Goal: Transaction & Acquisition: Purchase product/service

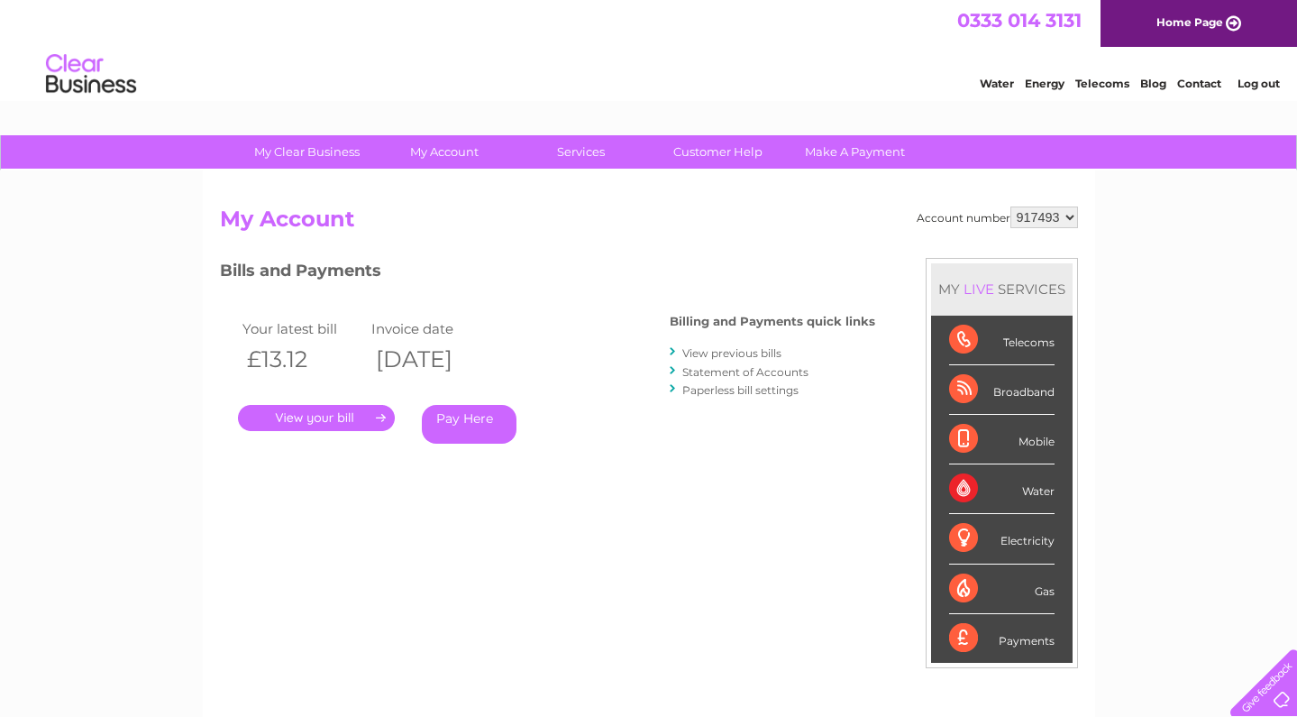
click at [721, 349] on link "View previous bills" at bounding box center [731, 353] width 99 height 14
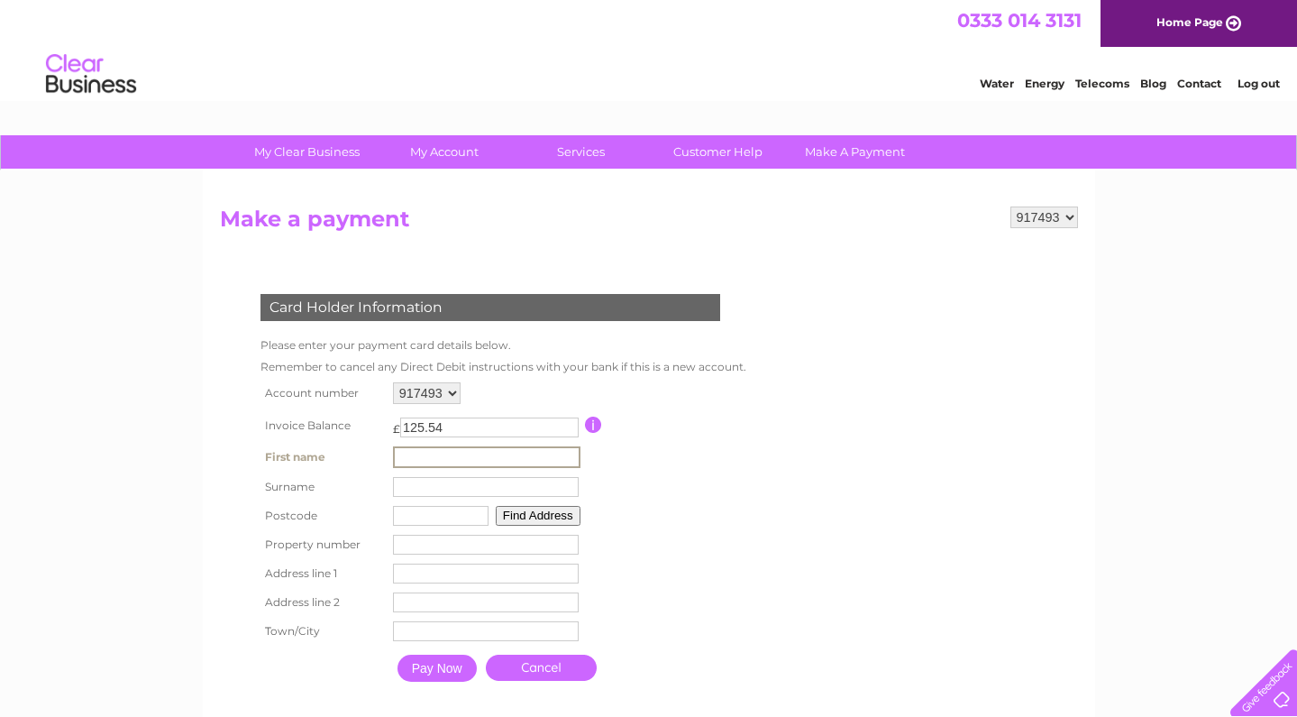
type input "PRAMOD"
type input "VELAGA"
type input "KA7 4FQ"
click at [444, 542] on input "number" at bounding box center [484, 543] width 186 height 20
click at [538, 507] on button "Find Address" at bounding box center [535, 514] width 85 height 20
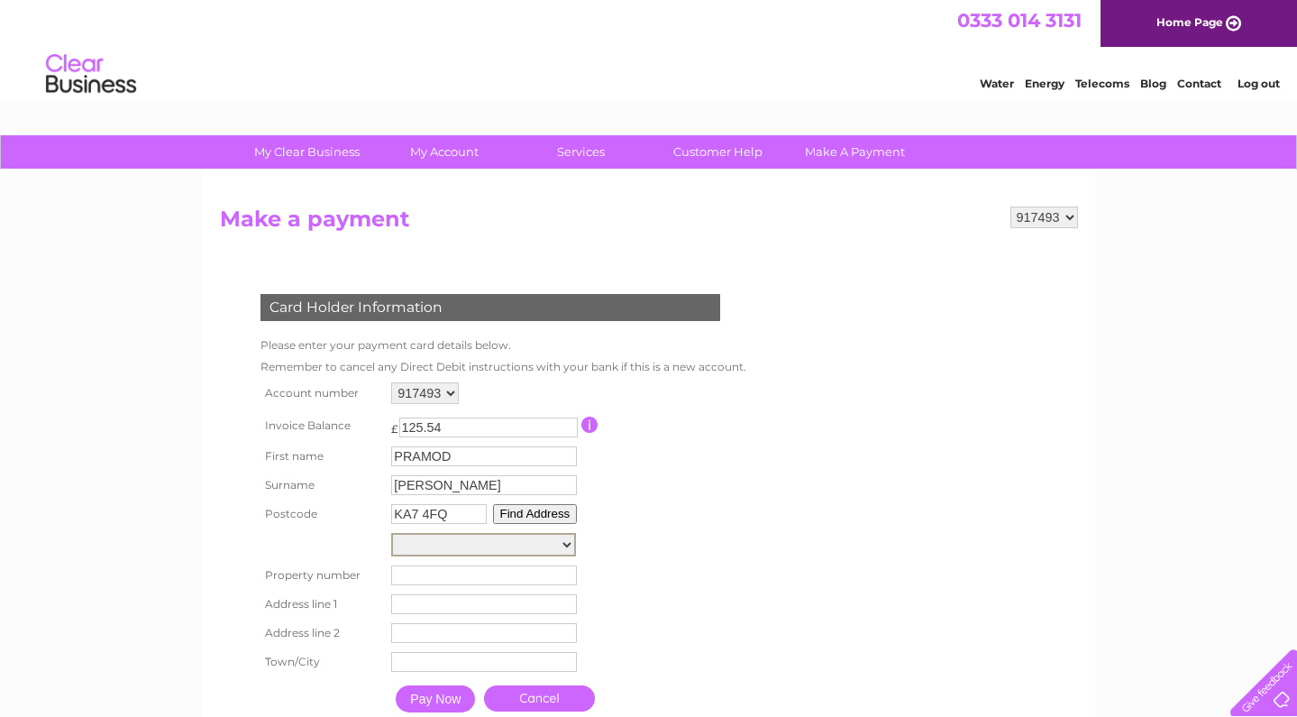
select select "29,Tiree Avenue,,Ayr"
type input "29"
type input "Tiree Avenue"
type input "Ayr"
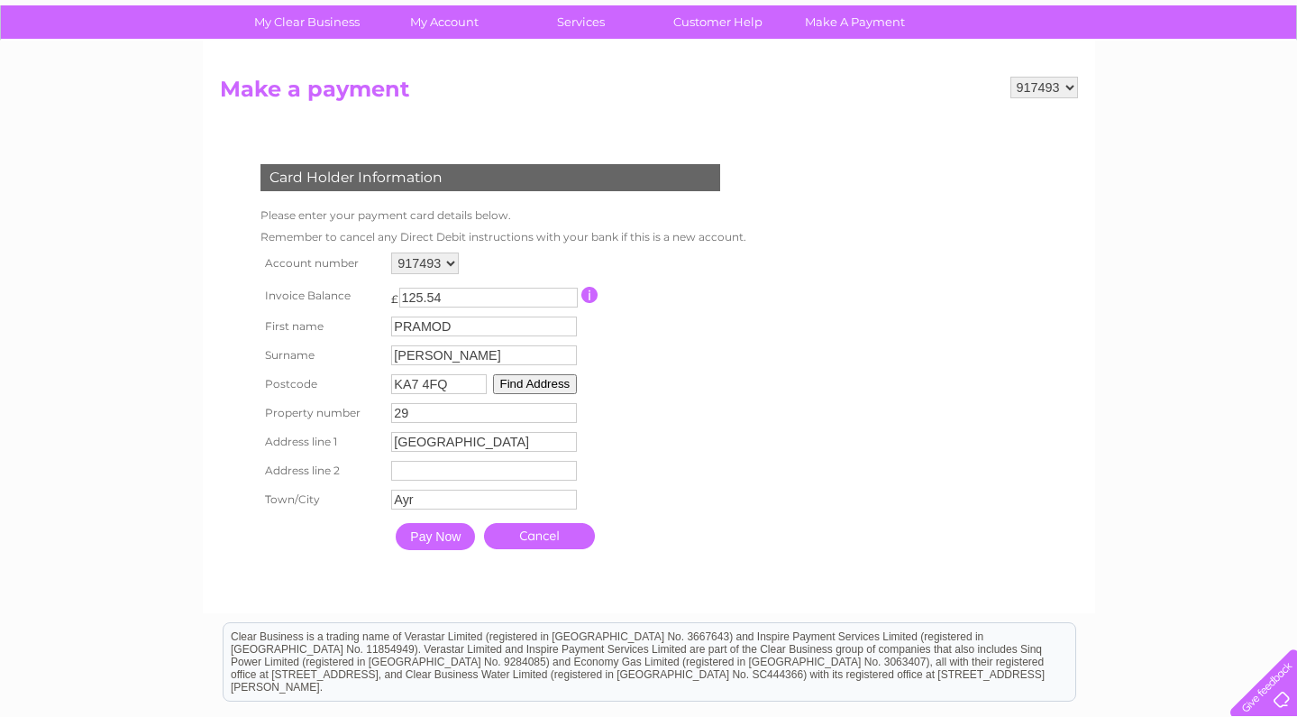
scroll to position [132, 0]
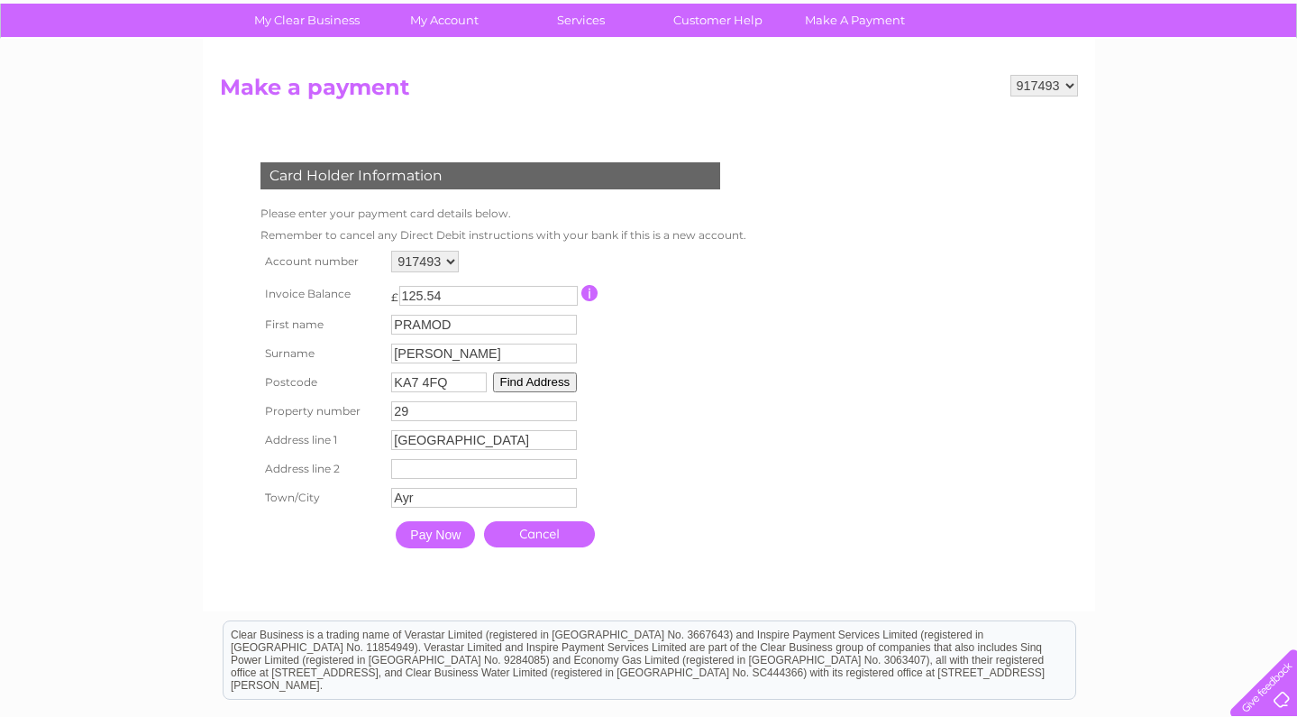
click at [443, 536] on input "Pay Now" at bounding box center [435, 534] width 79 height 27
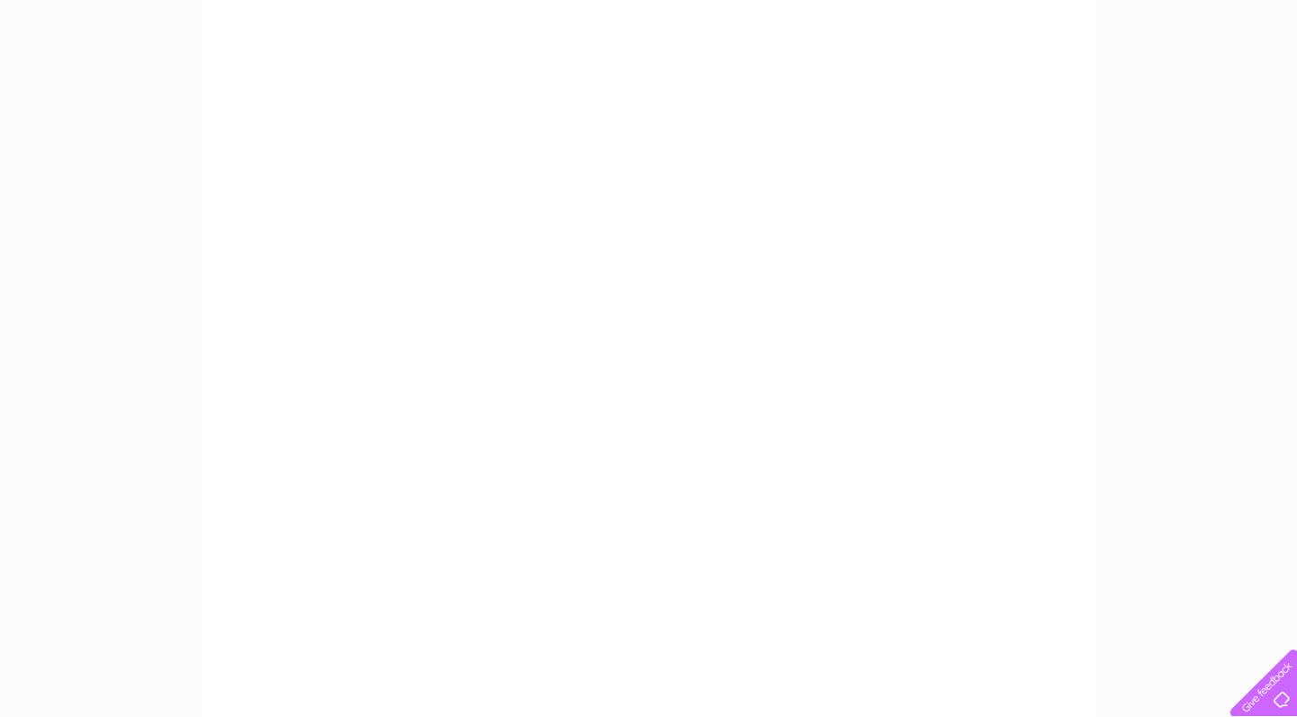
scroll to position [237, 0]
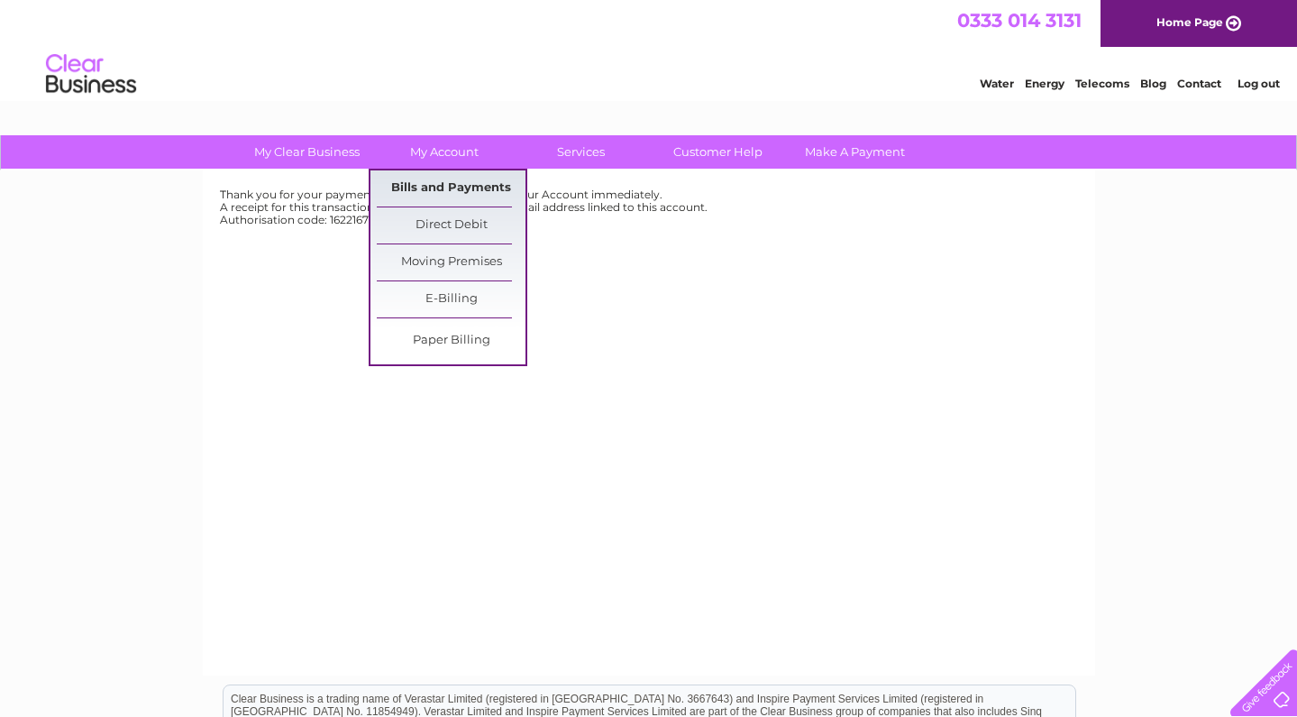
click at [429, 184] on link "Bills and Payments" at bounding box center [451, 188] width 149 height 36
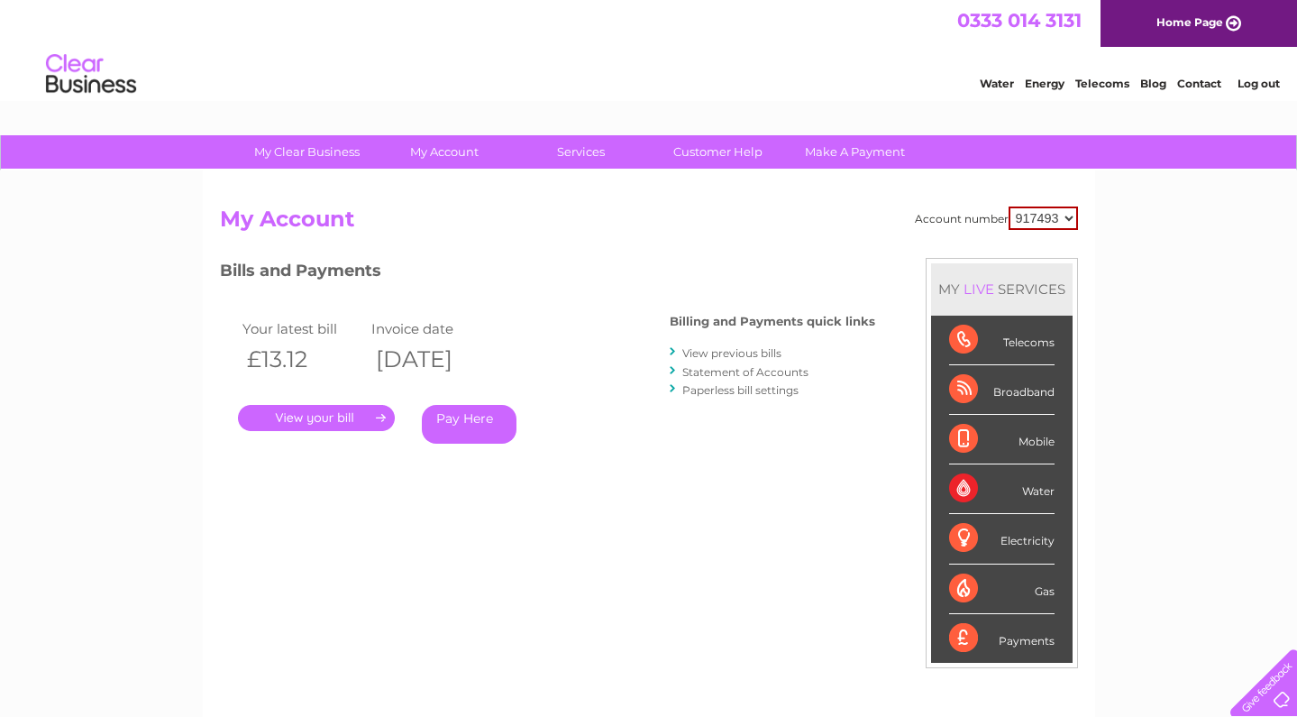
click at [1028, 215] on select "917493 940630 994251" at bounding box center [1043, 217] width 69 height 23
click at [460, 424] on link "Pay Here" at bounding box center [469, 424] width 95 height 39
click at [461, 416] on link "Pay Here" at bounding box center [469, 424] width 95 height 39
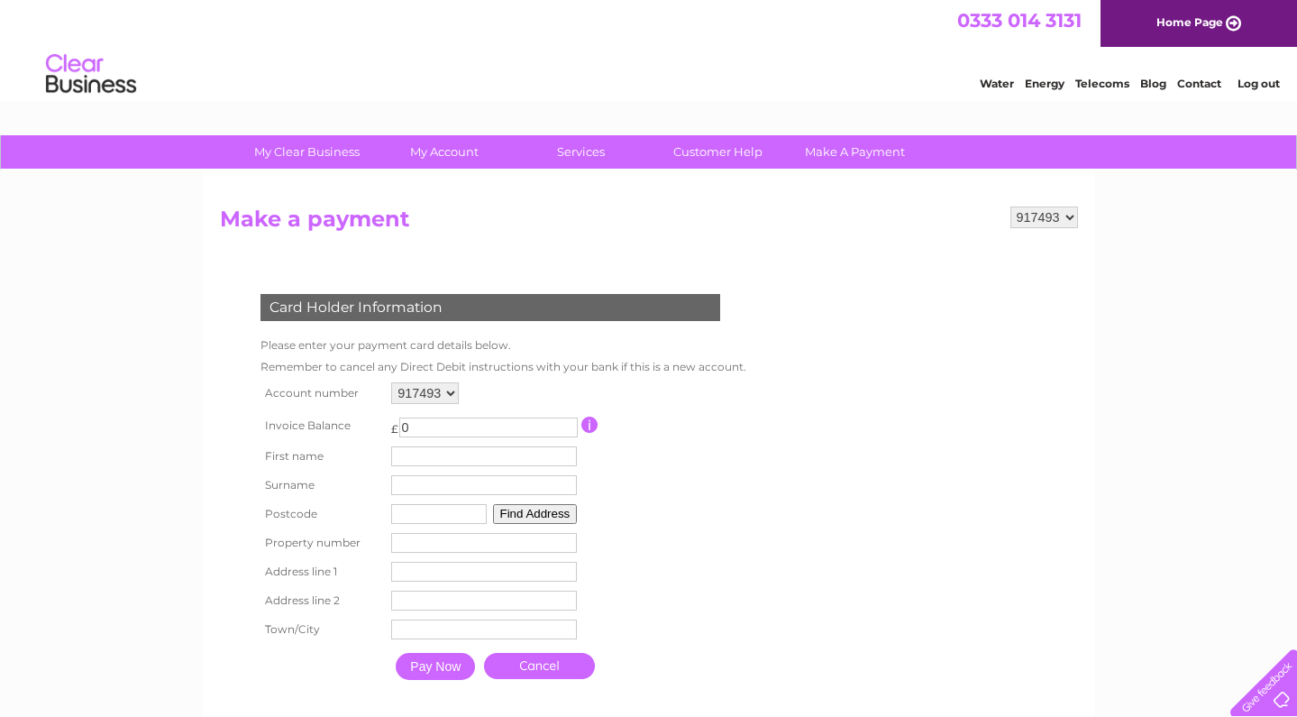
click at [479, 429] on input "0" at bounding box center [488, 427] width 178 height 20
type input "13.12"
type input "PRAMOD"
type input "[PERSON_NAME]"
type input "KA7 4FQ"
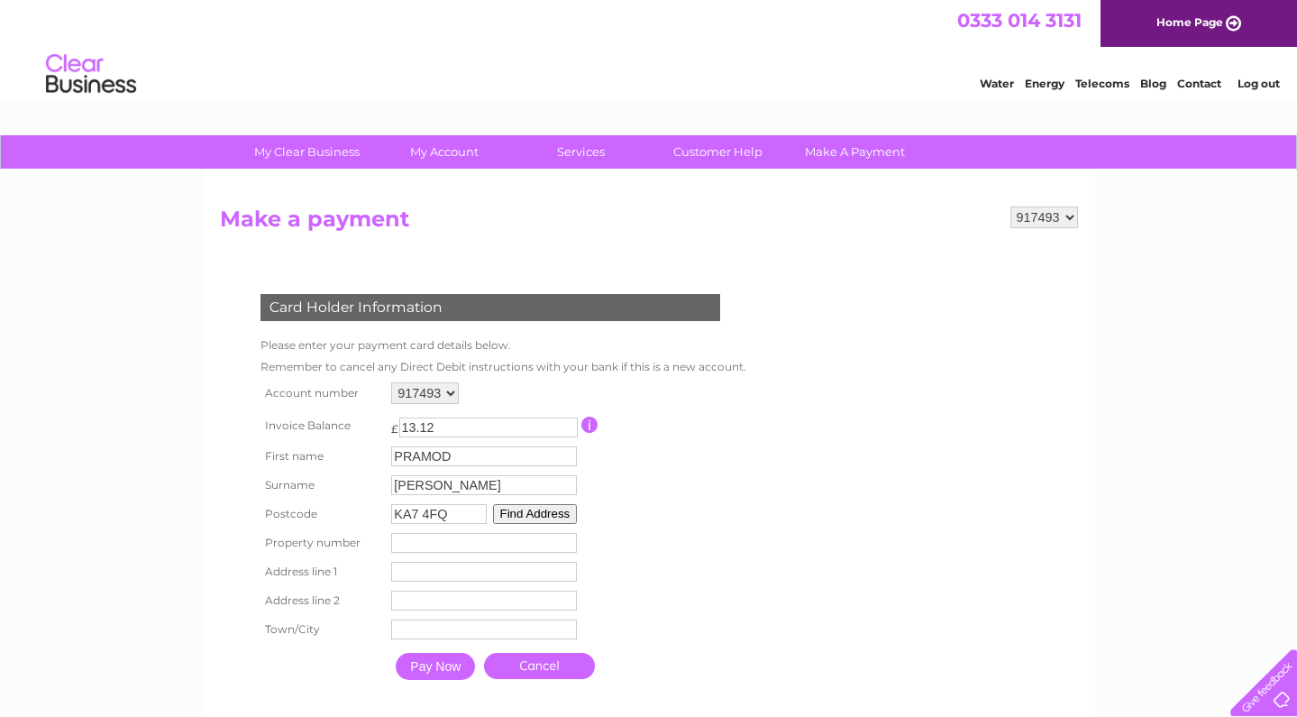
click at [561, 507] on button "Find Address" at bounding box center [535, 514] width 85 height 20
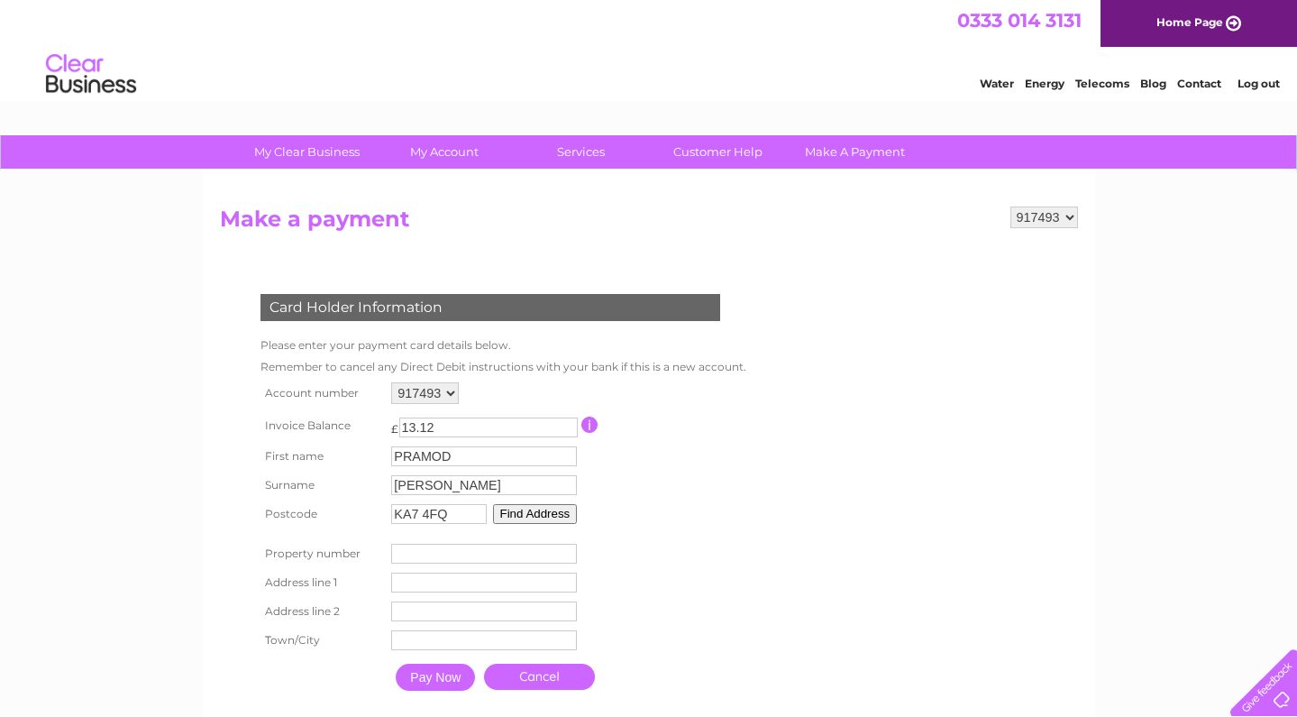
click at [547, 555] on input "number" at bounding box center [484, 553] width 186 height 20
type input "1"
click at [573, 552] on input "1" at bounding box center [484, 553] width 186 height 20
click at [557, 550] on input "1" at bounding box center [484, 553] width 186 height 20
click at [559, 509] on button "Find Address" at bounding box center [535, 514] width 85 height 20
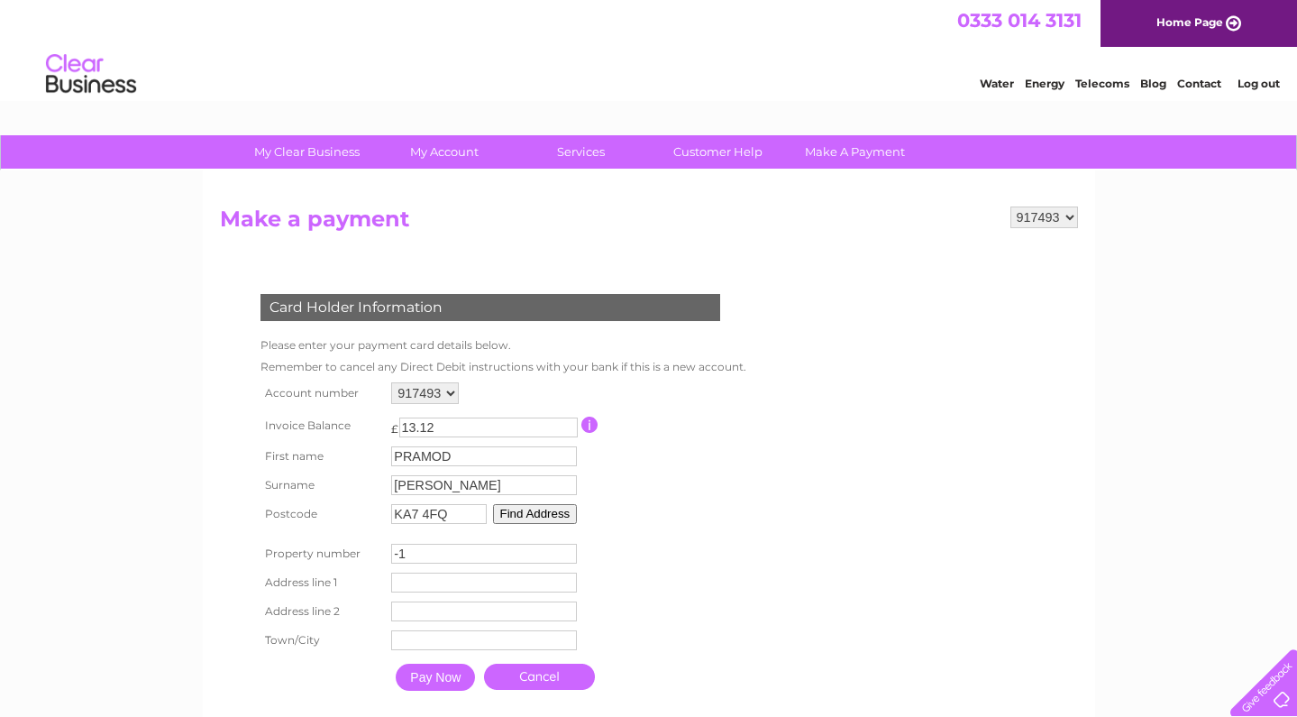
click at [571, 556] on input "-1" at bounding box center [484, 553] width 186 height 20
click at [571, 556] on input "-2" at bounding box center [484, 553] width 186 height 20
click at [571, 549] on input "-1" at bounding box center [484, 553] width 186 height 20
click at [571, 549] on input "0" at bounding box center [484, 553] width 186 height 20
click at [571, 549] on input "1" at bounding box center [484, 553] width 186 height 20
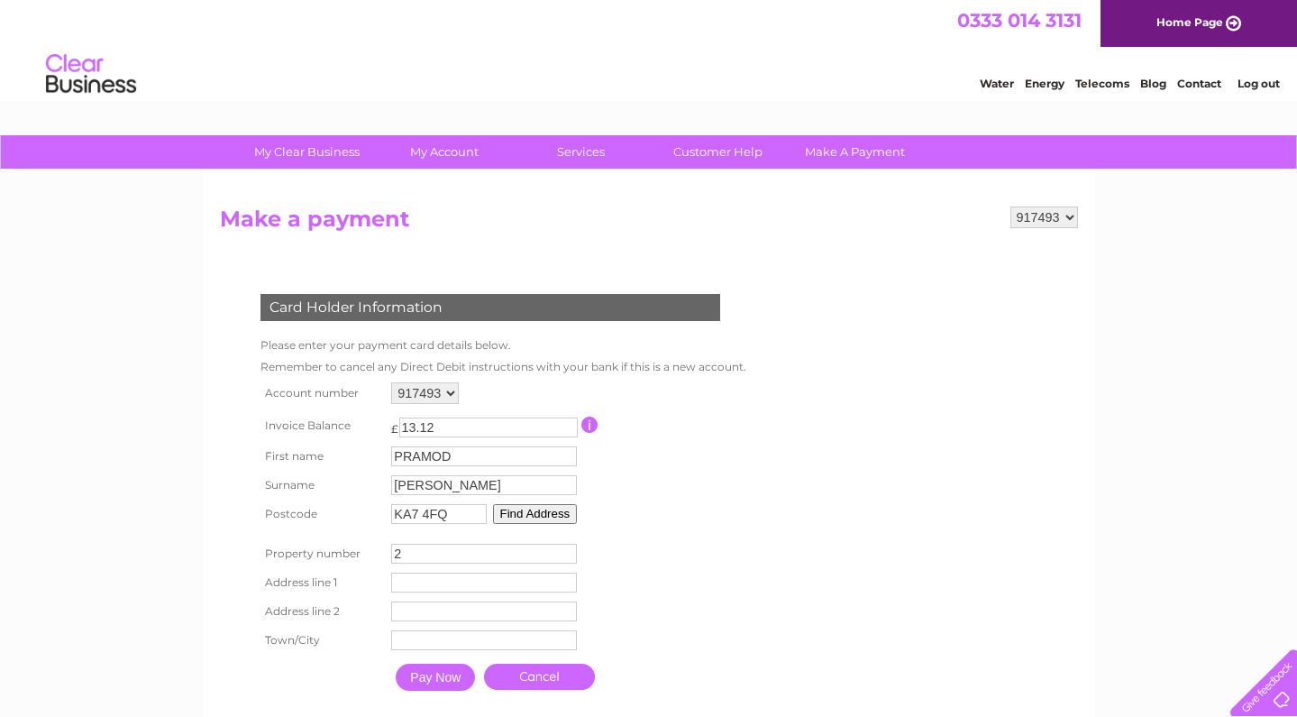
click at [571, 549] on input "2" at bounding box center [484, 553] width 186 height 20
click at [571, 549] on input "3" at bounding box center [484, 553] width 186 height 20
click at [571, 549] on input "4" at bounding box center [484, 553] width 186 height 20
click at [571, 549] on input "5" at bounding box center [484, 553] width 186 height 20
click at [571, 549] on input "6" at bounding box center [484, 553] width 186 height 20
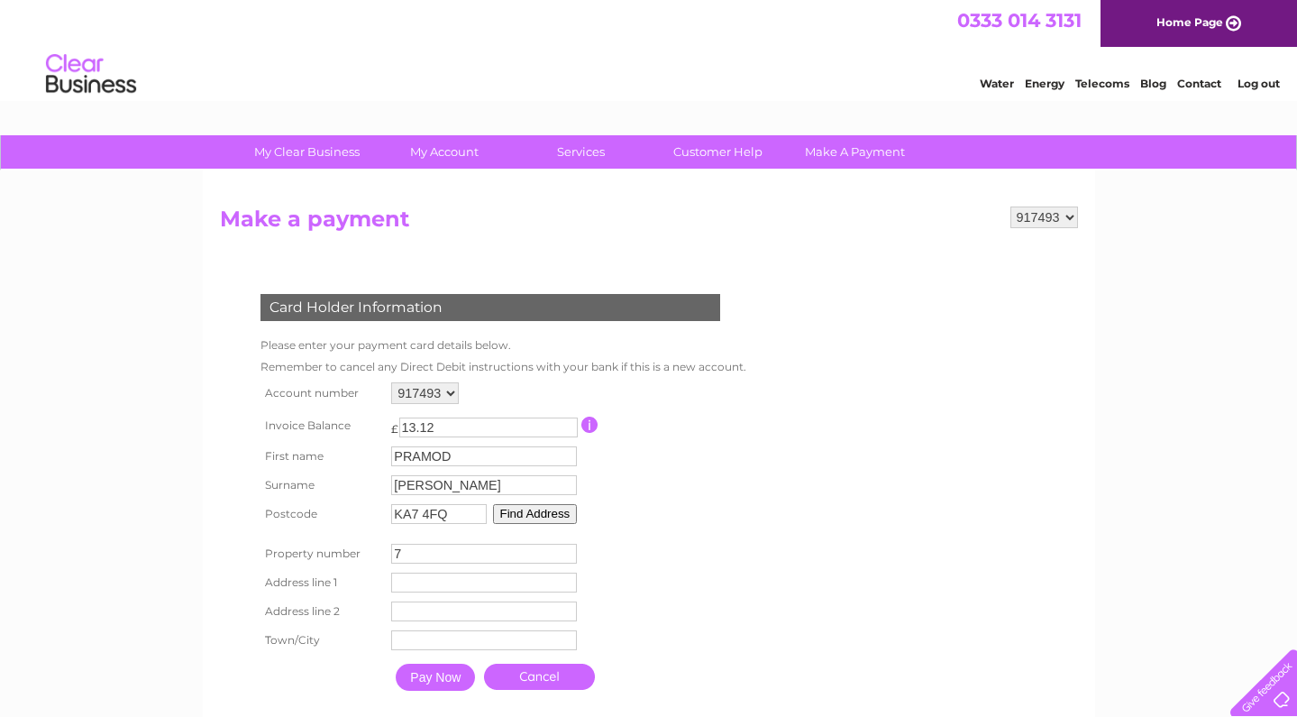
click at [571, 549] on input "7" at bounding box center [484, 553] width 186 height 20
click at [571, 549] on input "8" at bounding box center [484, 553] width 186 height 20
type input "9"
click at [571, 549] on input "9" at bounding box center [484, 553] width 186 height 20
click at [459, 512] on input "KA7 4FQ" at bounding box center [439, 514] width 96 height 20
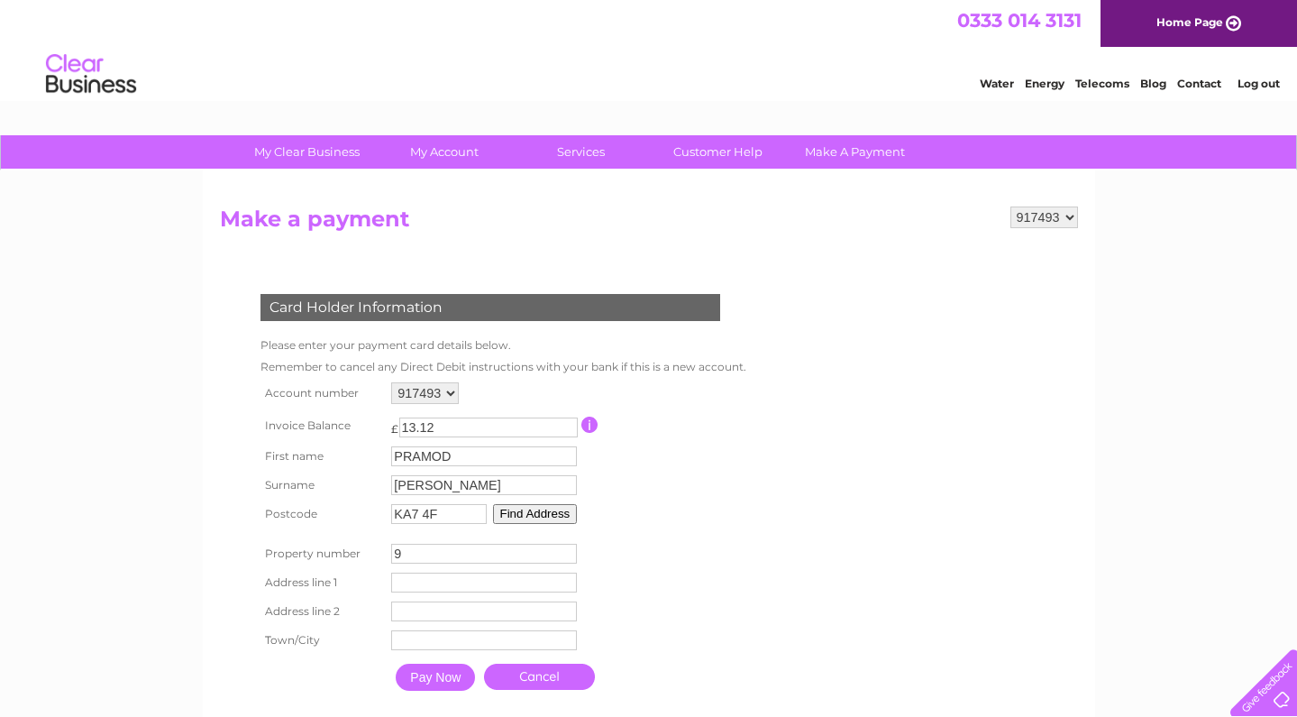
type input "KA7 4FQ"
click at [599, 574] on table "Account number 917493 940630 994251 Invoice Balance £ 13.12 First name" at bounding box center [499, 539] width 487 height 322
click at [480, 556] on input "9" at bounding box center [484, 553] width 186 height 20
type input "29"
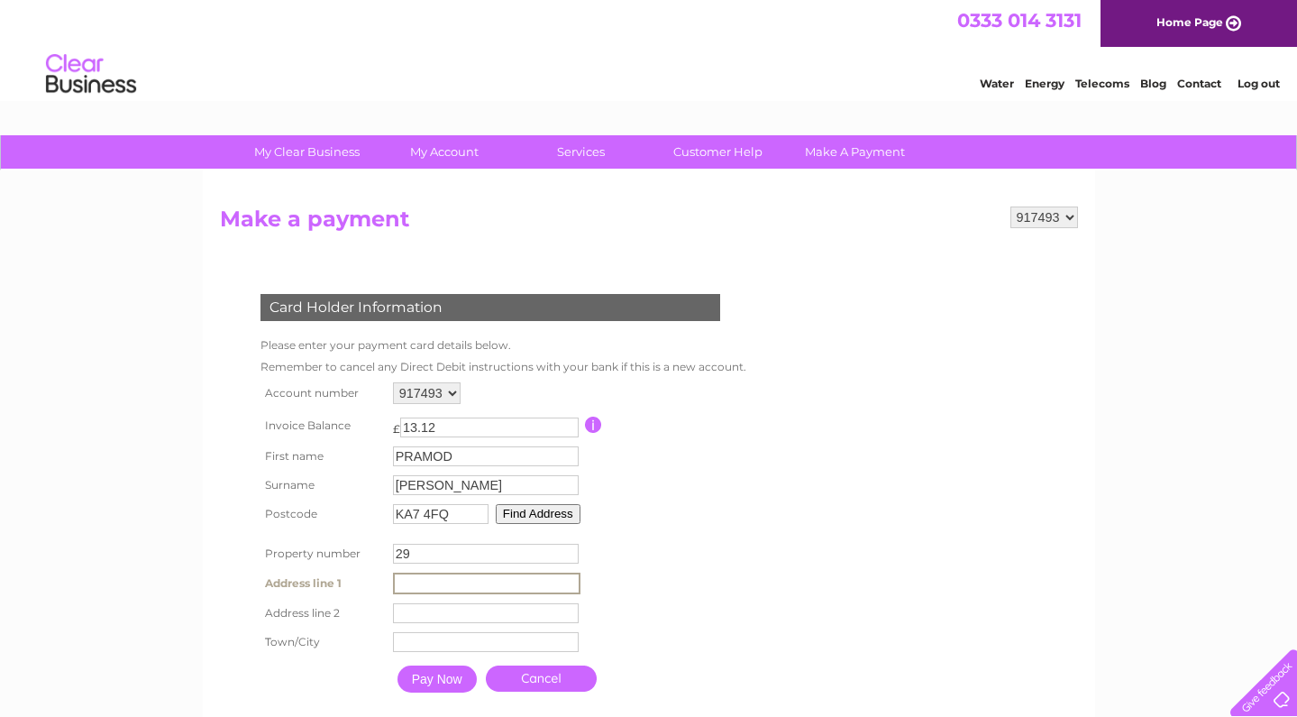
type input "29"
type input "TIREE AVENUE"
type input "AYR"
click at [442, 555] on input "29" at bounding box center [486, 553] width 186 height 20
type input "2"
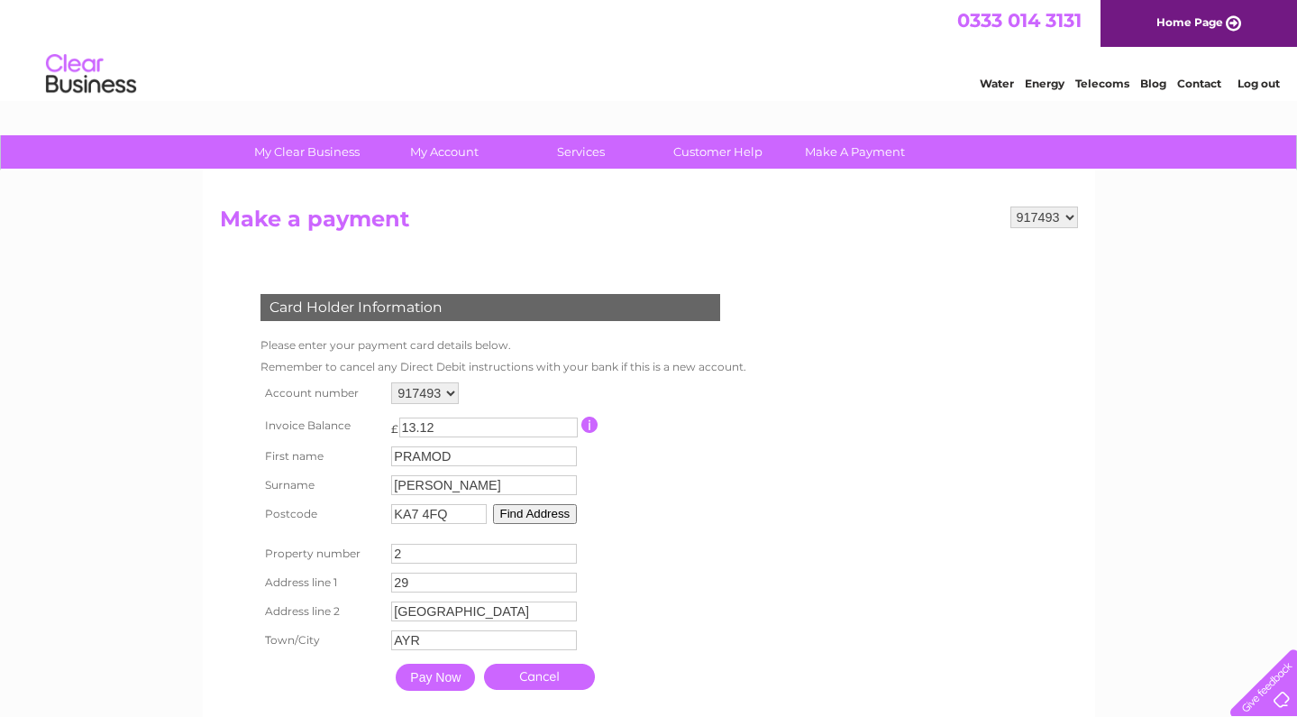
type input "29"
click at [445, 593] on td "29 Address Line One" at bounding box center [484, 582] width 195 height 29
click at [443, 585] on input "29" at bounding box center [484, 582] width 186 height 20
type input "2"
click at [454, 674] on input "Pay Now" at bounding box center [435, 676] width 79 height 27
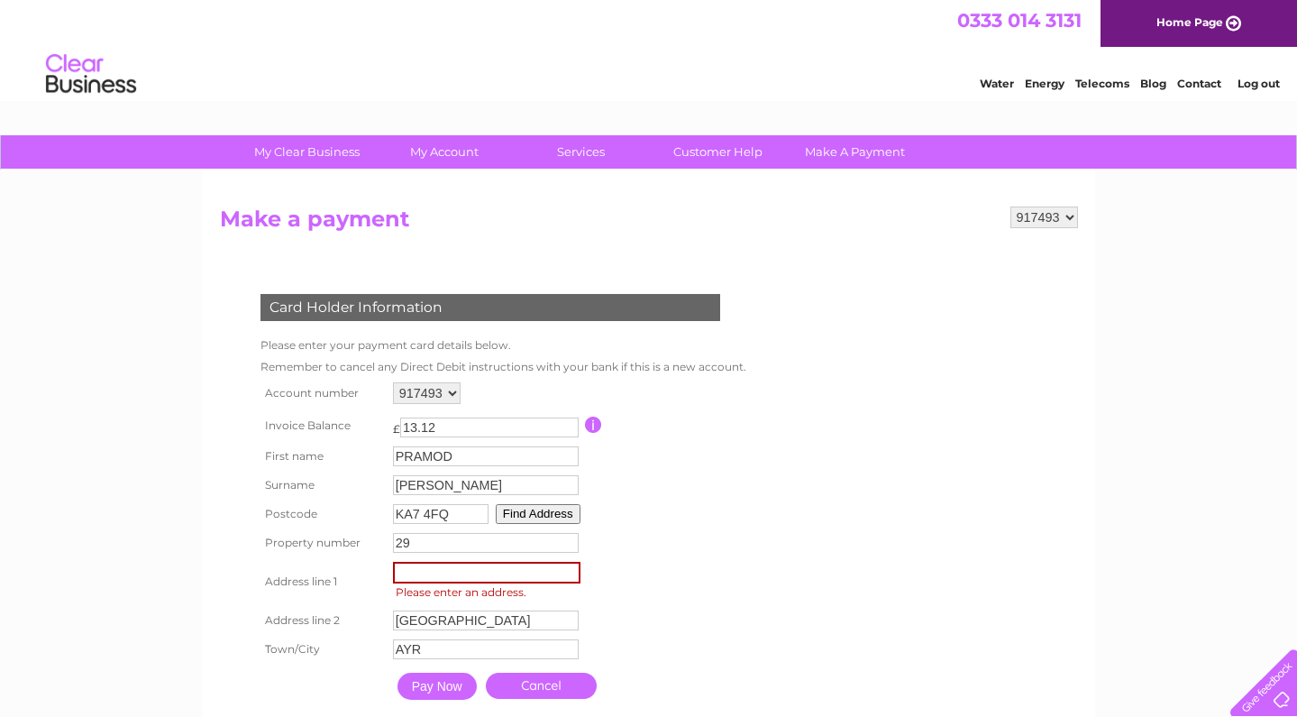
click at [464, 585] on span "Please enter an address." at bounding box center [489, 592] width 193 height 18
click at [463, 577] on input "text" at bounding box center [486, 572] width 187 height 22
type input "29-TIREE AVENUE"
click at [439, 550] on input "29" at bounding box center [486, 543] width 186 height 20
type input "2"
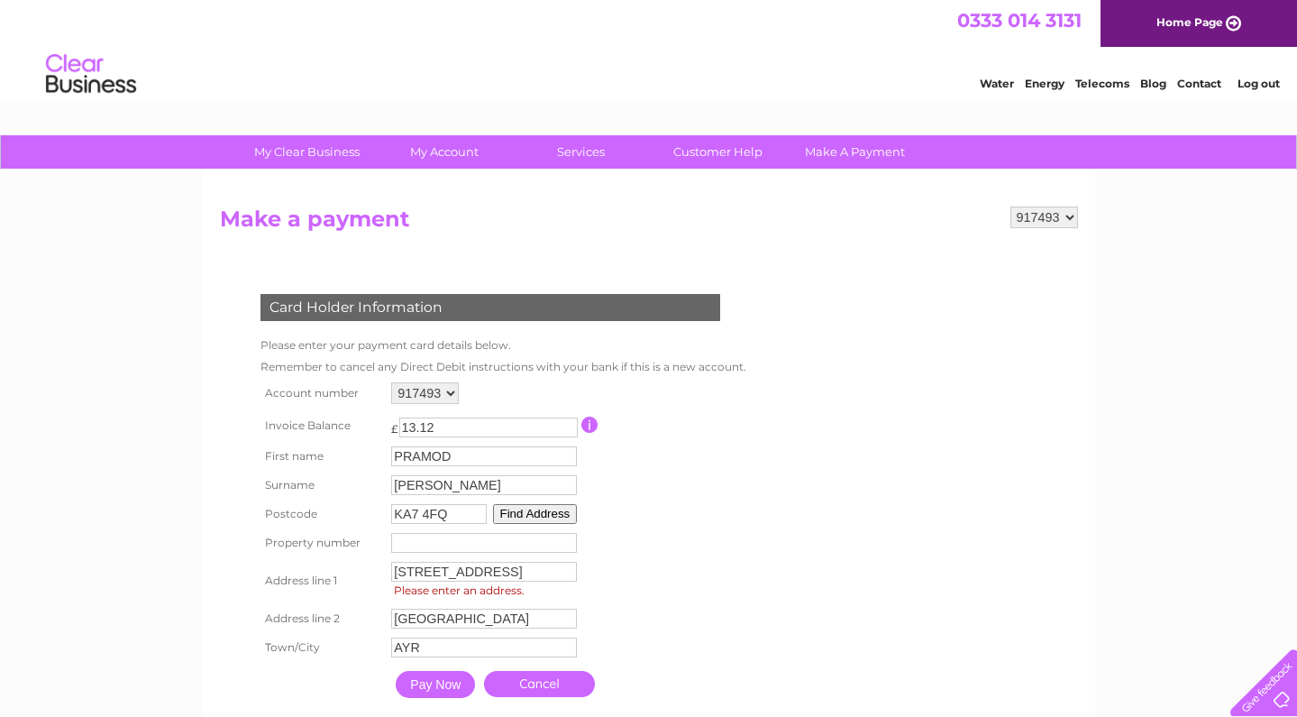
click at [634, 586] on table "Account number 917493 940630 994251 Invoice Balance £ 13.12 First name" at bounding box center [499, 542] width 487 height 329
click at [444, 547] on input "number" at bounding box center [484, 543] width 186 height 20
type input "29"
click at [433, 576] on input "29-TIREE AVENUE" at bounding box center [486, 572] width 187 height 22
click at [423, 580] on input "29-TIREE AVENUE" at bounding box center [486, 572] width 187 height 22
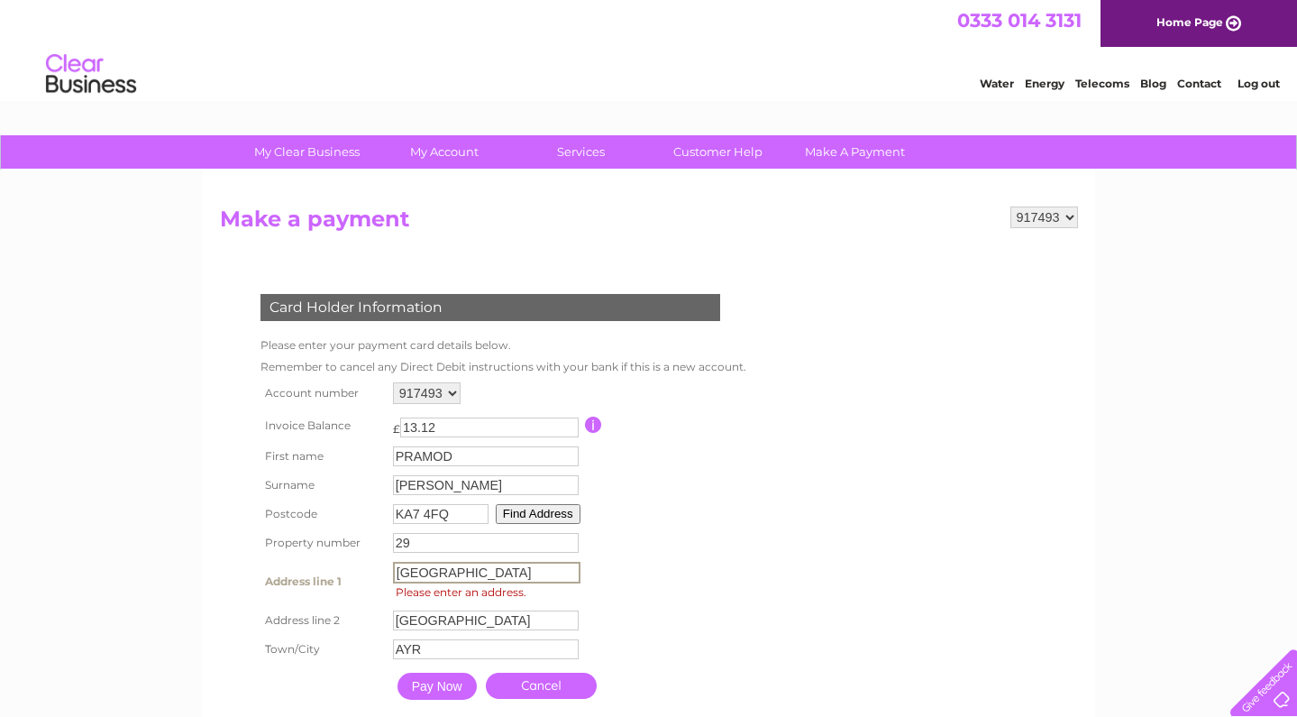
type input "TIREE AVENUE"
click at [625, 585] on table "Account number 917493 940630 994251 Invoice Balance £ 13.12 First name" at bounding box center [499, 542] width 487 height 329
click at [544, 574] on input "TIREE AVENUE" at bounding box center [486, 571] width 186 height 20
click at [577, 571] on input "TIREE AVENUE" at bounding box center [486, 572] width 187 height 22
click at [683, 571] on table "Account number 917493 940630 994251 Invoice Balance £ 13.12 First name" at bounding box center [499, 542] width 487 height 329
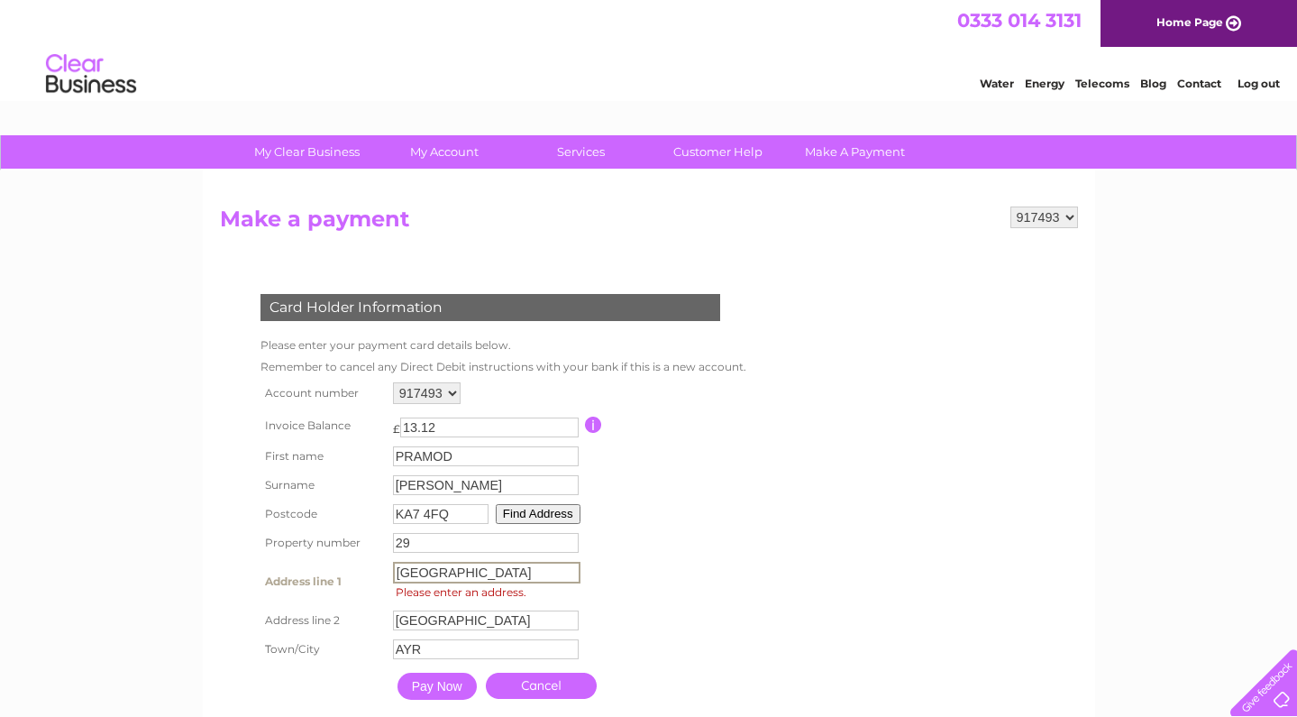
click at [508, 567] on input "TIREE AVENUE" at bounding box center [486, 572] width 187 height 22
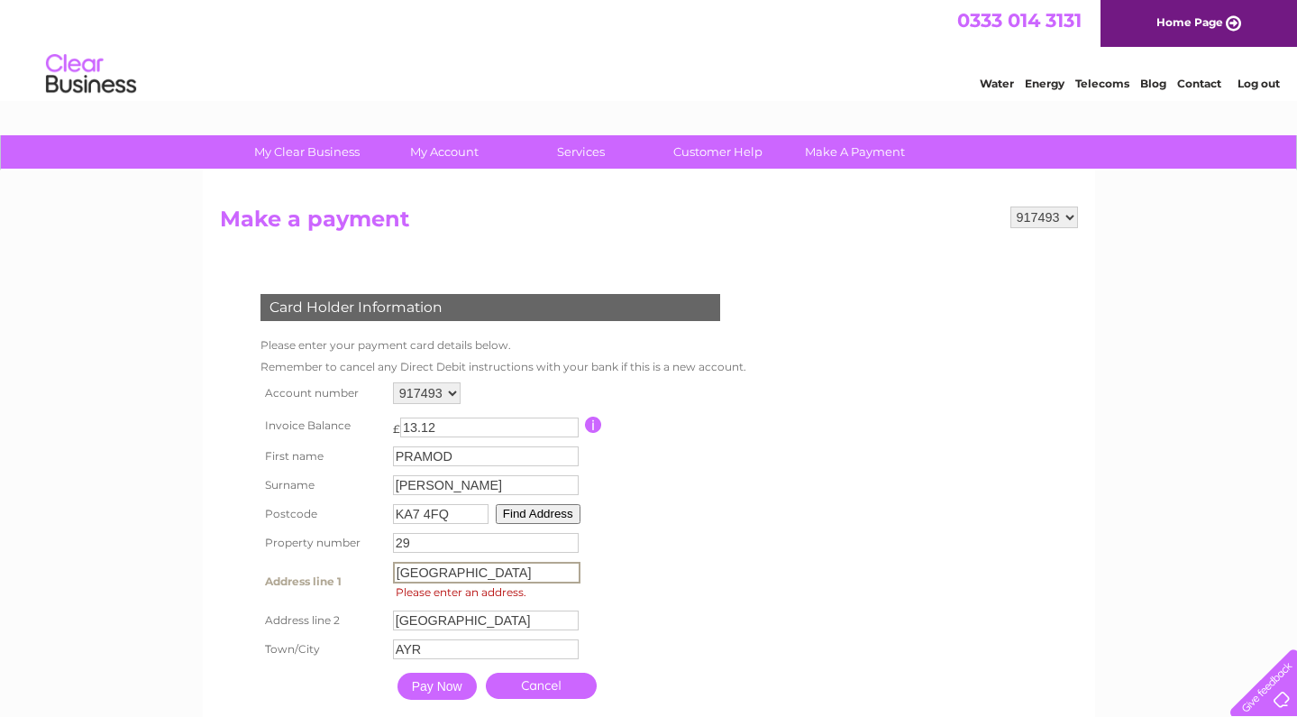
type input "Tiree Avenue"
click at [520, 620] on input "TIREE AVENUE" at bounding box center [486, 619] width 187 height 22
click at [523, 572] on input "Tiree Avenue" at bounding box center [486, 571] width 186 height 20
click at [523, 572] on input "Tiree Avenue" at bounding box center [486, 572] width 187 height 22
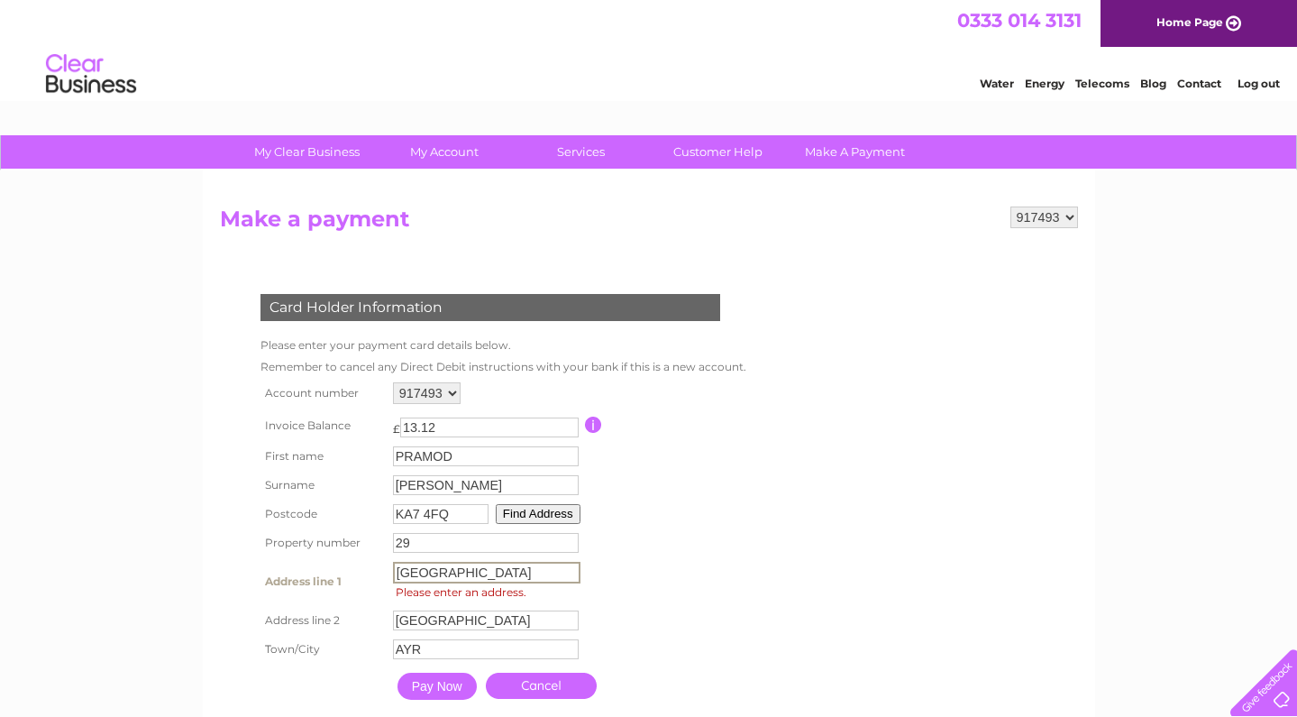
click at [523, 572] on input "Tiree Avenue" at bounding box center [486, 572] width 187 height 22
click at [681, 609] on table "Account number 917493 940630 994251 Invoice Balance £ 13.12 First name" at bounding box center [501, 543] width 491 height 331
click at [491, 571] on input "text" at bounding box center [484, 571] width 186 height 20
click at [560, 642] on input "AYR" at bounding box center [486, 649] width 186 height 20
click at [633, 594] on table "Account number 917493 940630 994251 Invoice Balance £ 13.12 First name" at bounding box center [501, 543] width 491 height 331
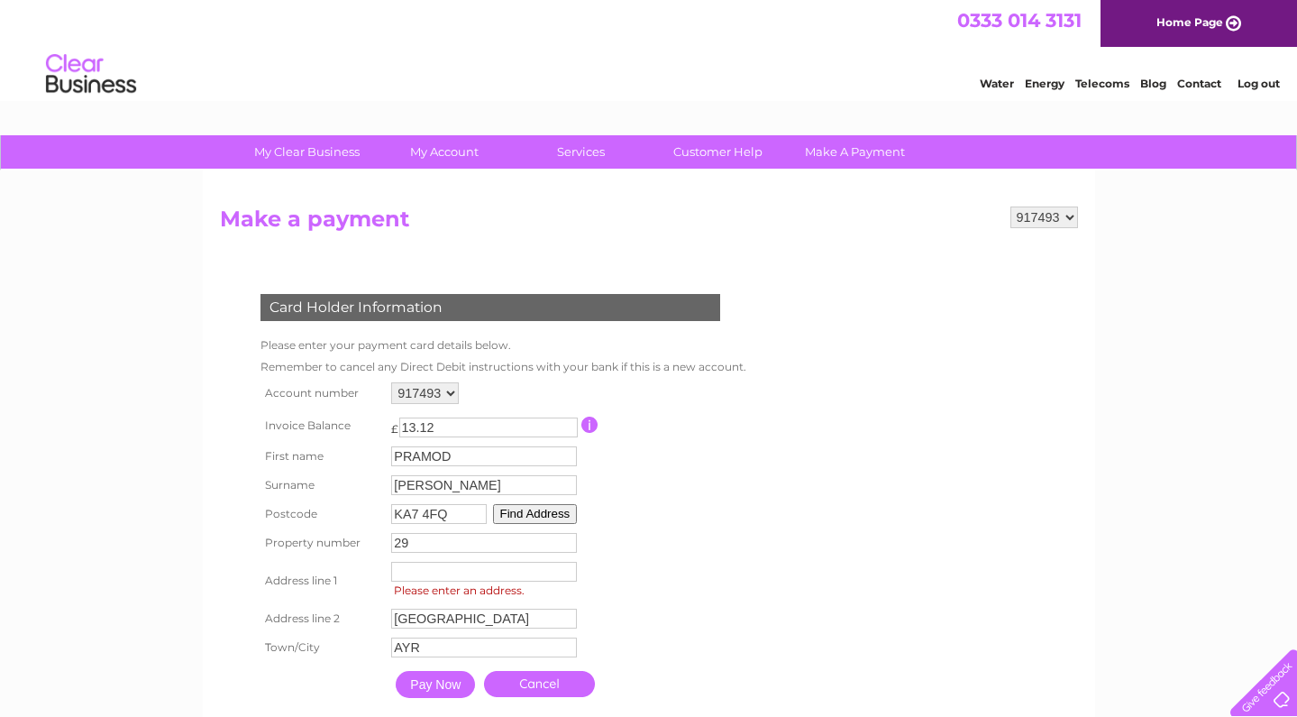
click at [401, 693] on td "Pay Now" at bounding box center [435, 684] width 88 height 36
click at [420, 689] on input "Pay Now" at bounding box center [435, 684] width 79 height 27
click at [452, 575] on input "text" at bounding box center [486, 572] width 187 height 22
type input "29"
click at [444, 539] on input "29" at bounding box center [484, 543] width 186 height 20
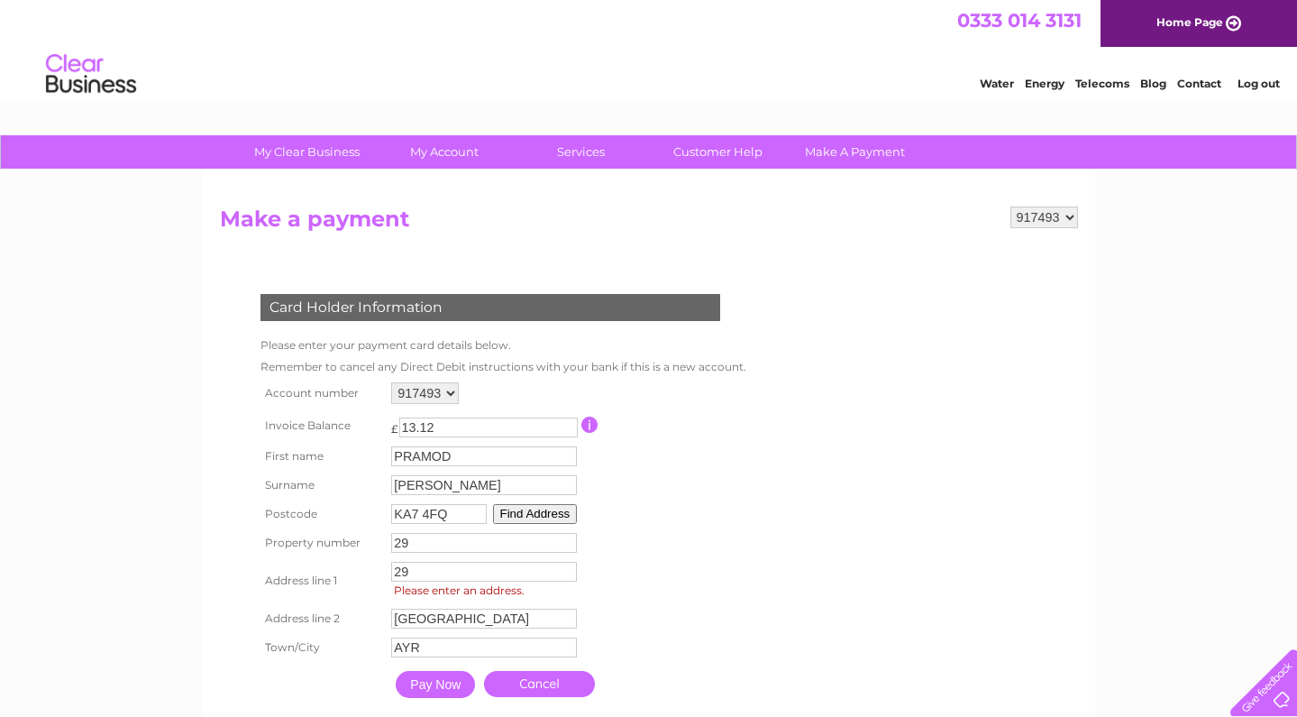
click at [444, 539] on input "29" at bounding box center [484, 543] width 186 height 20
click at [687, 578] on table "Account number 917493 940630 994251 Invoice Balance £ 13.12 First name" at bounding box center [499, 542] width 487 height 329
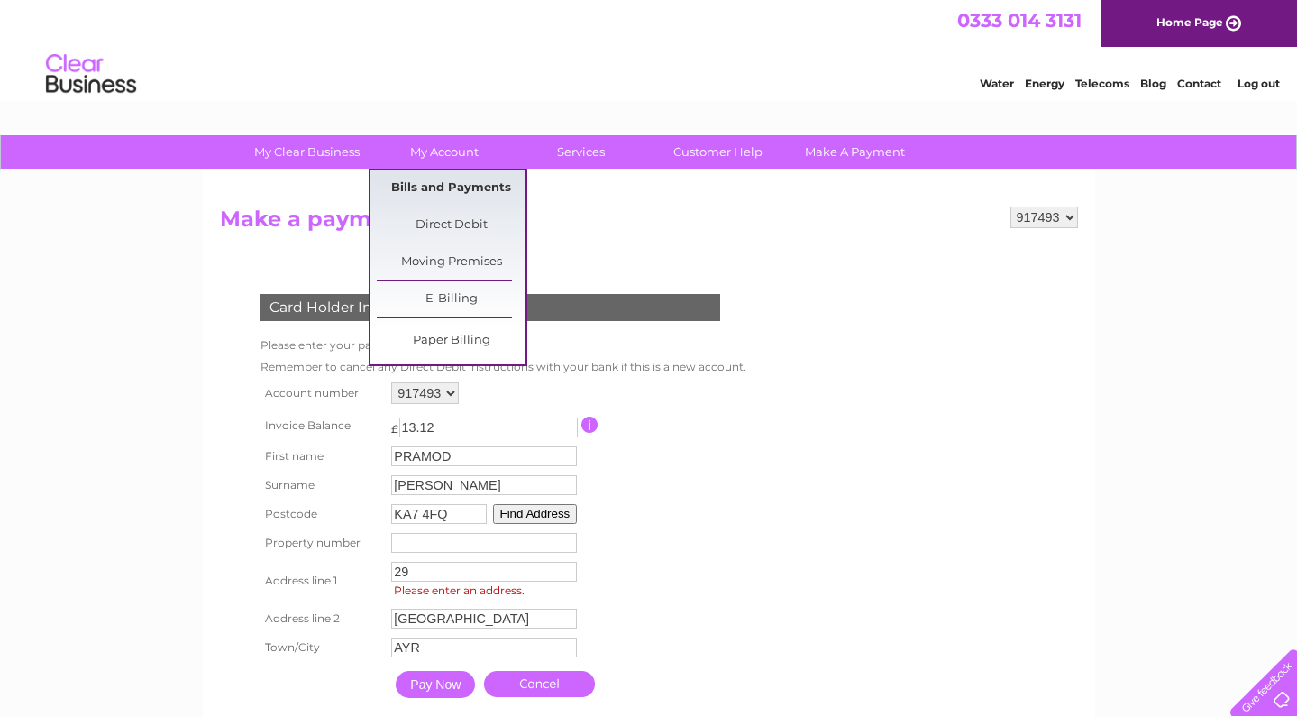
click at [448, 180] on link "Bills and Payments" at bounding box center [451, 188] width 149 height 36
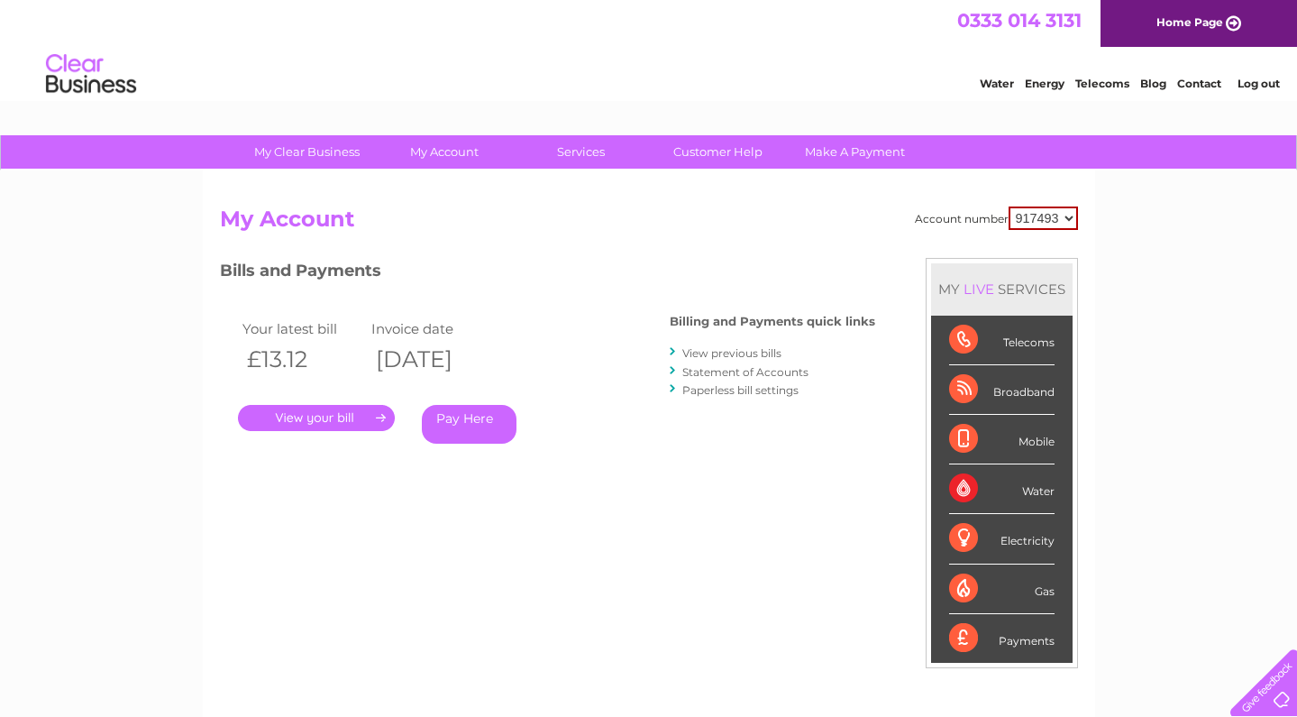
select select "940630"
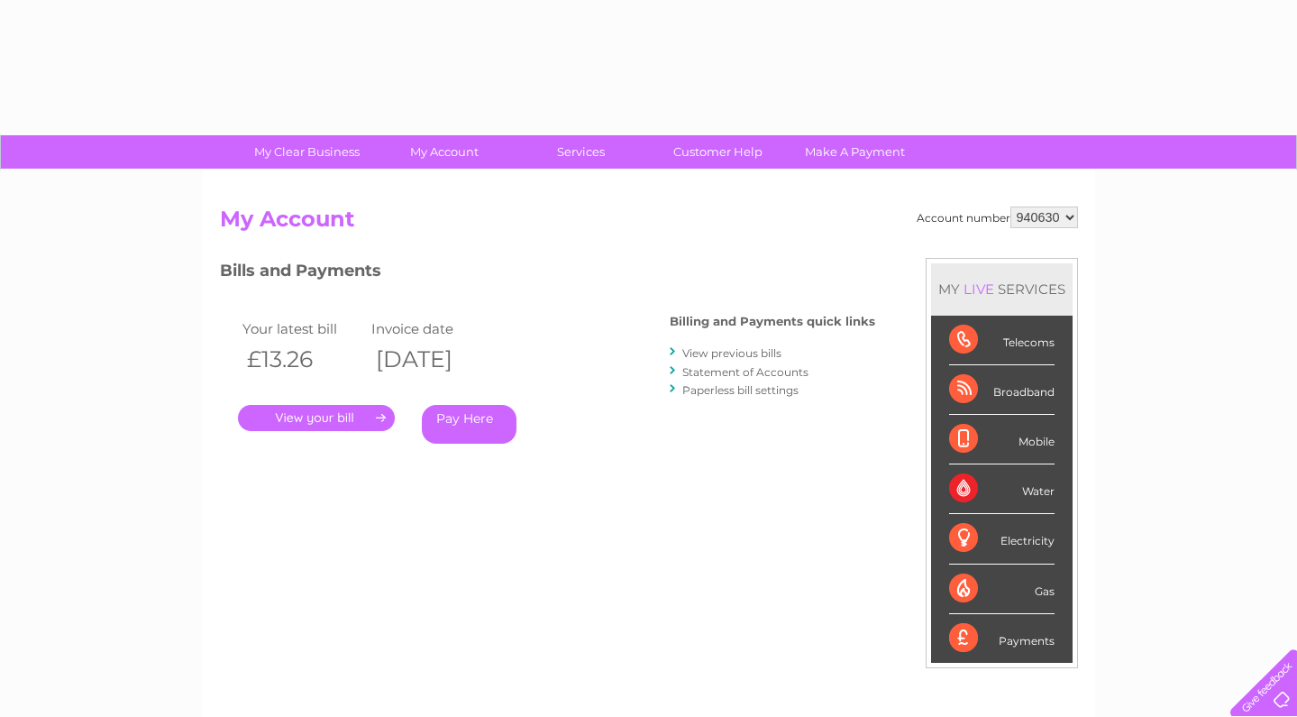
click at [474, 415] on link "Pay Here" at bounding box center [469, 424] width 95 height 39
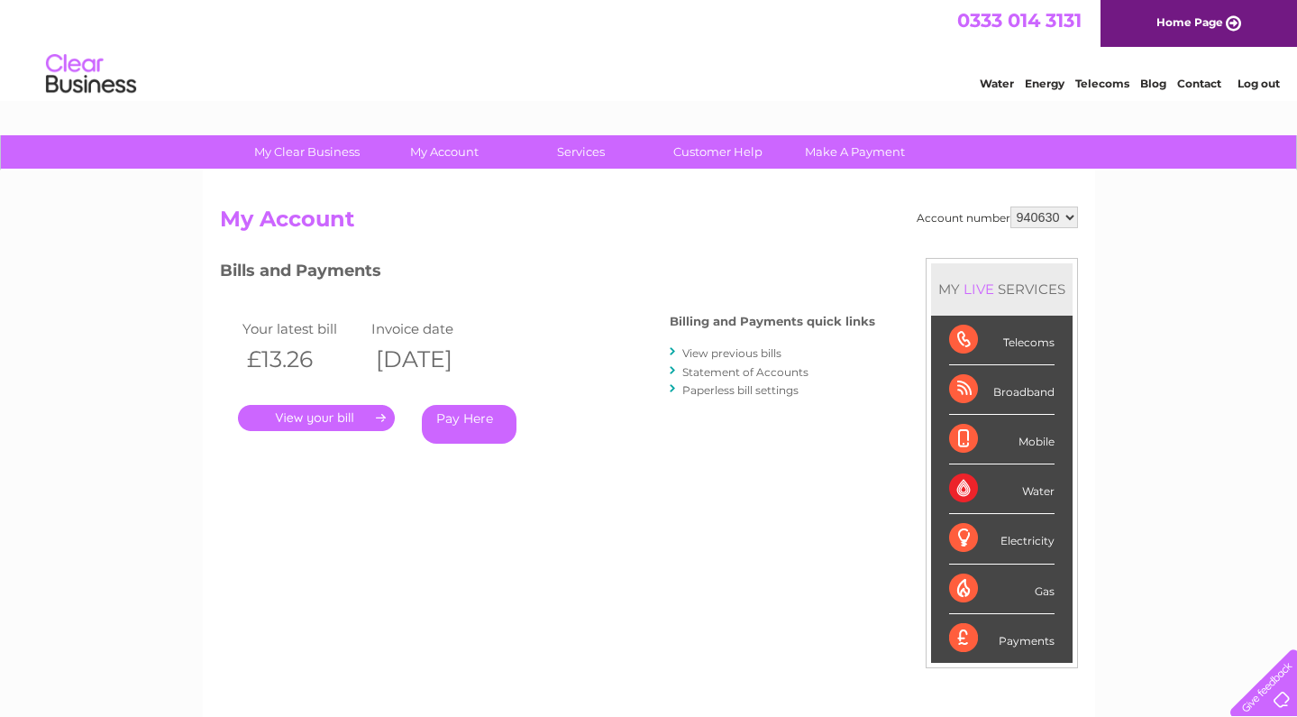
click at [451, 414] on link "Pay Here" at bounding box center [469, 424] width 95 height 39
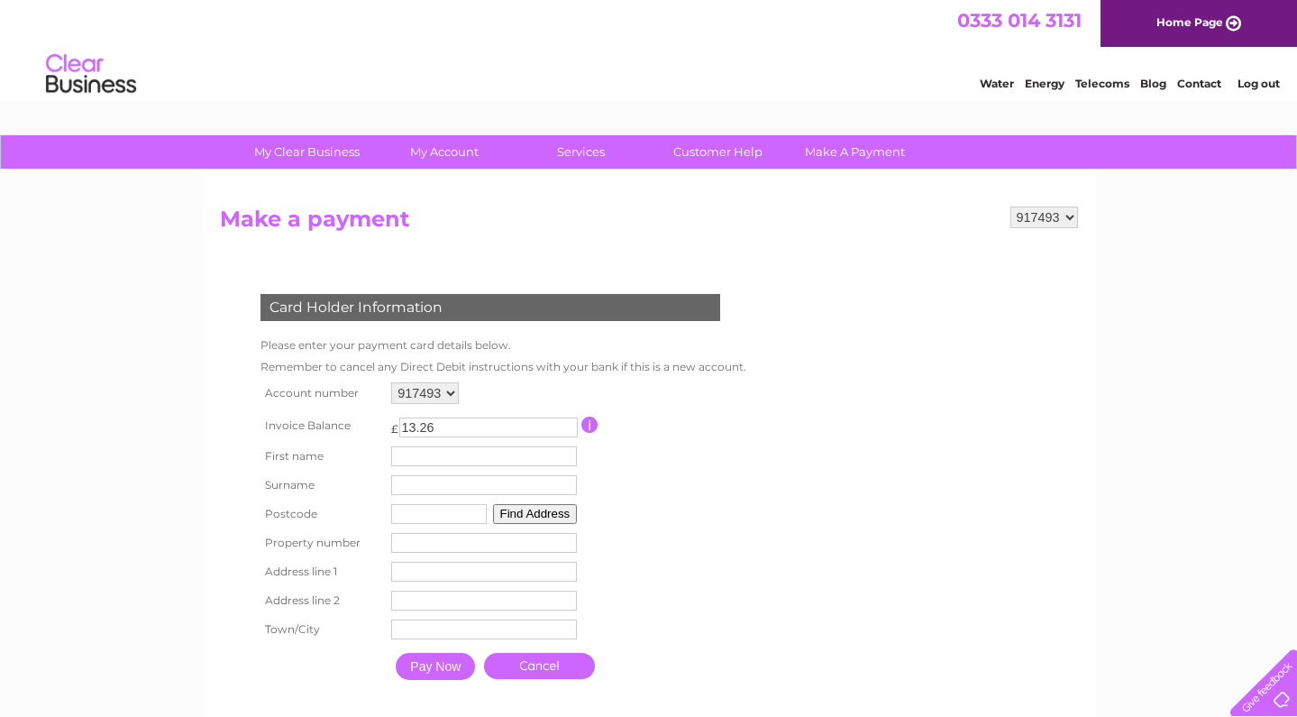
type input "13.26"
type input "PRAMOD"
type input "VELAGA"
type input "ka7 4fq"
click at [671, 489] on table "Account number 917493 940630 994251 Invoice Balance £ 13.26 First name" at bounding box center [499, 533] width 487 height 311
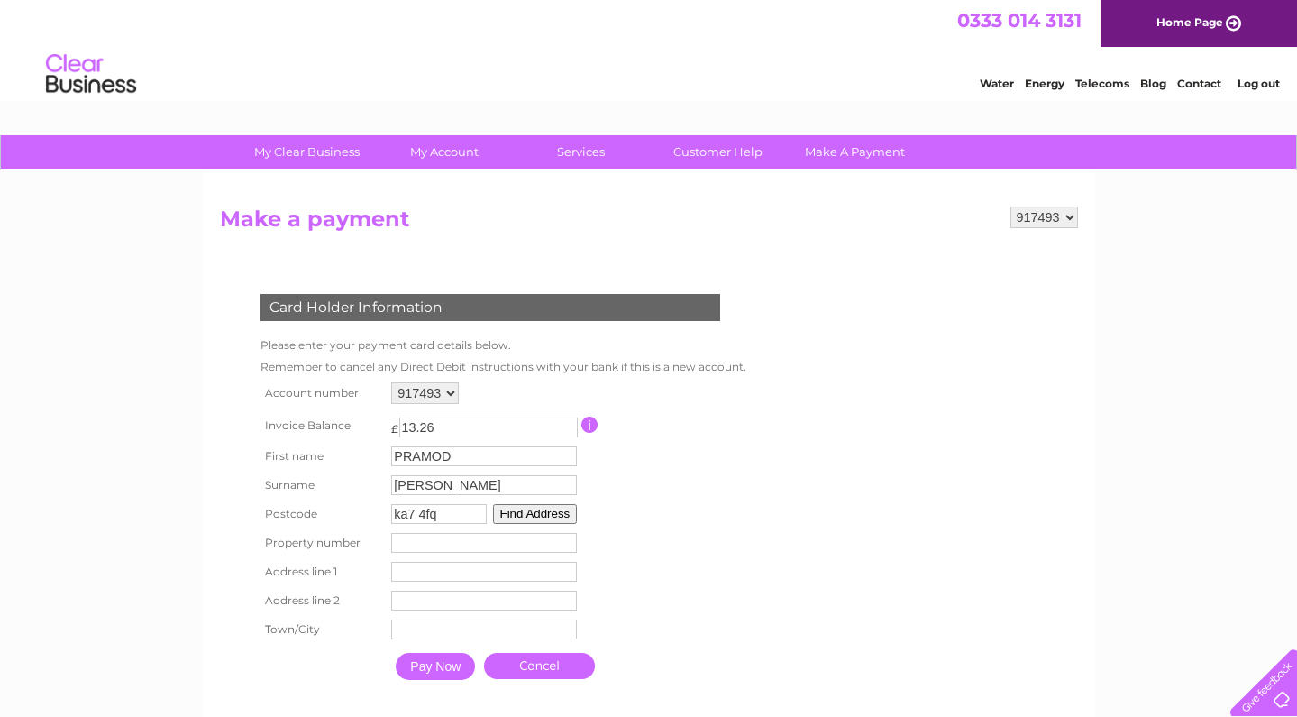
click at [483, 510] on input "ka7 4fq" at bounding box center [439, 514] width 96 height 20
type input "KA7 4FQ"
click at [525, 509] on button "Find Address" at bounding box center [535, 514] width 85 height 20
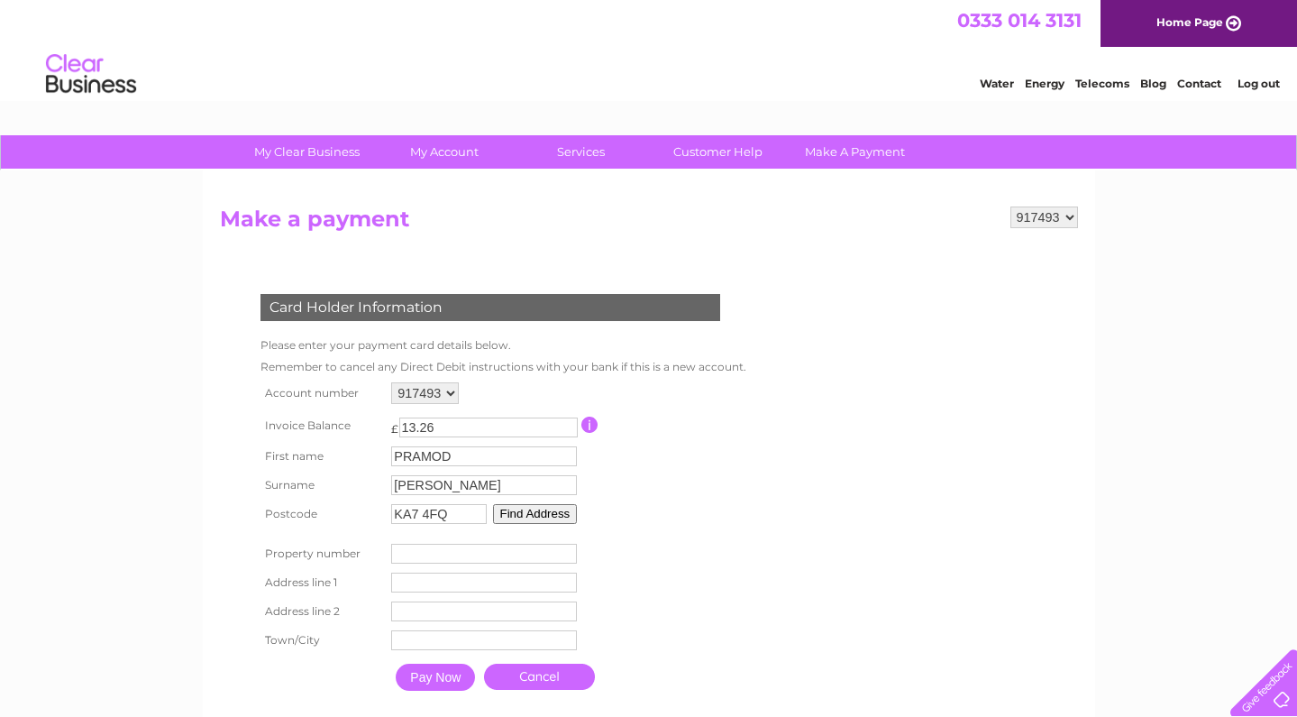
click at [525, 509] on button "Find Address" at bounding box center [535, 514] width 85 height 20
click at [572, 550] on input "1" at bounding box center [484, 553] width 186 height 20
type input "0"
click at [571, 554] on input "0" at bounding box center [484, 553] width 186 height 20
click at [611, 519] on table "Account number 917493 940630 994251 Invoice Balance £ 13.26 First name" at bounding box center [499, 539] width 487 height 322
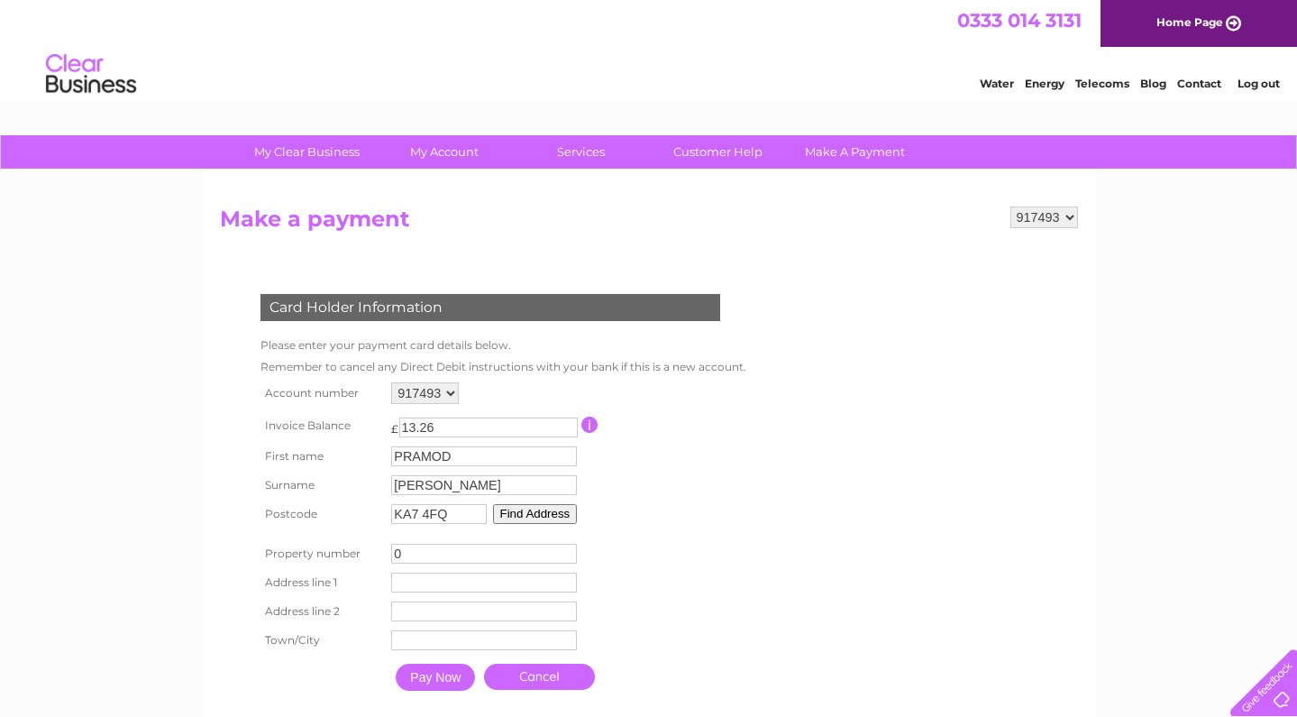
click at [490, 561] on input "0" at bounding box center [484, 553] width 186 height 20
click at [592, 523] on table "Account number 917493 940630 994251 Invoice Balance £ 13.26 First name" at bounding box center [499, 539] width 487 height 322
type input "29"
type input "TIREE AVENUE"
type input "AYR"
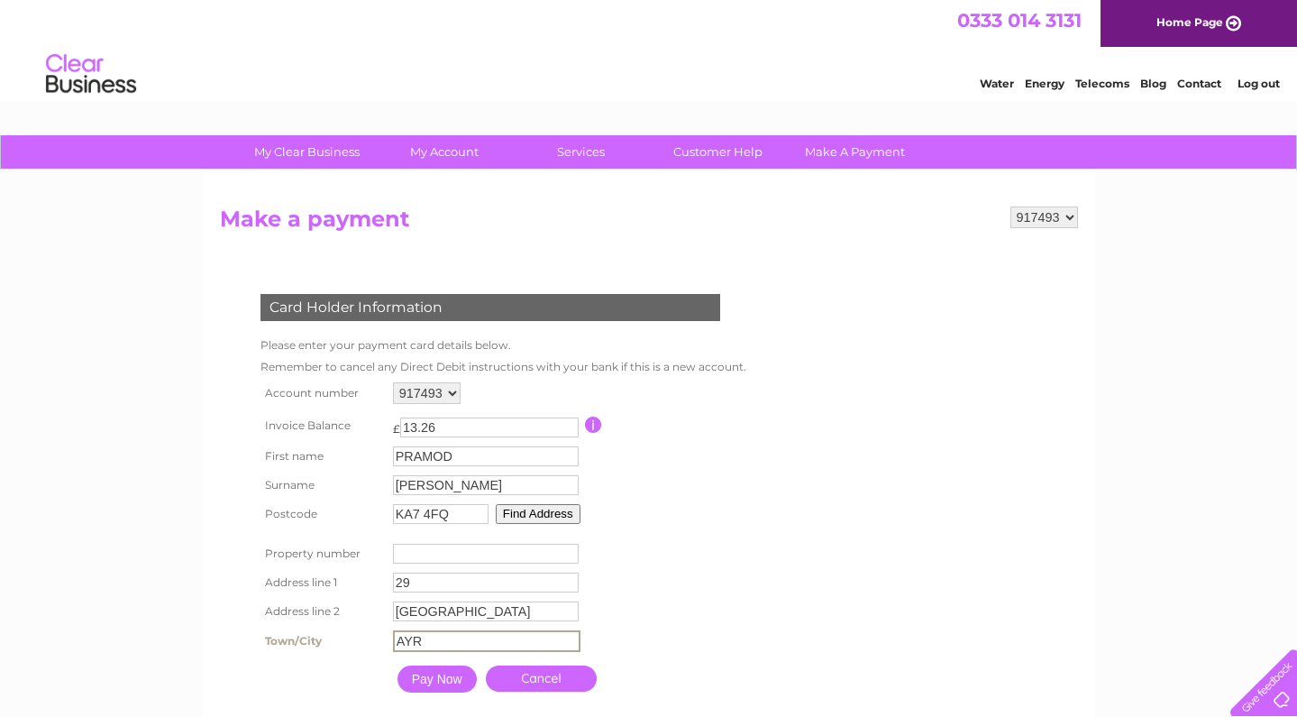
click at [438, 680] on input "Pay Now" at bounding box center [436, 678] width 79 height 27
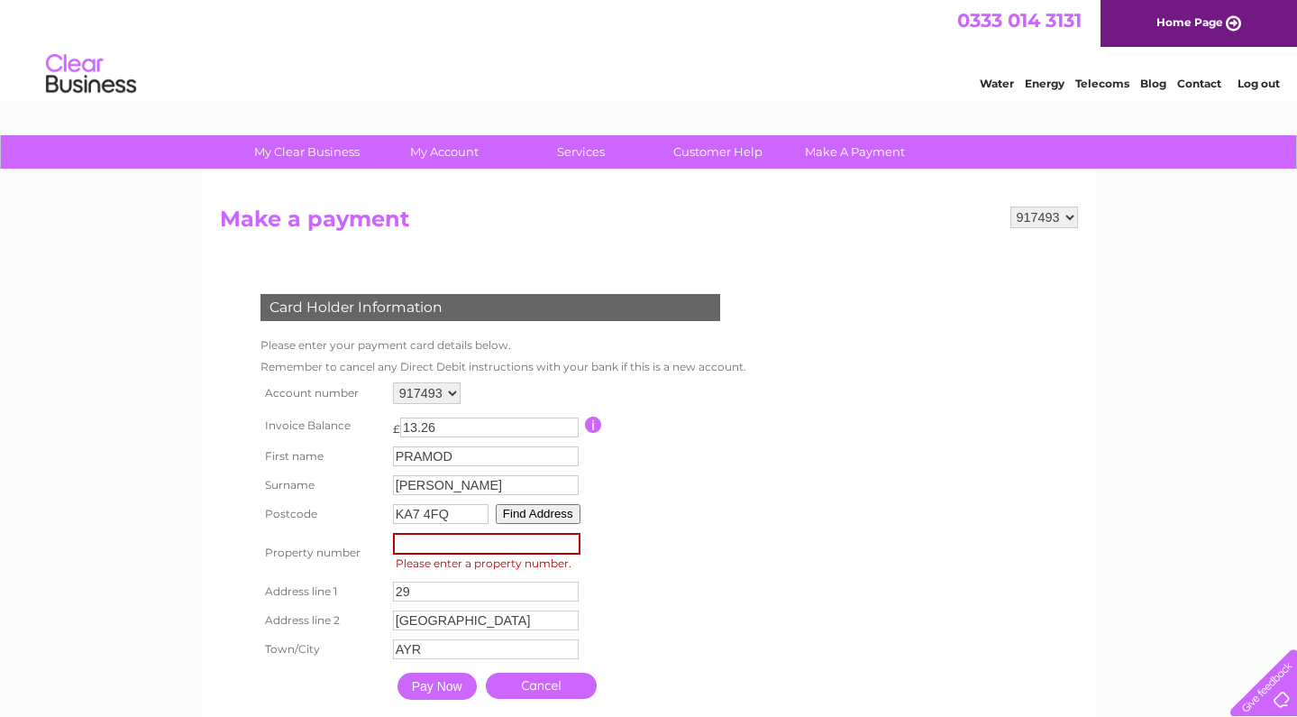
click at [489, 545] on input "number" at bounding box center [486, 544] width 187 height 22
type input "29"
click at [778, 537] on form "917493 940630 994251 Make a payment Card Holder Information Please enter your p…" at bounding box center [649, 474] width 858 height 536
click at [427, 682] on input "Pay Now" at bounding box center [435, 684] width 79 height 27
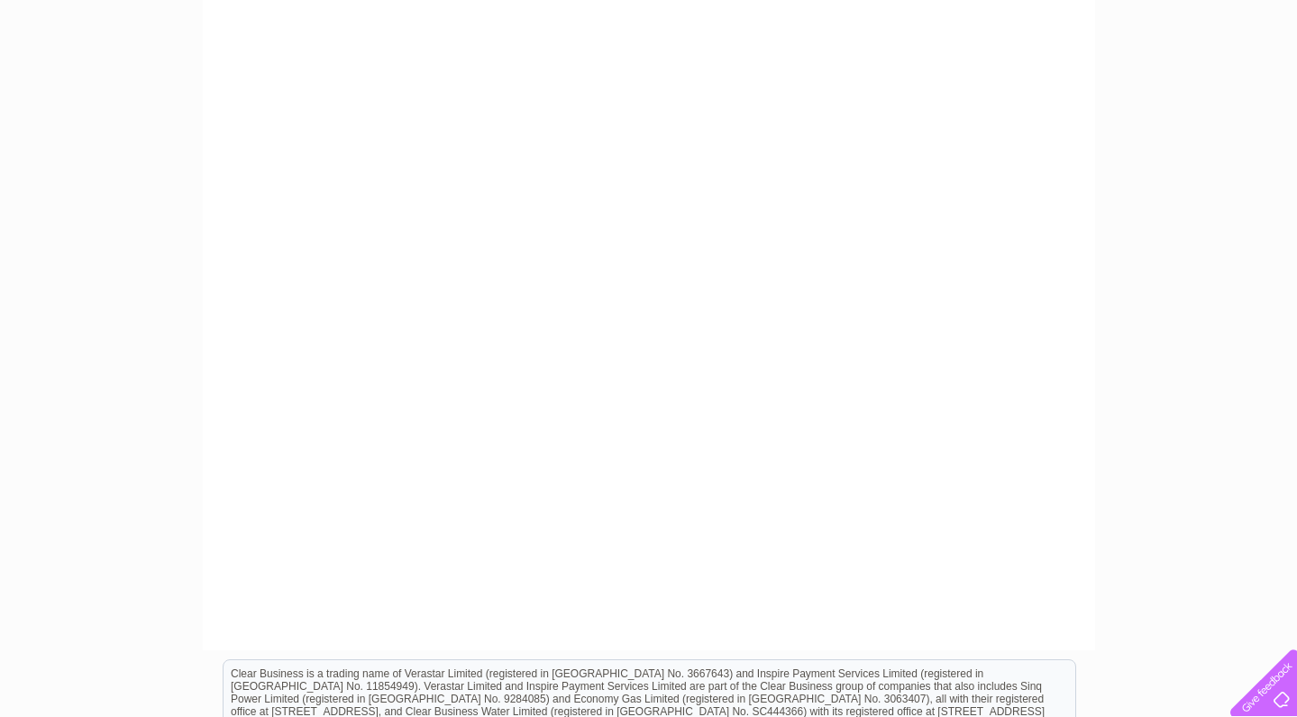
scroll to position [440, 0]
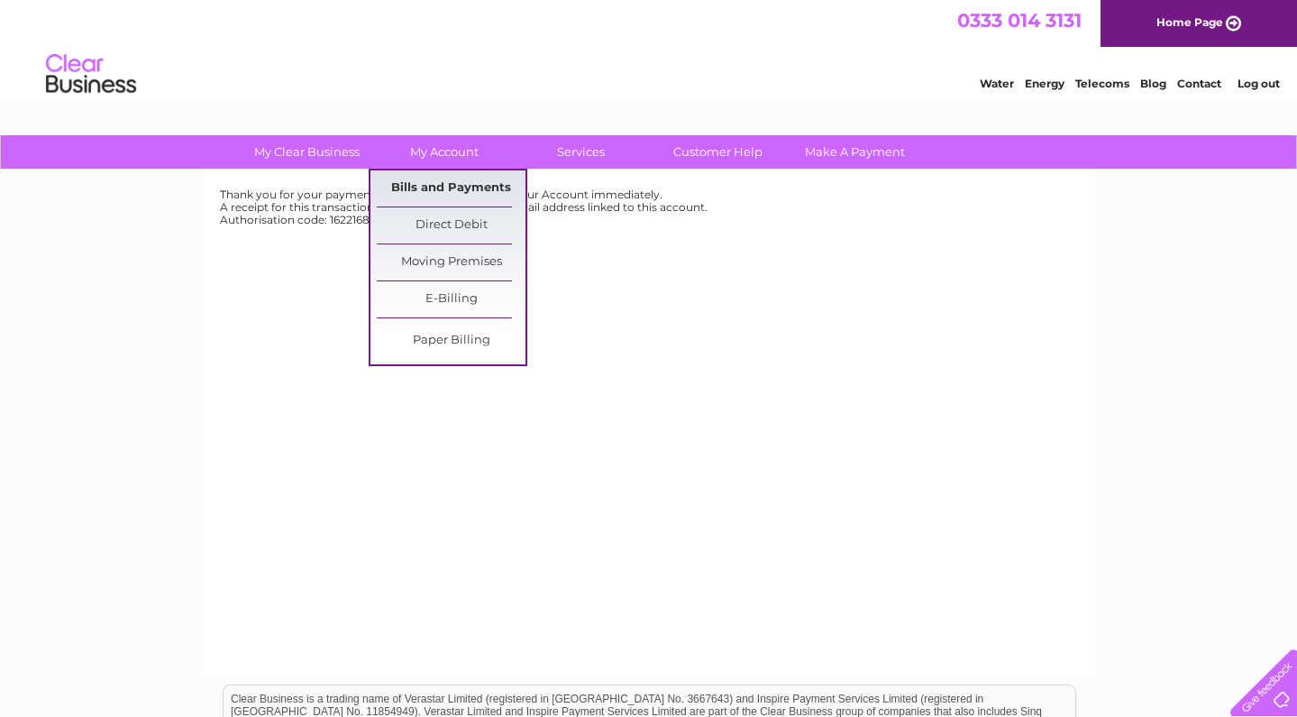
click at [443, 186] on link "Bills and Payments" at bounding box center [451, 188] width 149 height 36
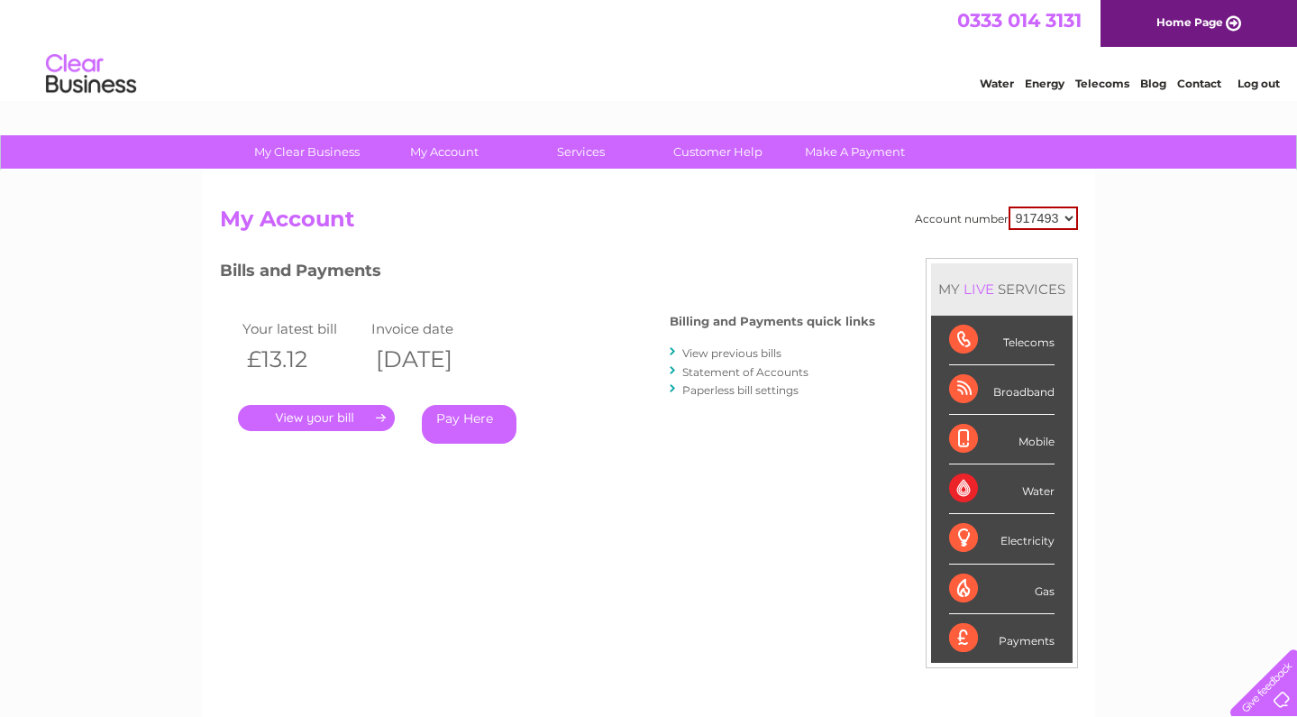
select select "940630"
click at [730, 353] on link "View previous bills" at bounding box center [731, 353] width 99 height 14
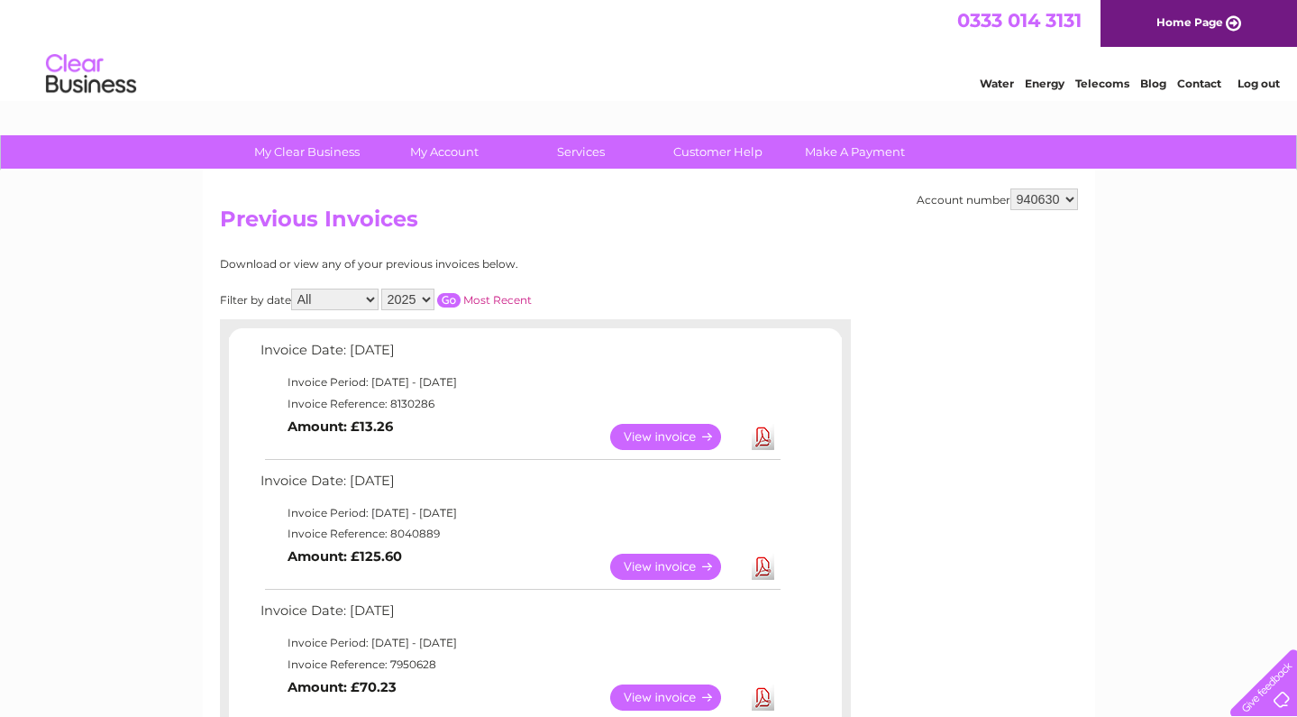
click at [658, 553] on link "View" at bounding box center [676, 566] width 132 height 26
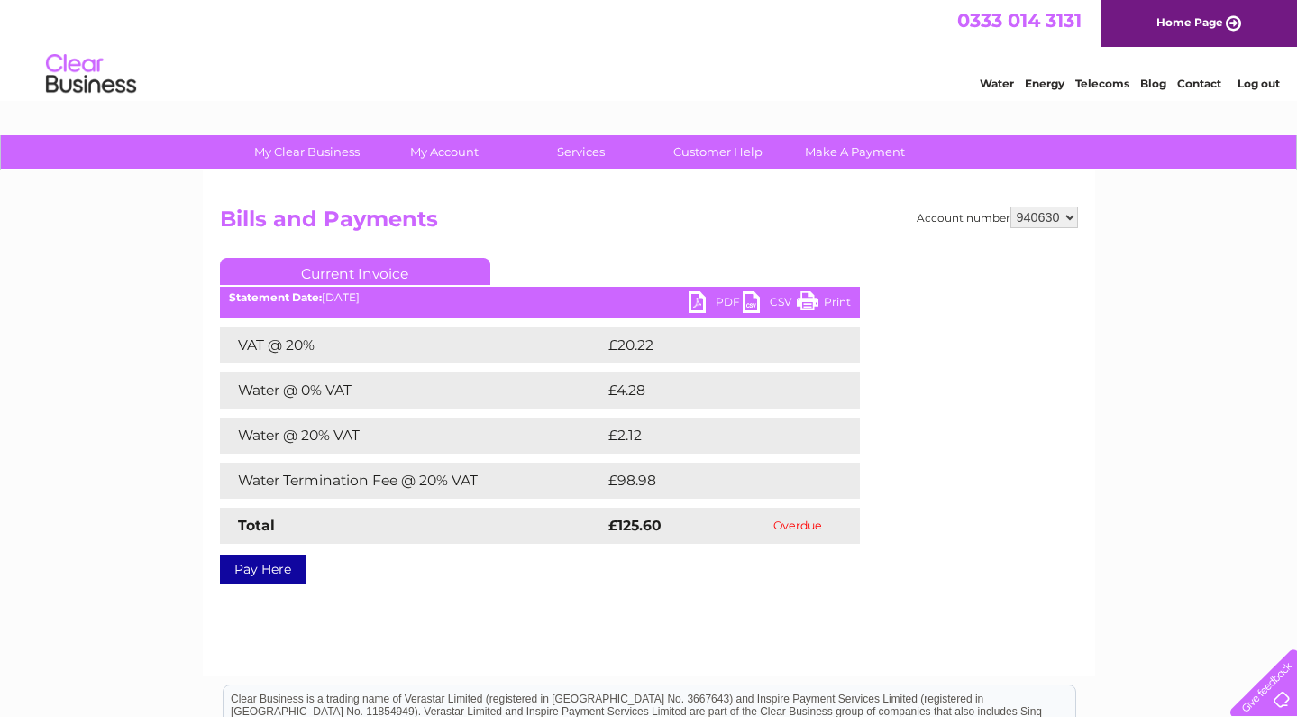
click at [270, 569] on link "Pay Here" at bounding box center [263, 568] width 86 height 29
click at [274, 564] on link "Pay Here" at bounding box center [263, 568] width 86 height 29
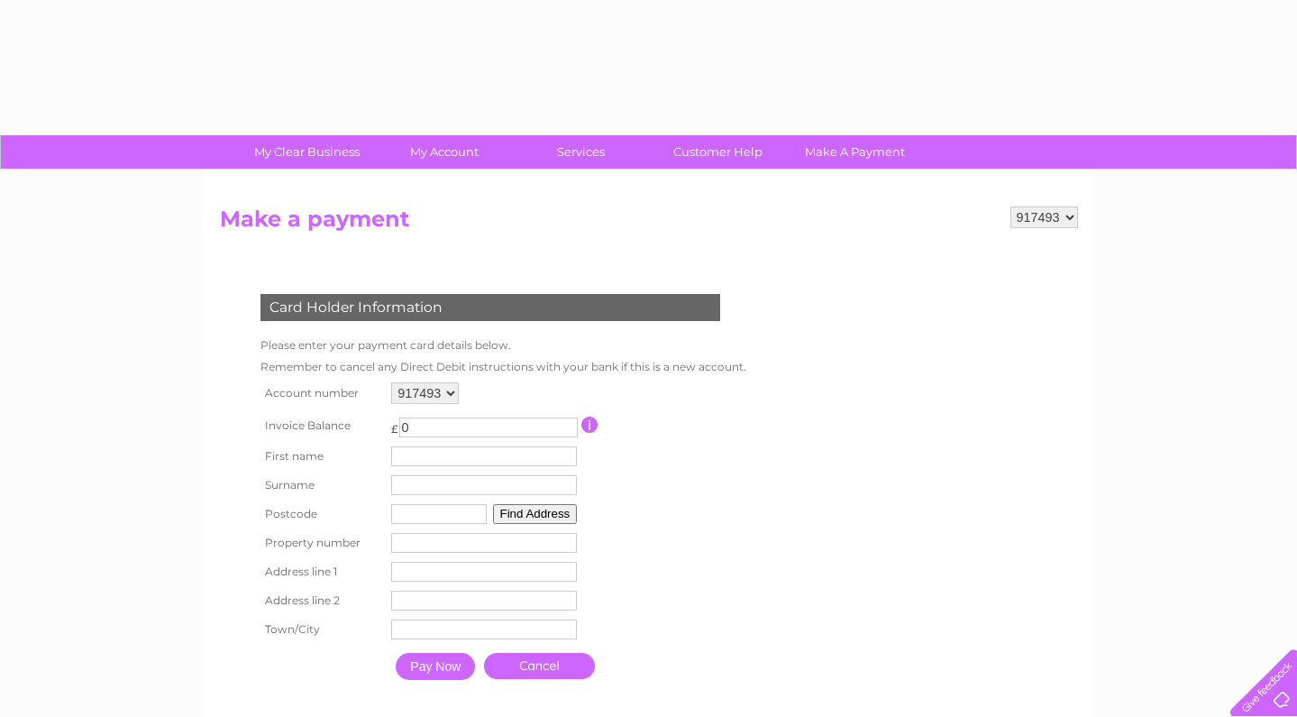
click at [443, 430] on input "0" at bounding box center [488, 427] width 178 height 20
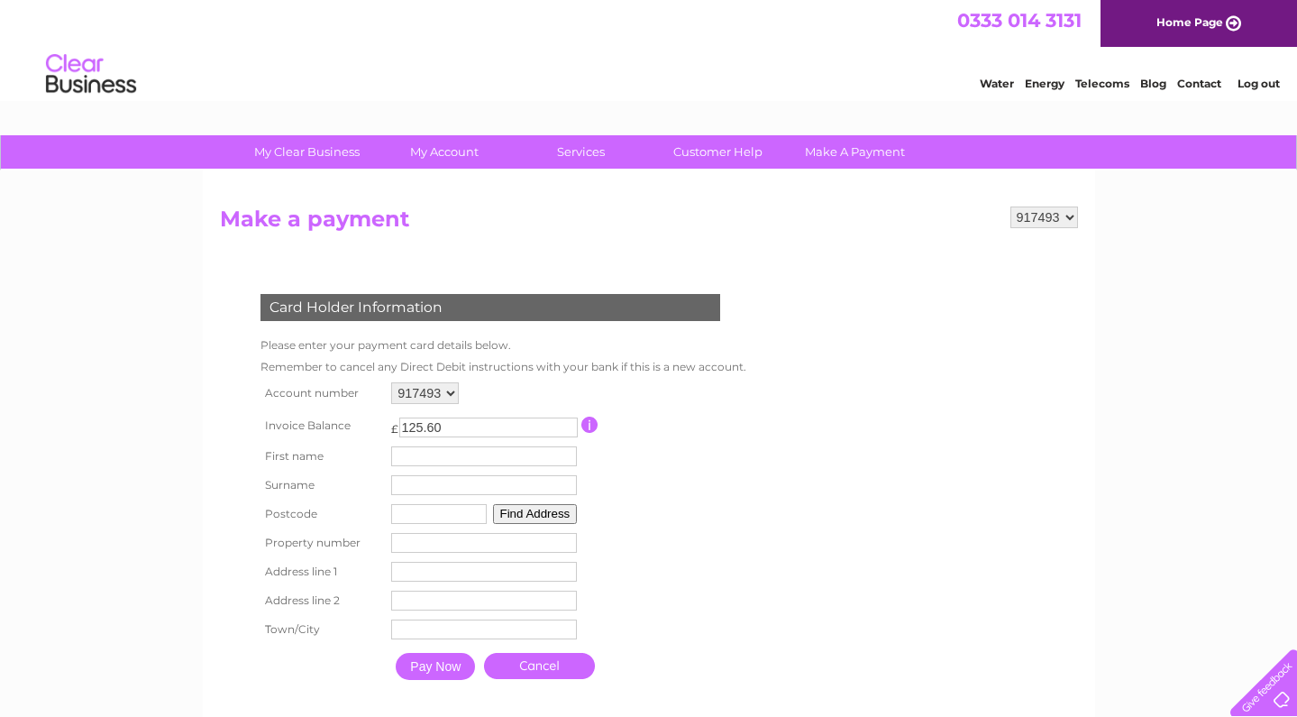
type input "125.60"
type input "PRAMOD"
type input "VELAGA"
type input "KA7 4FQ"
click at [571, 507] on button "Find Address" at bounding box center [535, 514] width 85 height 20
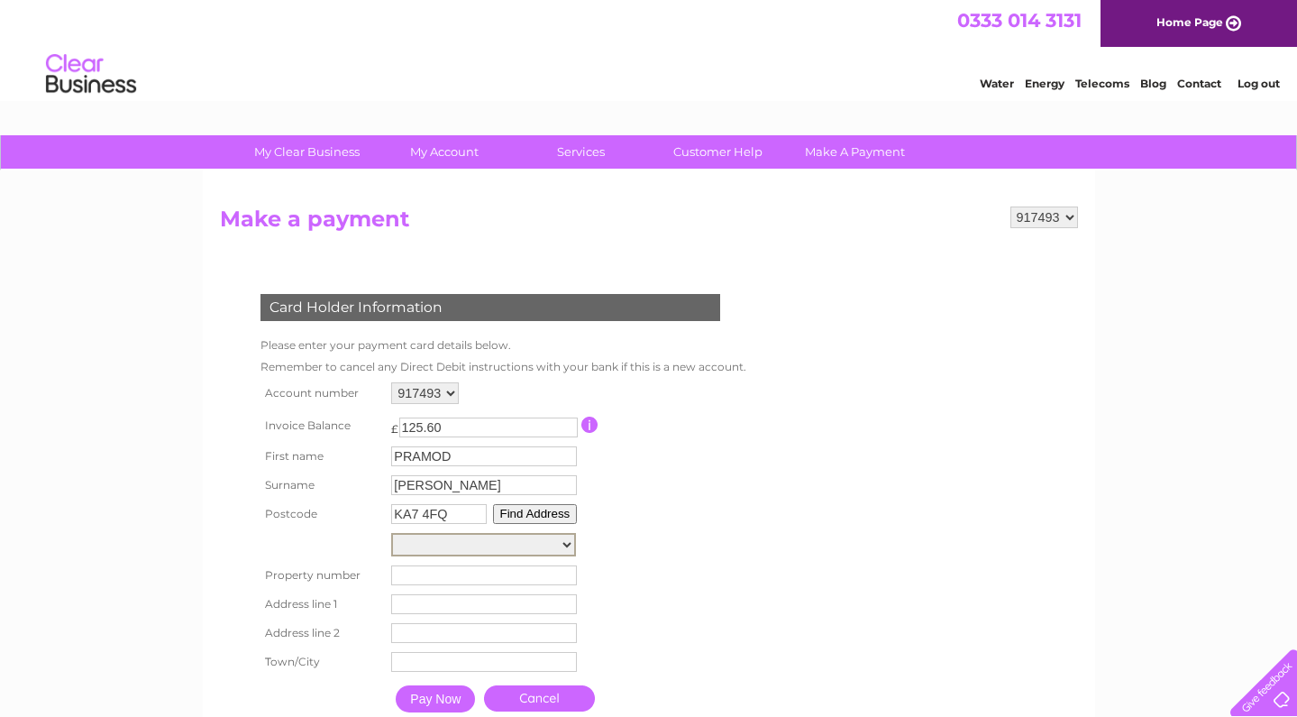
select select "29,Tiree Avenue,,Ayr"
type input "29"
type input "Tiree Avenue"
type input "Ayr"
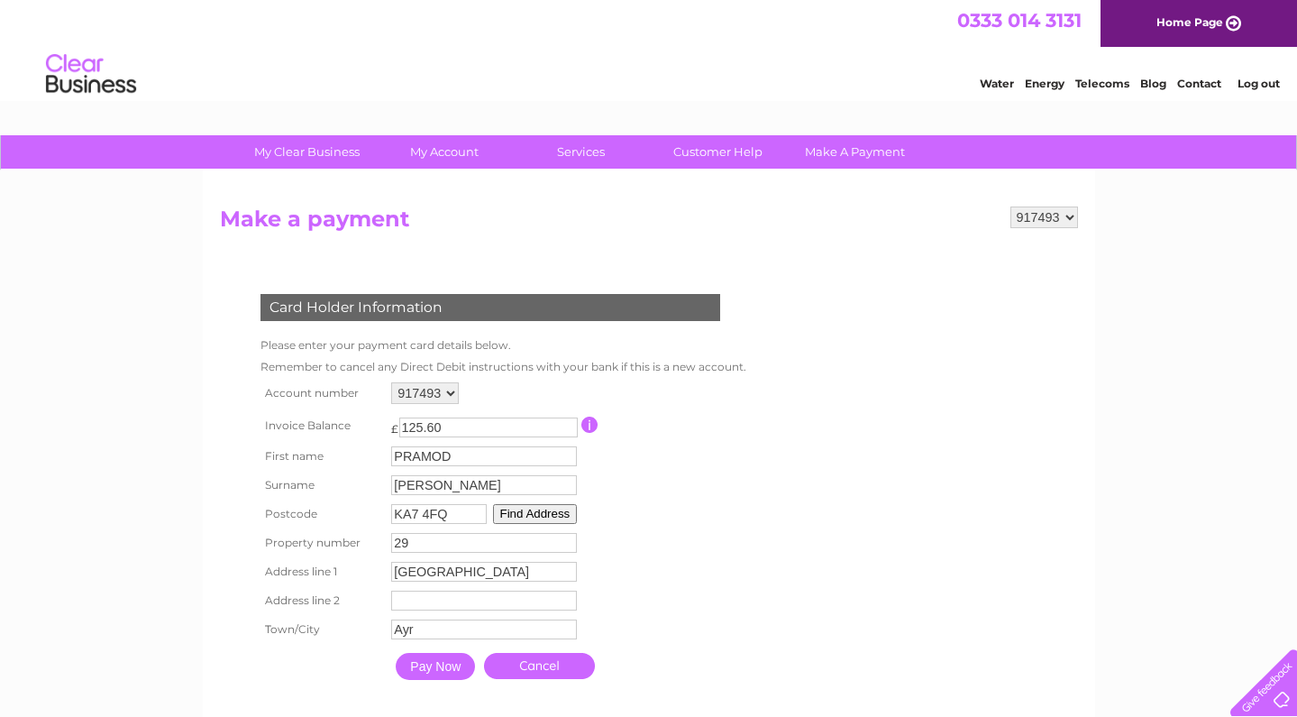
click at [805, 547] on form "917493 940630 994251 Make a payment Card Holder Information Please enter your p…" at bounding box center [649, 465] width 858 height 518
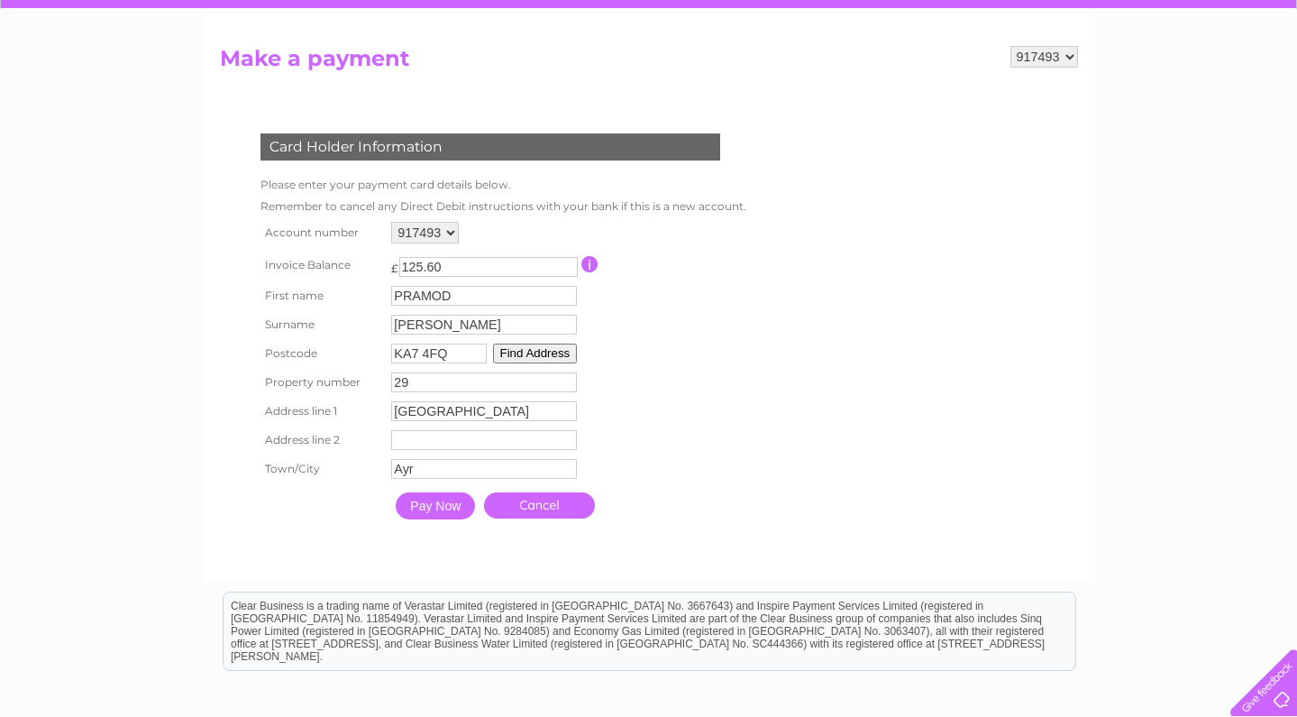
scroll to position [177, 0]
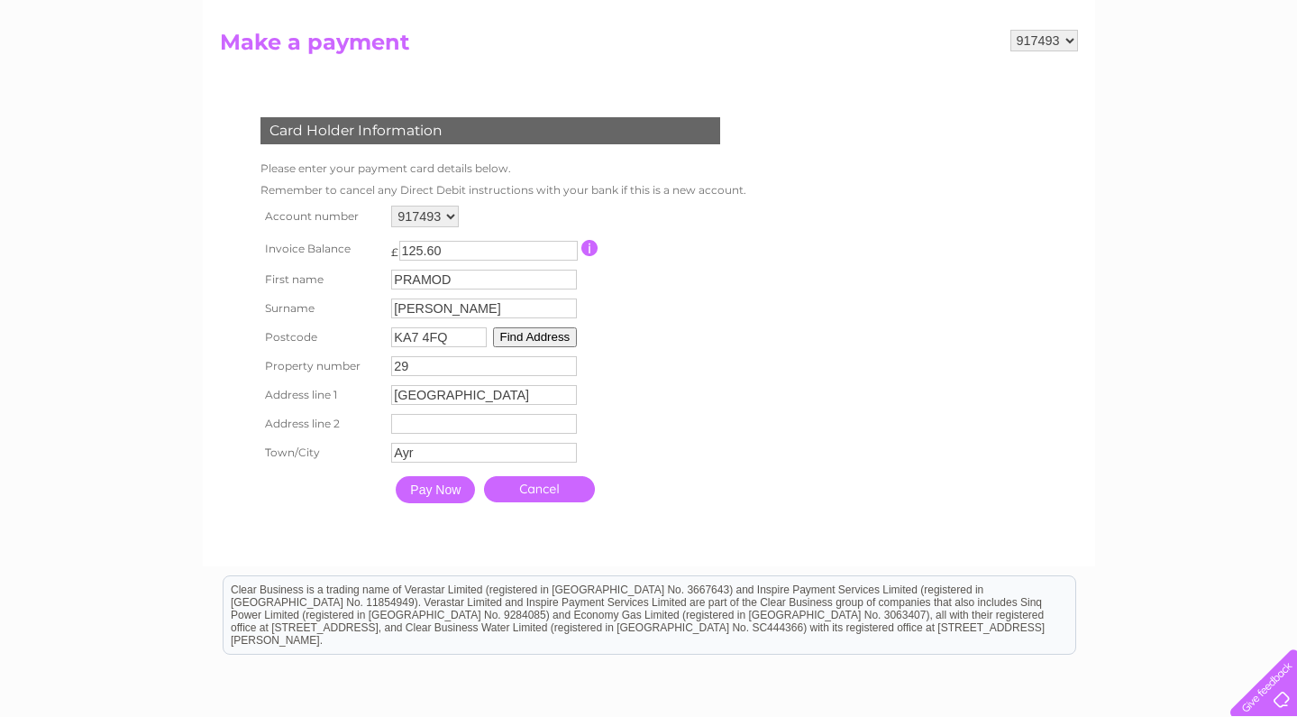
click at [444, 503] on input "Pay Now" at bounding box center [435, 489] width 79 height 27
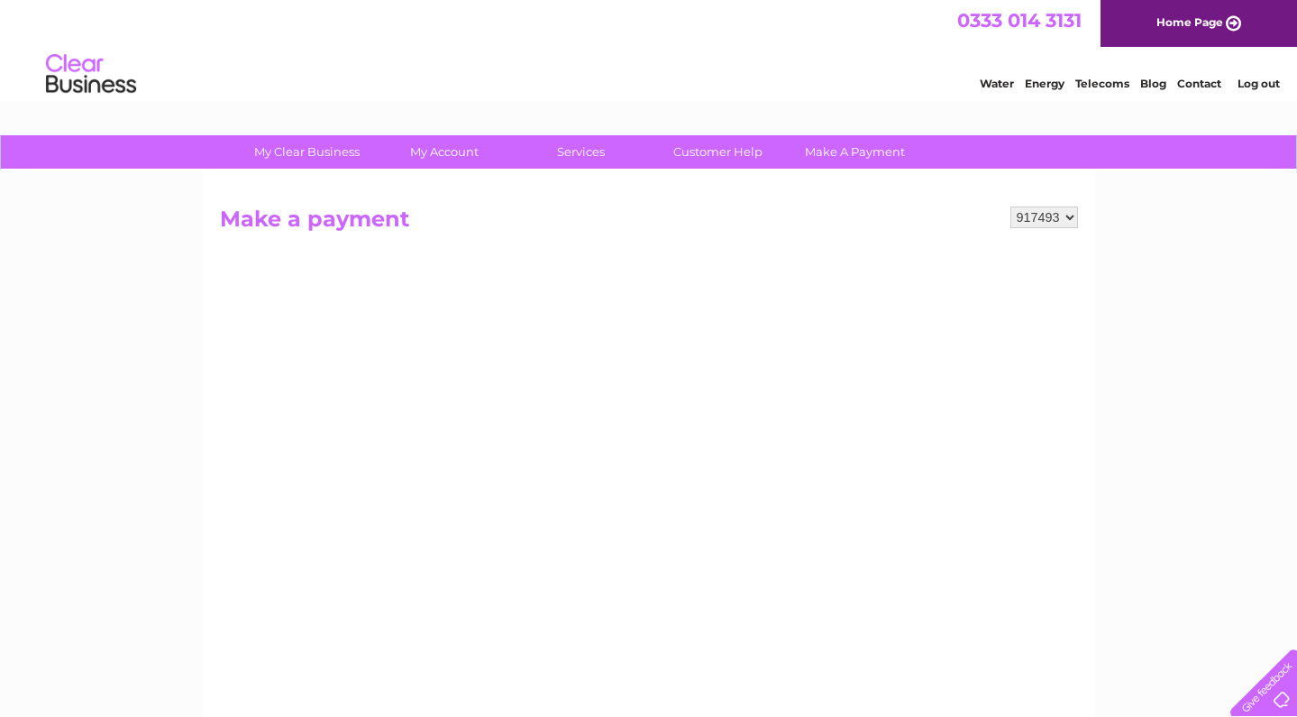
scroll to position [0, 0]
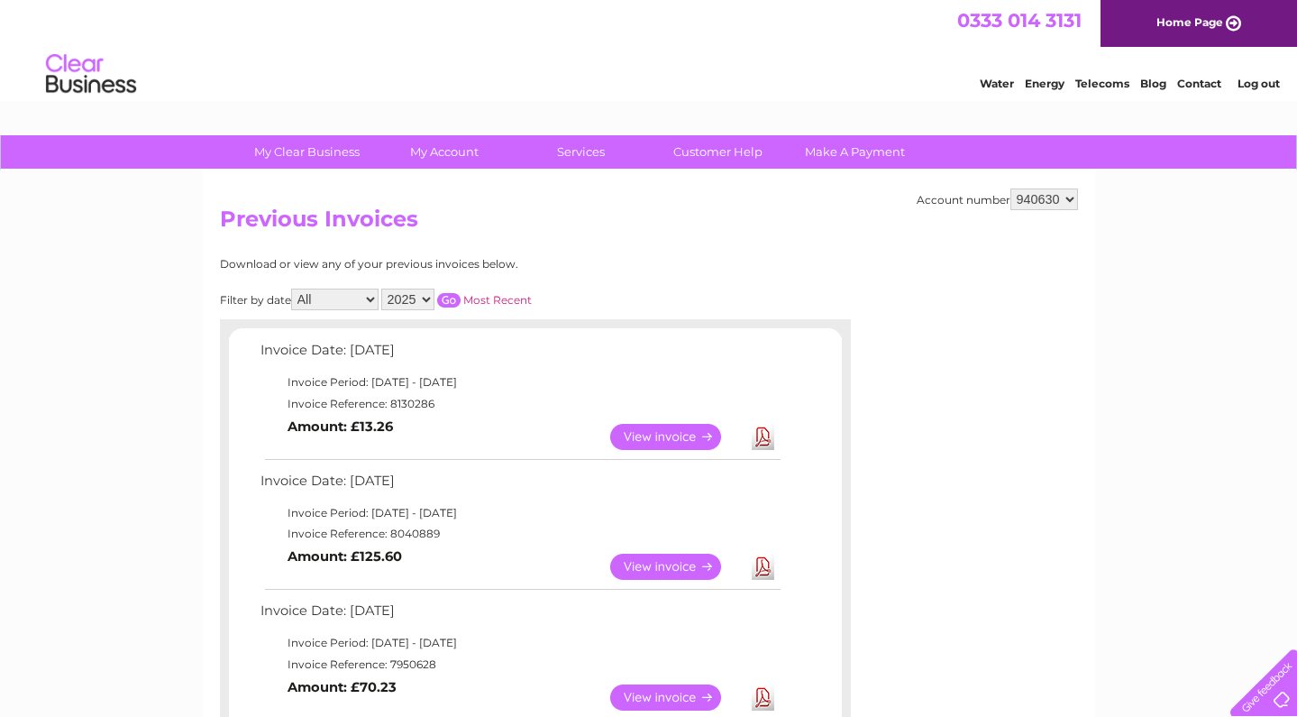
select select "917493"
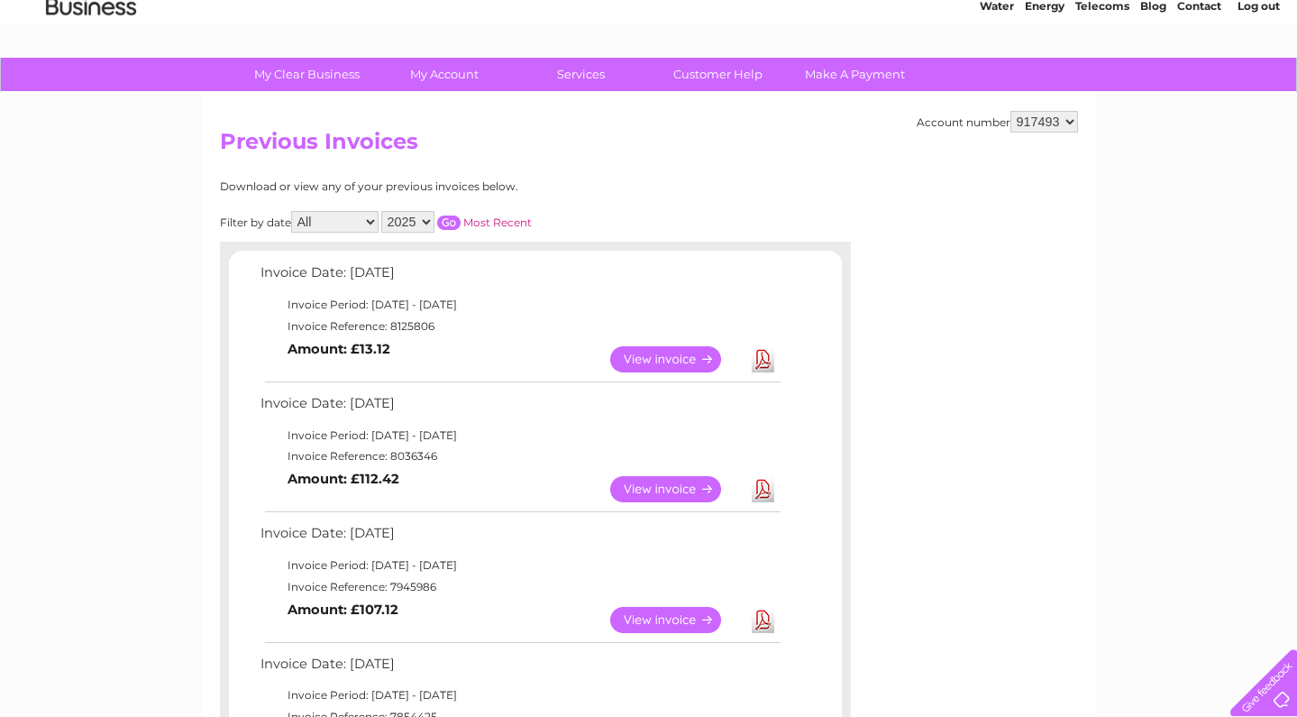
scroll to position [92, 0]
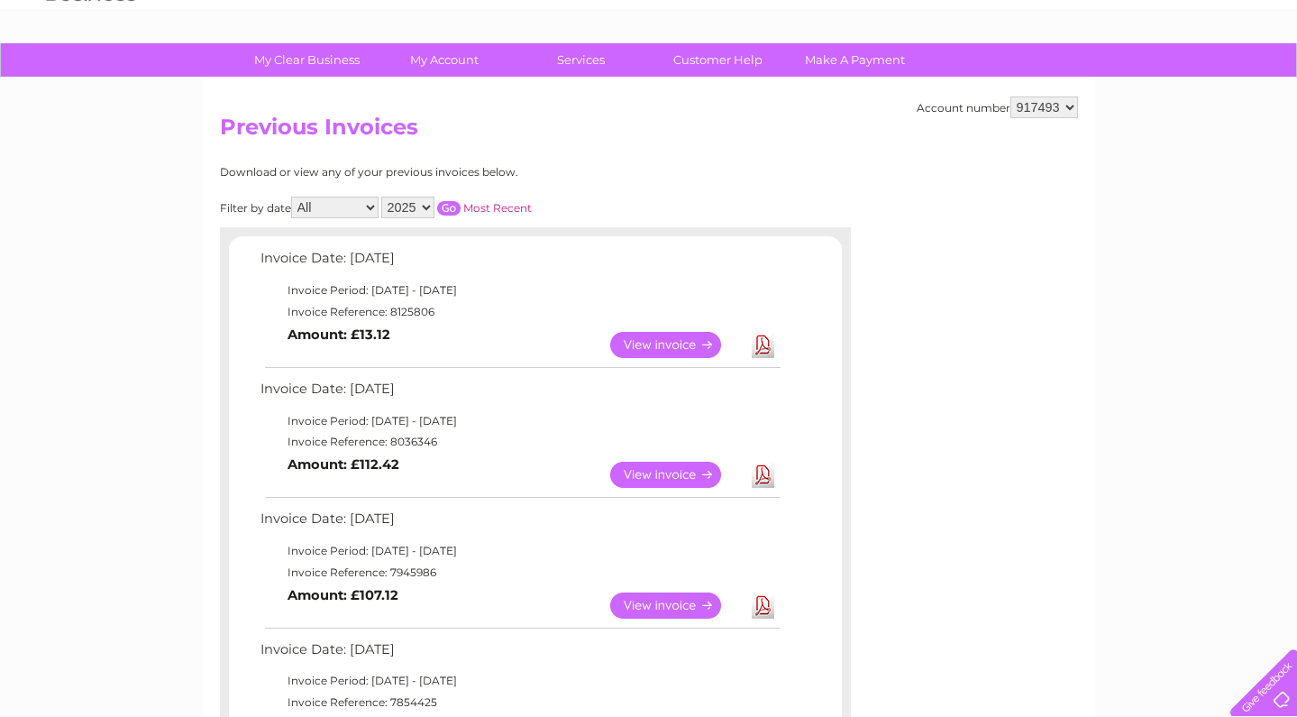
click at [645, 469] on link "View" at bounding box center [676, 474] width 132 height 26
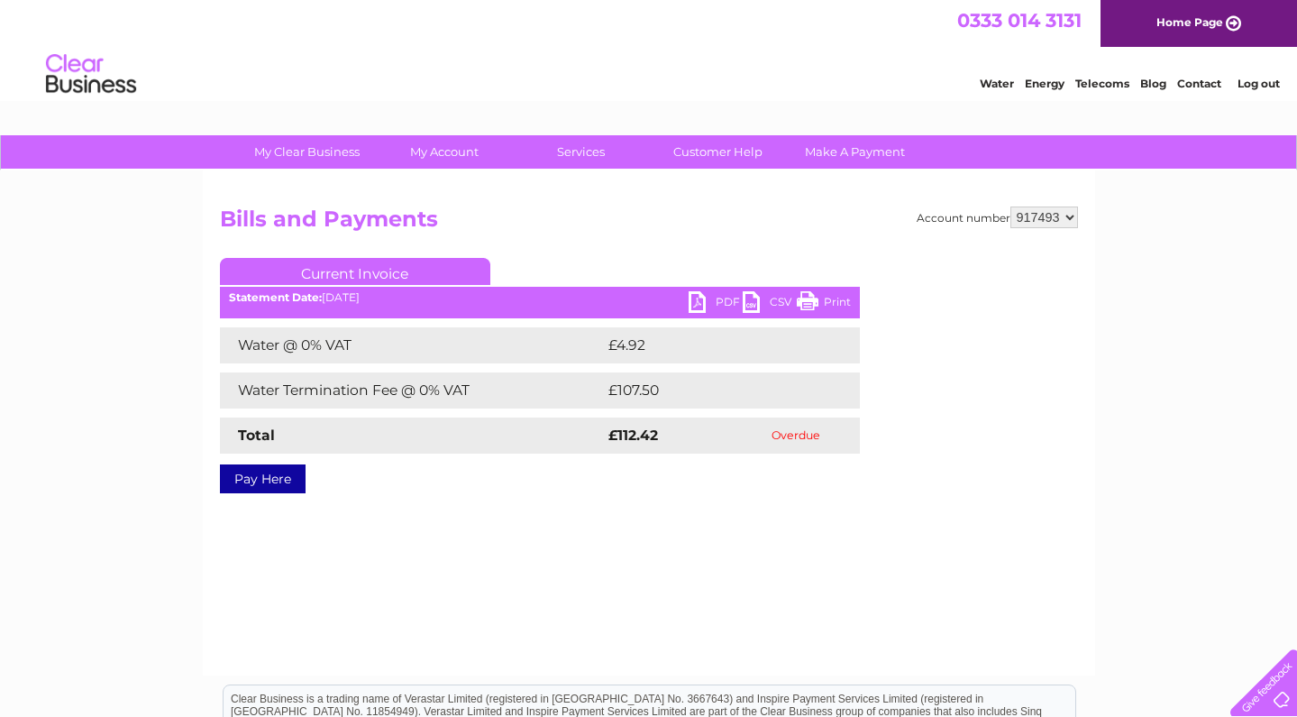
click at [274, 473] on link "Pay Here" at bounding box center [263, 478] width 86 height 29
click at [253, 479] on link "Pay Here" at bounding box center [263, 478] width 86 height 29
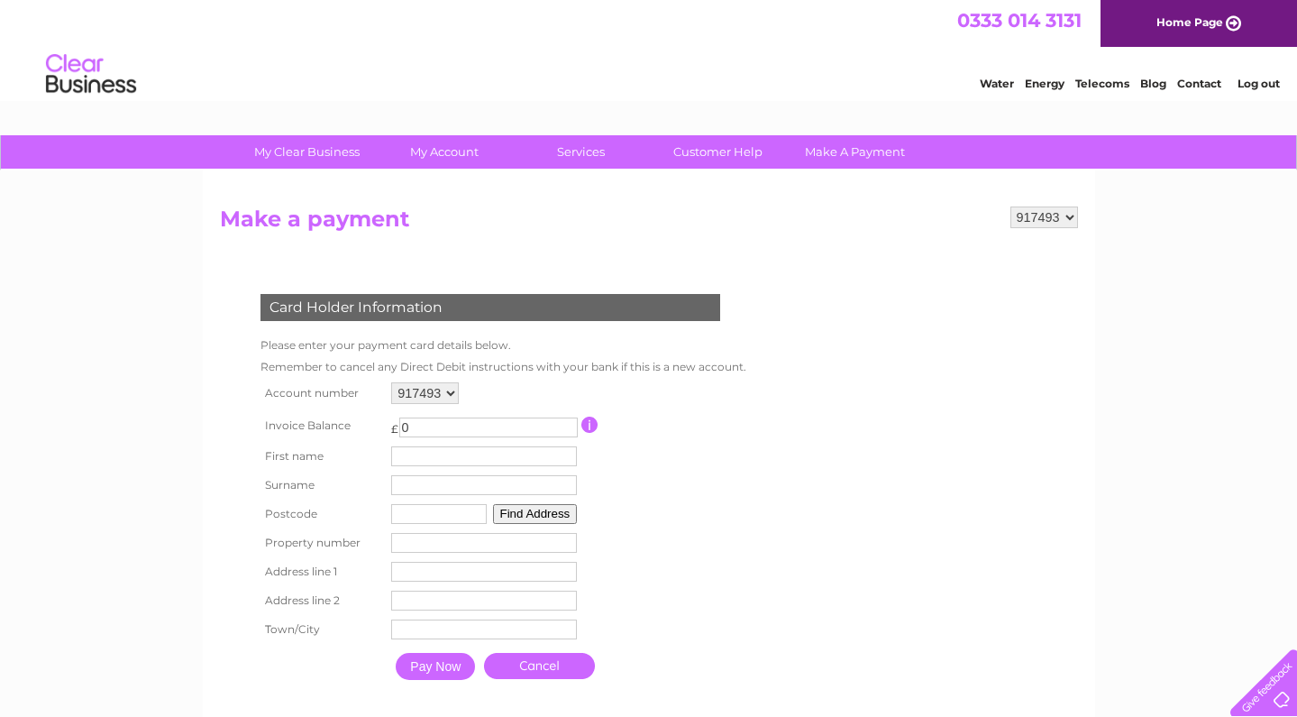
click at [447, 423] on input "0" at bounding box center [488, 427] width 178 height 20
type input "112.42"
type input "PRAMOD"
type input "[PERSON_NAME]"
type input "KA7 4FQ"
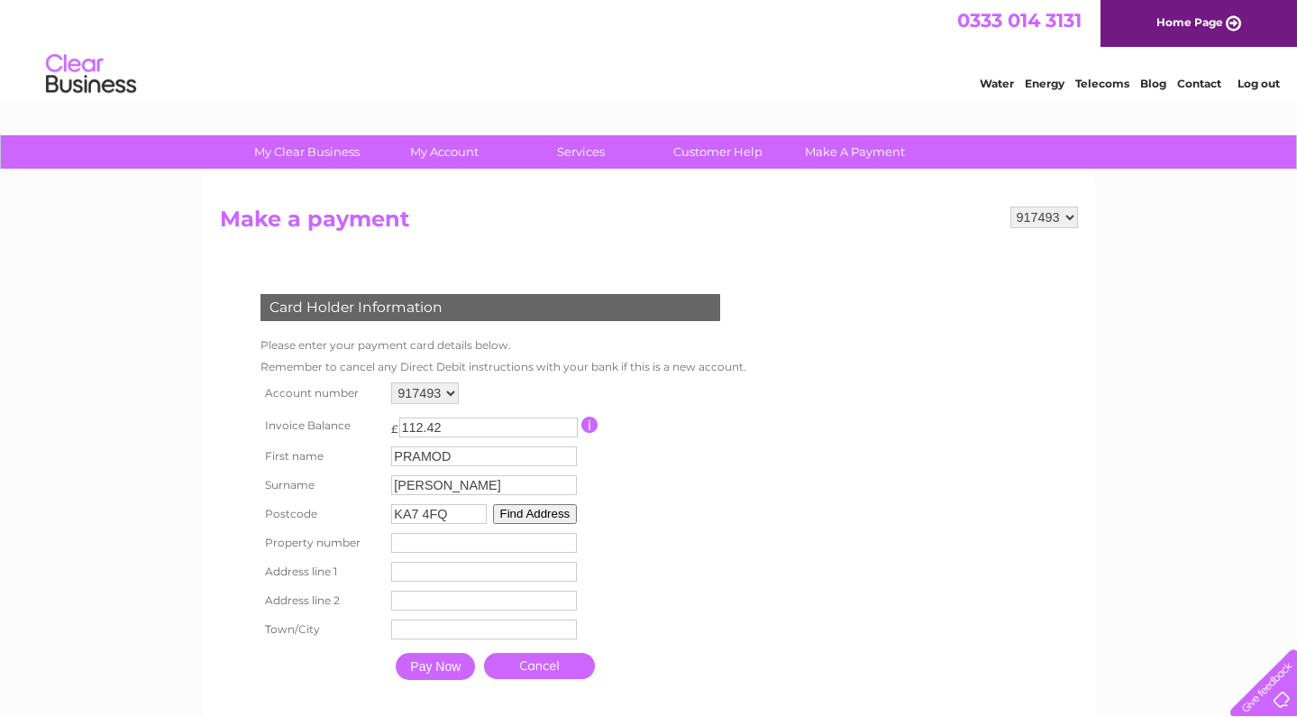
click at [558, 509] on button "Find Address" at bounding box center [535, 514] width 85 height 20
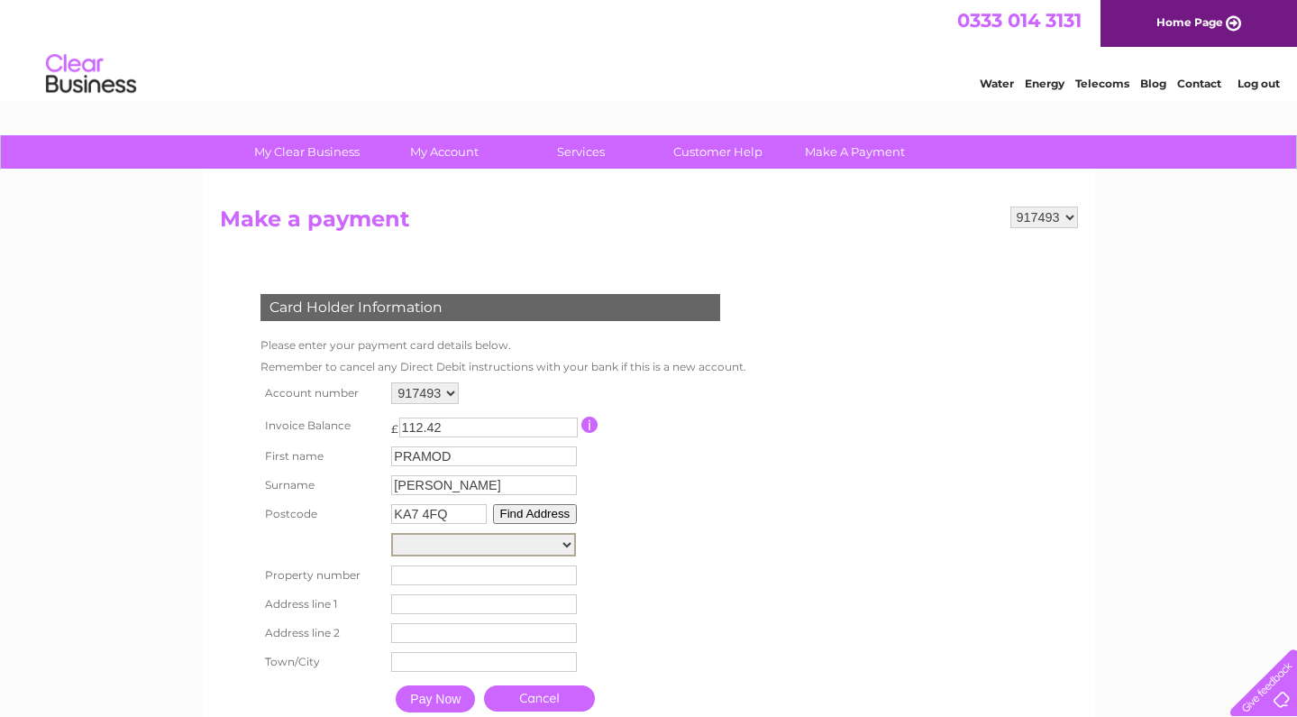
select select "29,Tiree Avenue,,Ayr"
type input "29"
type input "Tiree Avenue"
type input "Ayr"
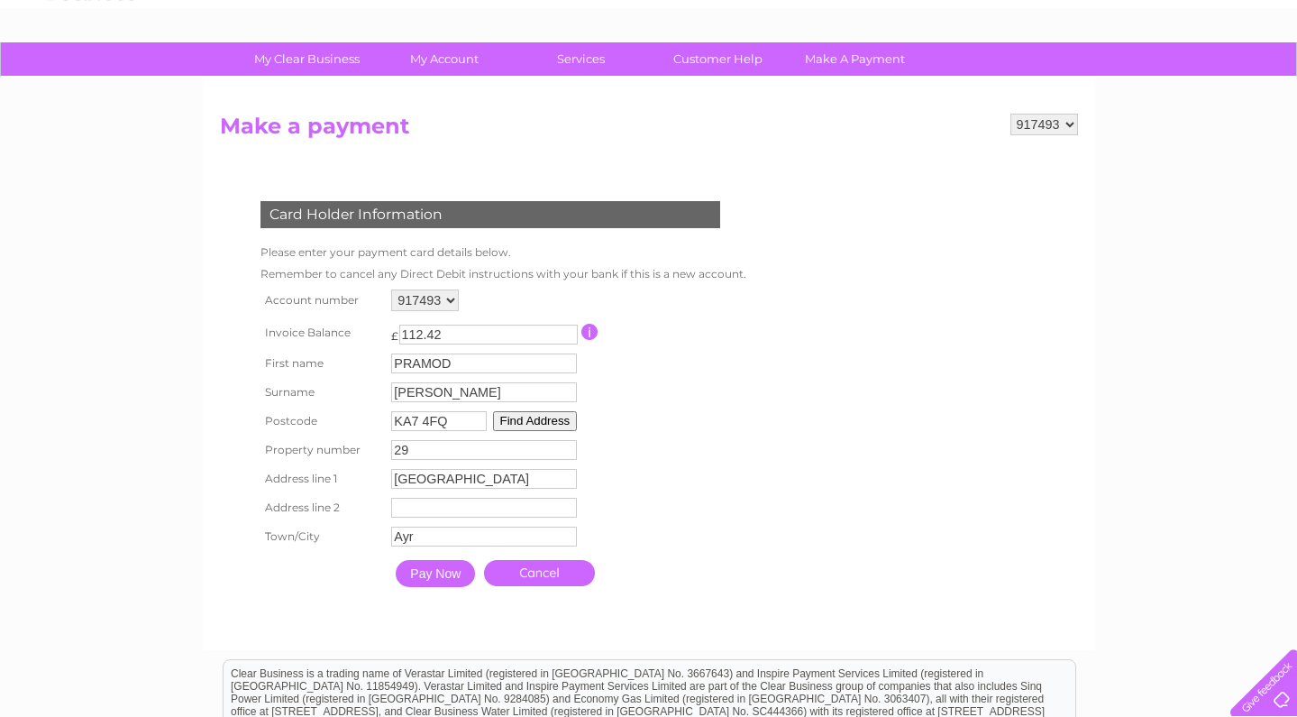
scroll to position [111, 0]
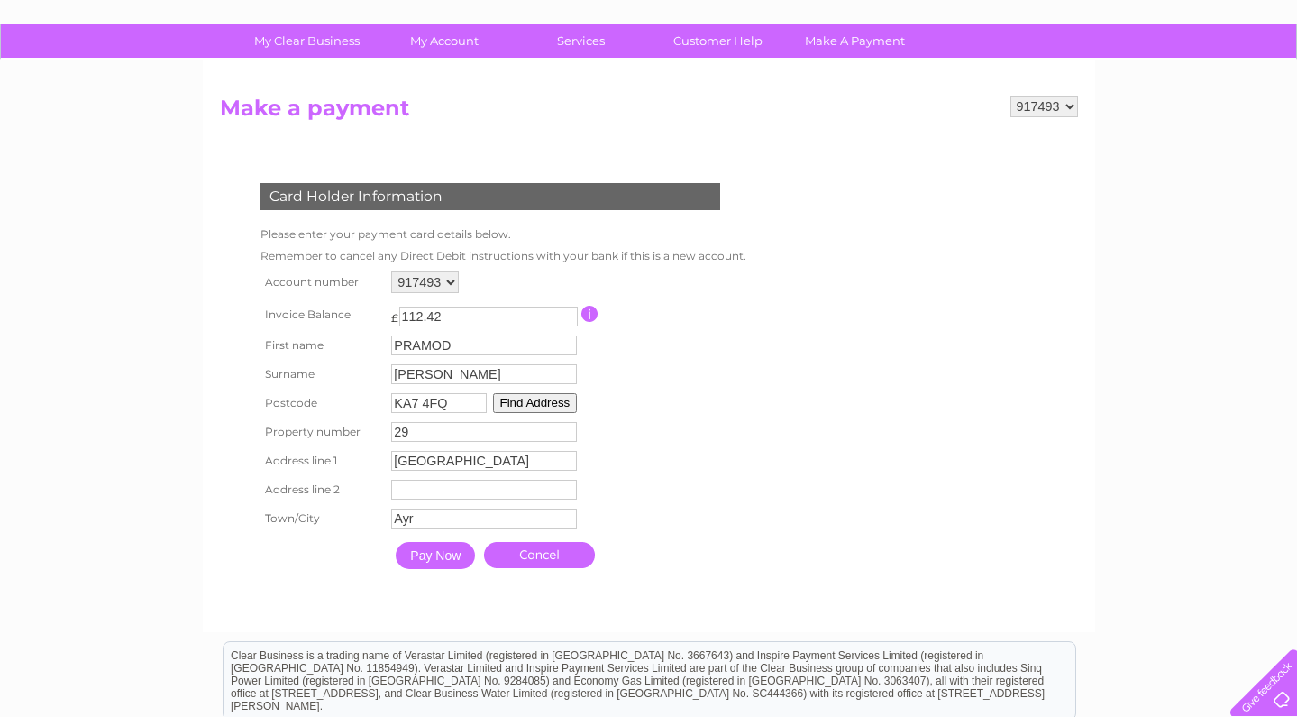
click at [447, 562] on input "Pay Now" at bounding box center [435, 555] width 79 height 27
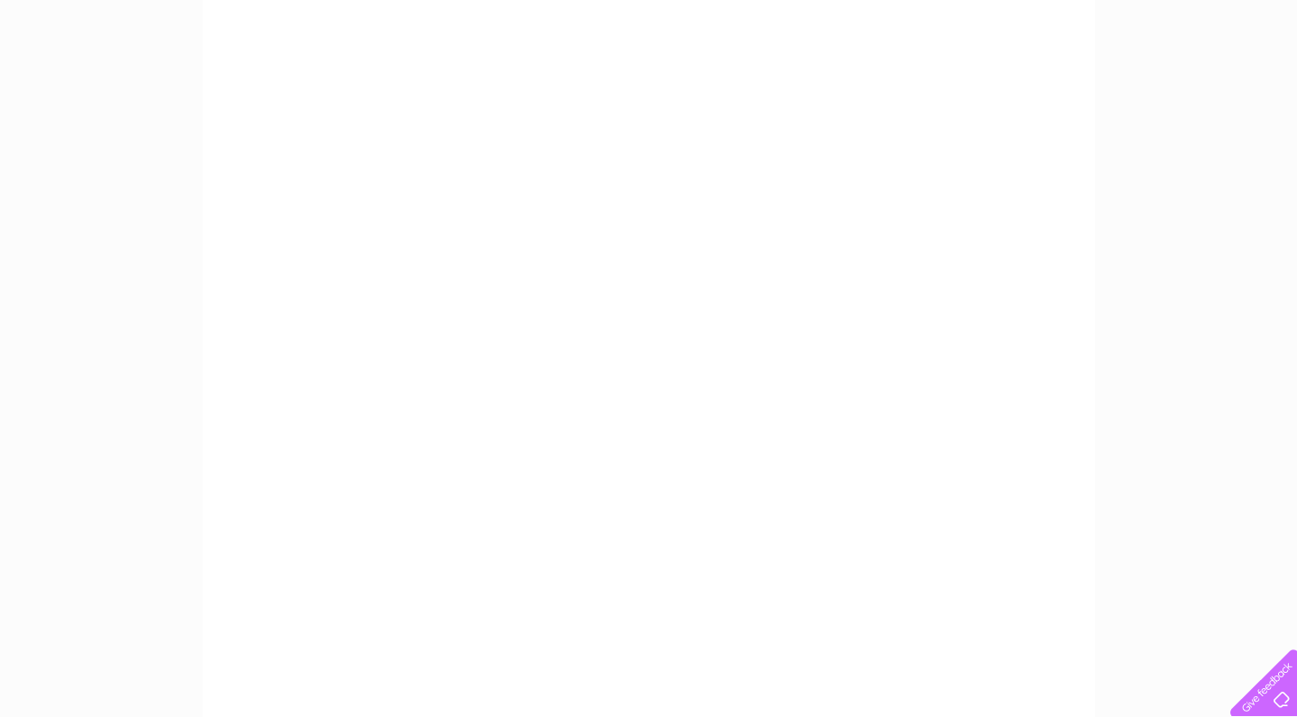
scroll to position [277, 0]
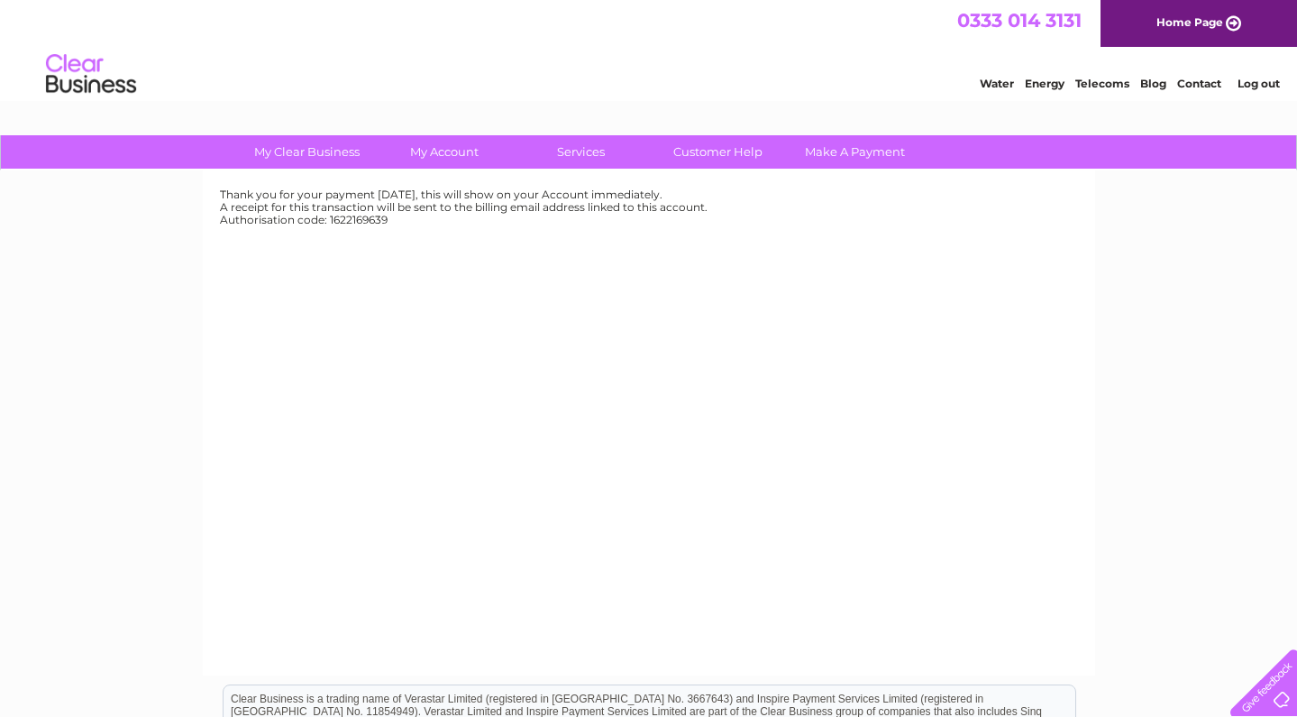
click at [85, 74] on img at bounding box center [91, 74] width 92 height 55
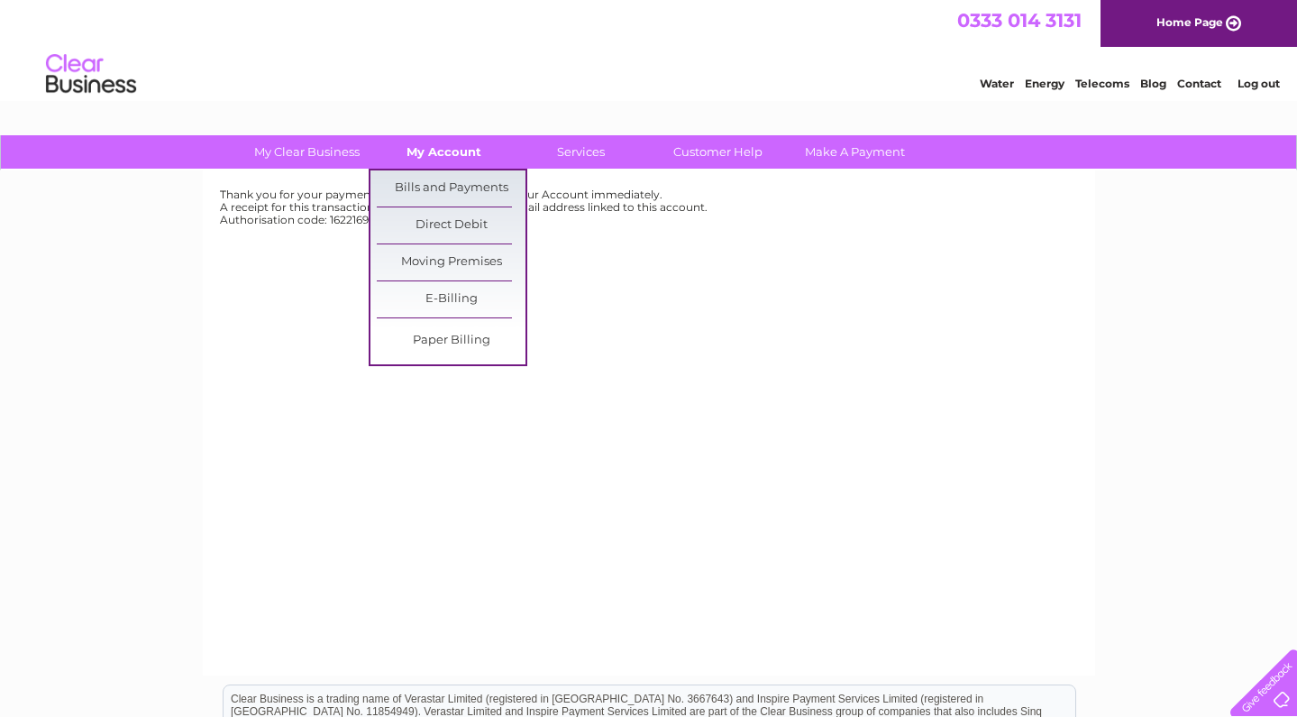
click at [450, 156] on link "My Account" at bounding box center [444, 151] width 149 height 33
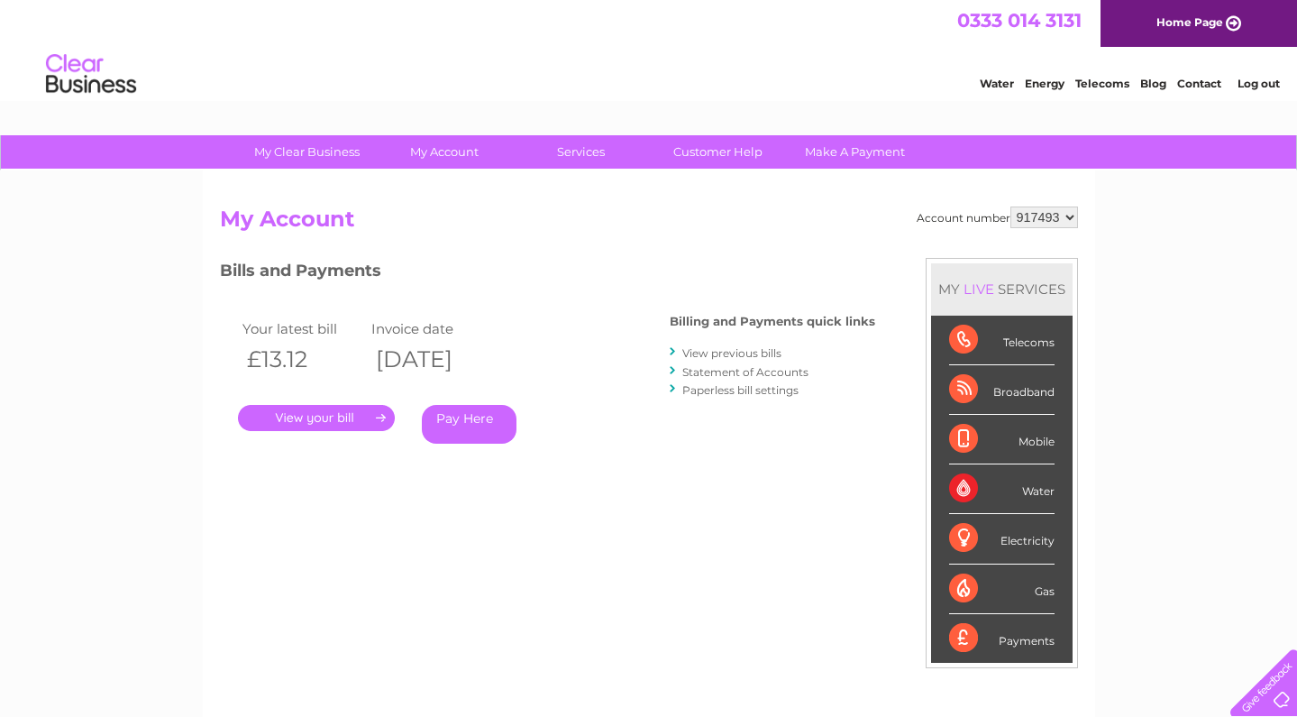
click at [713, 351] on link "View previous bills" at bounding box center [731, 353] width 99 height 14
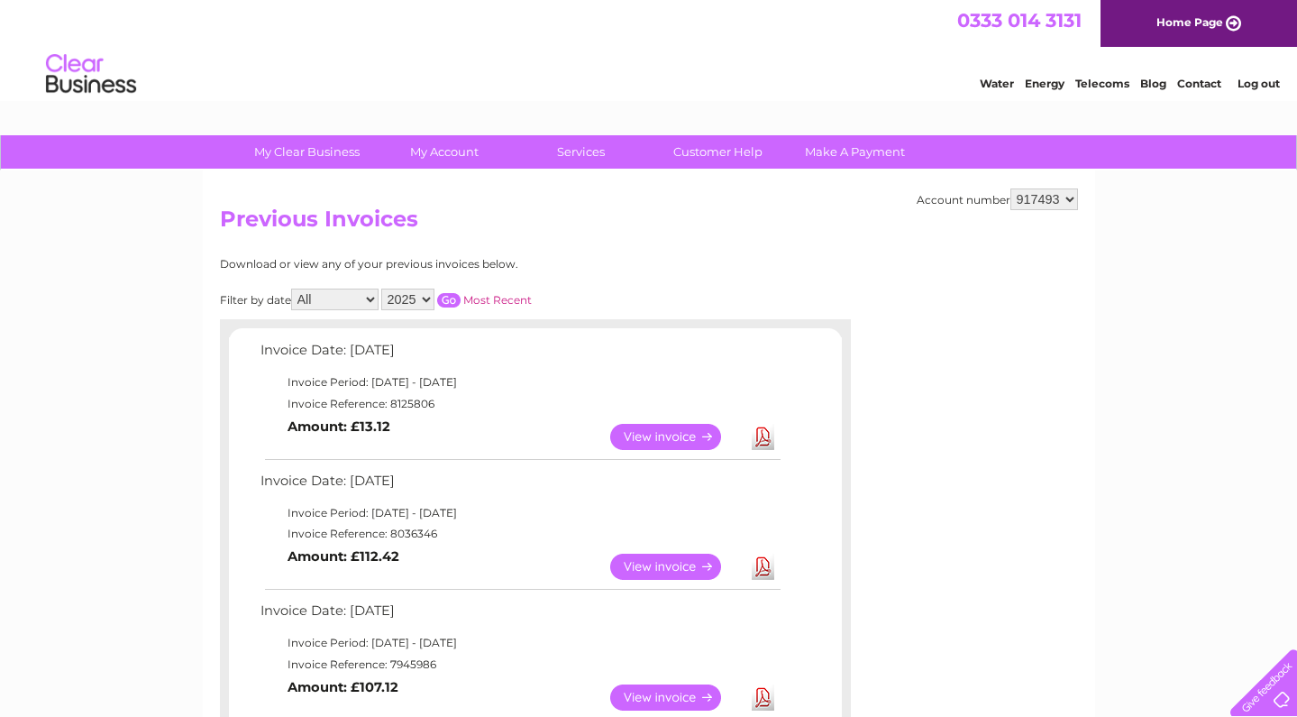
select select "940630"
select select "917493"
click at [678, 429] on link "View" at bounding box center [676, 437] width 132 height 26
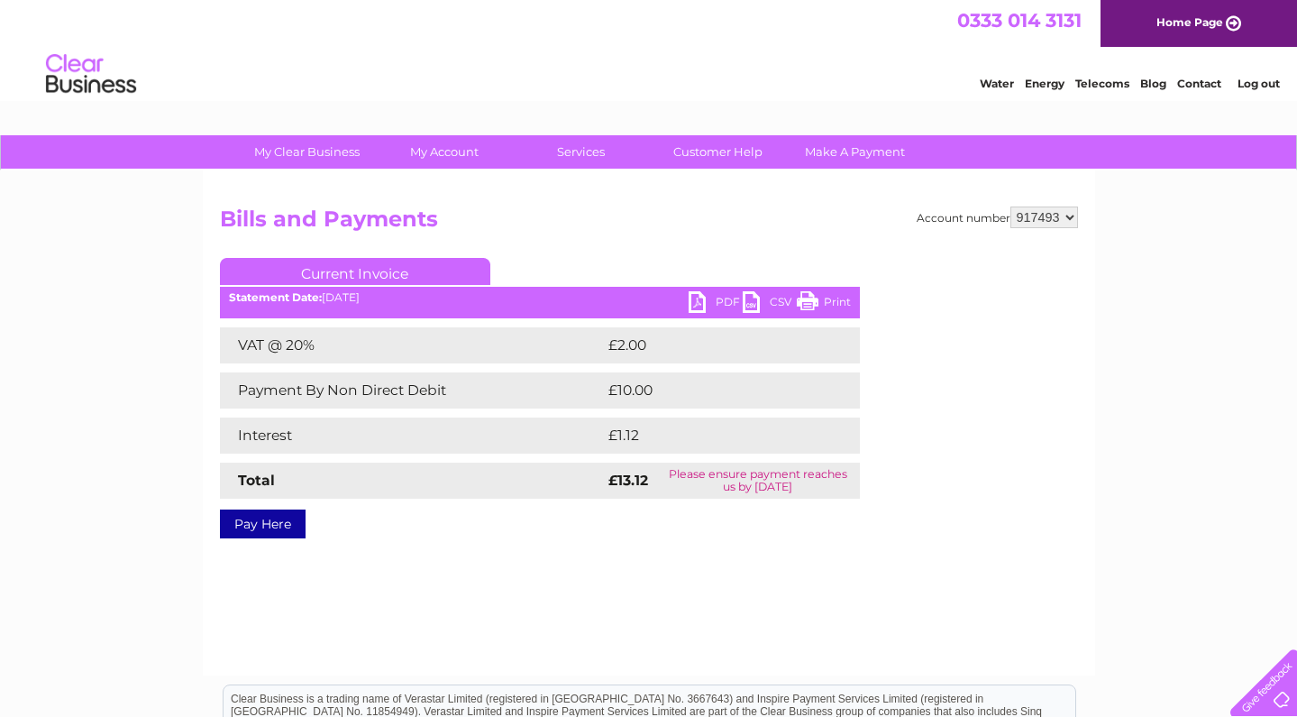
click at [248, 525] on link "Pay Here" at bounding box center [263, 523] width 86 height 29
click at [276, 523] on link "Pay Here" at bounding box center [263, 523] width 86 height 29
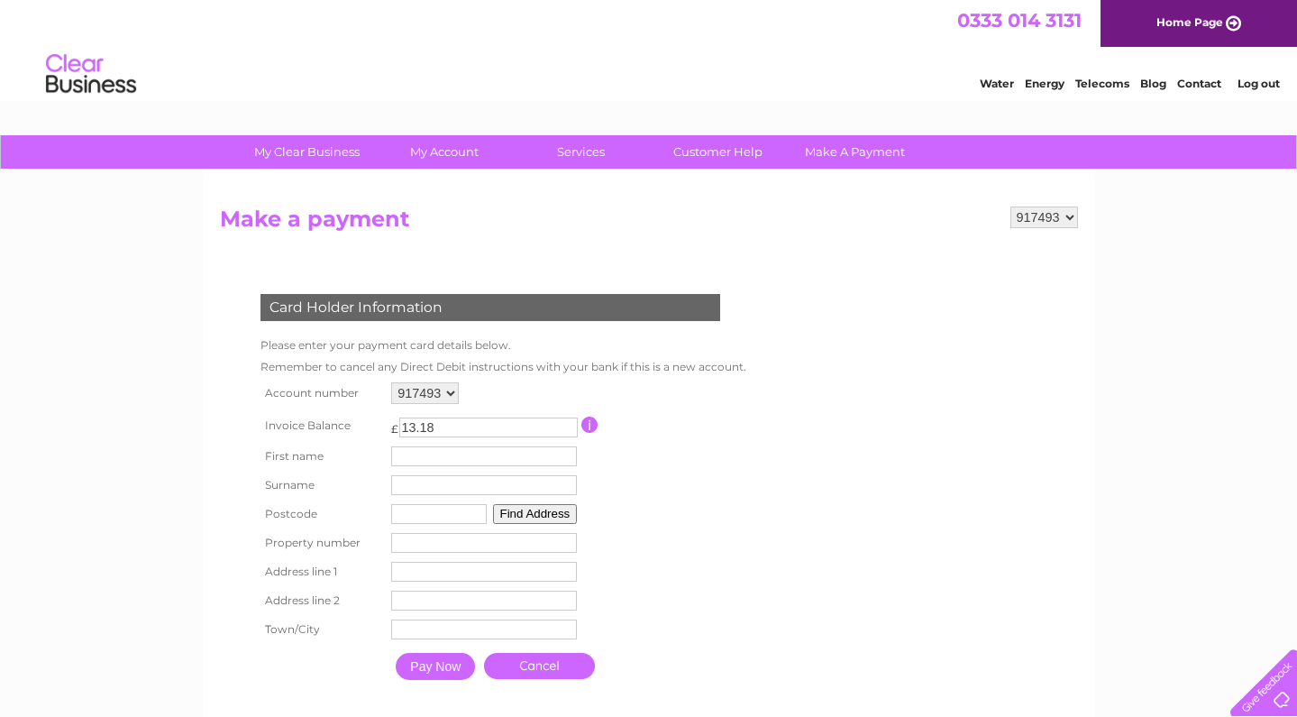
type input "13.18"
type input "PRAMOD"
type input "VELAGA"
type input "KA7 4FQ"
click at [550, 508] on button "Find Address" at bounding box center [535, 514] width 85 height 20
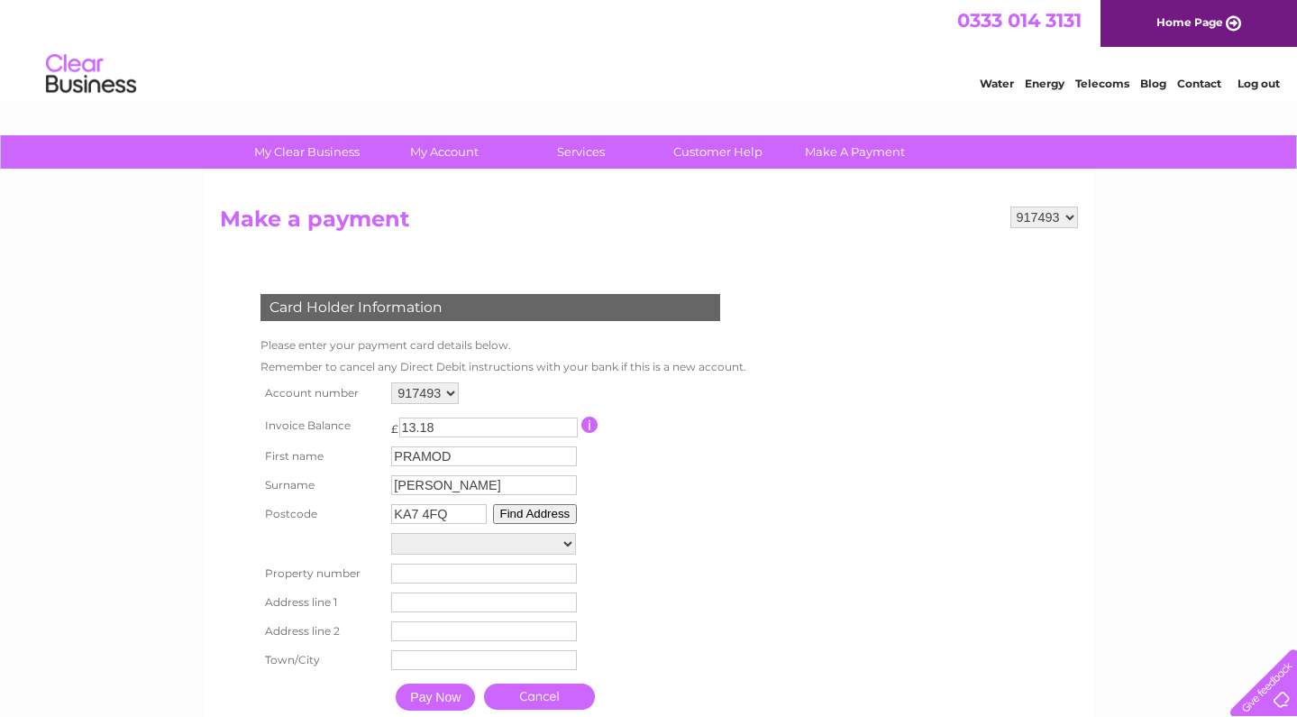
click at [572, 538] on select "Street Record, Tiree Avenue 1, Tiree Avenue 3, Tiree Avenue 5, Tiree Avenue 7, …" at bounding box center [483, 544] width 185 height 22
select select "29,Tiree Avenue,,Ayr"
type input "29"
type input "Tiree Avenue"
type input "Ayr"
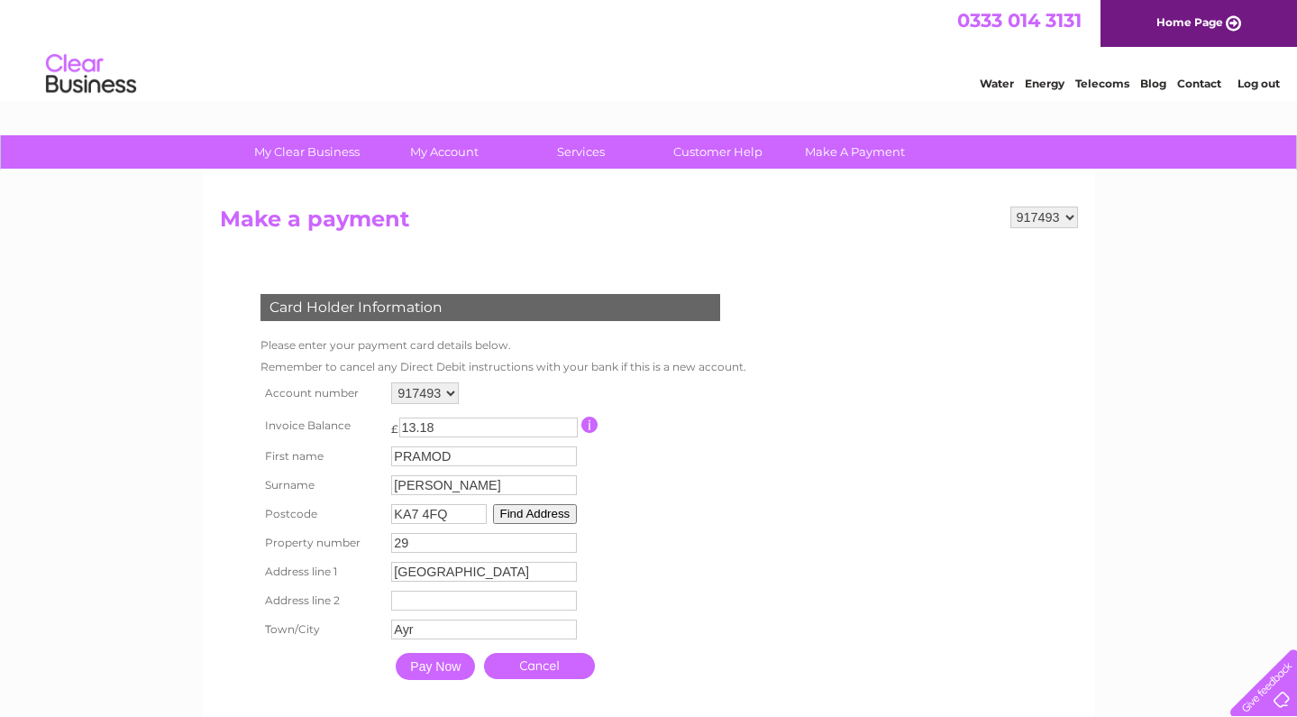
click at [451, 670] on input "Pay Now" at bounding box center [435, 666] width 79 height 27
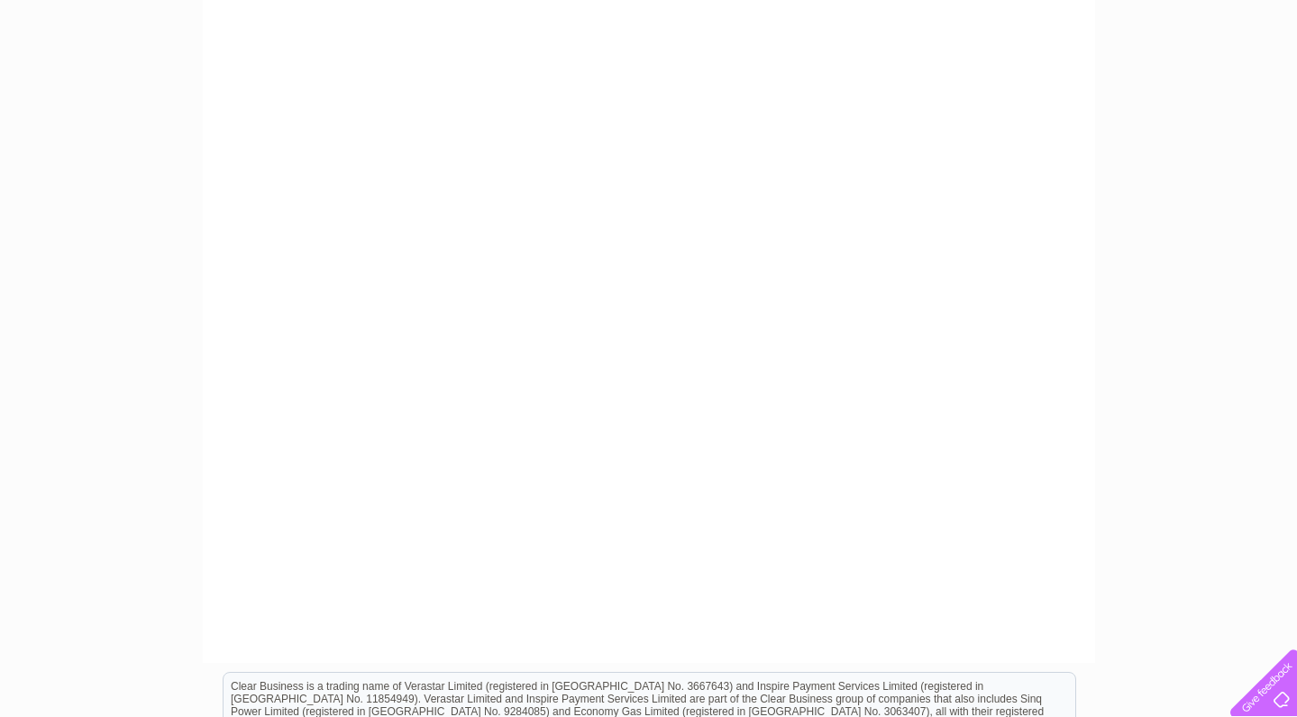
scroll to position [428, 0]
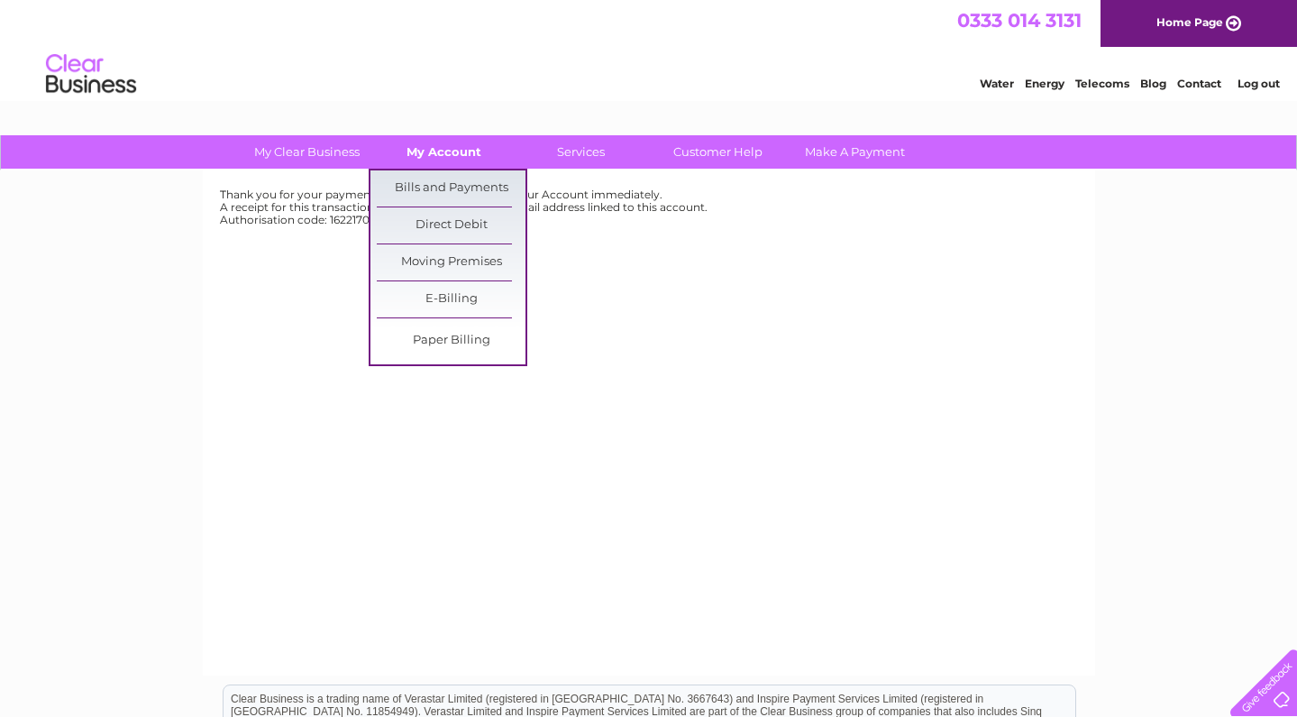
click at [458, 154] on link "My Account" at bounding box center [444, 151] width 149 height 33
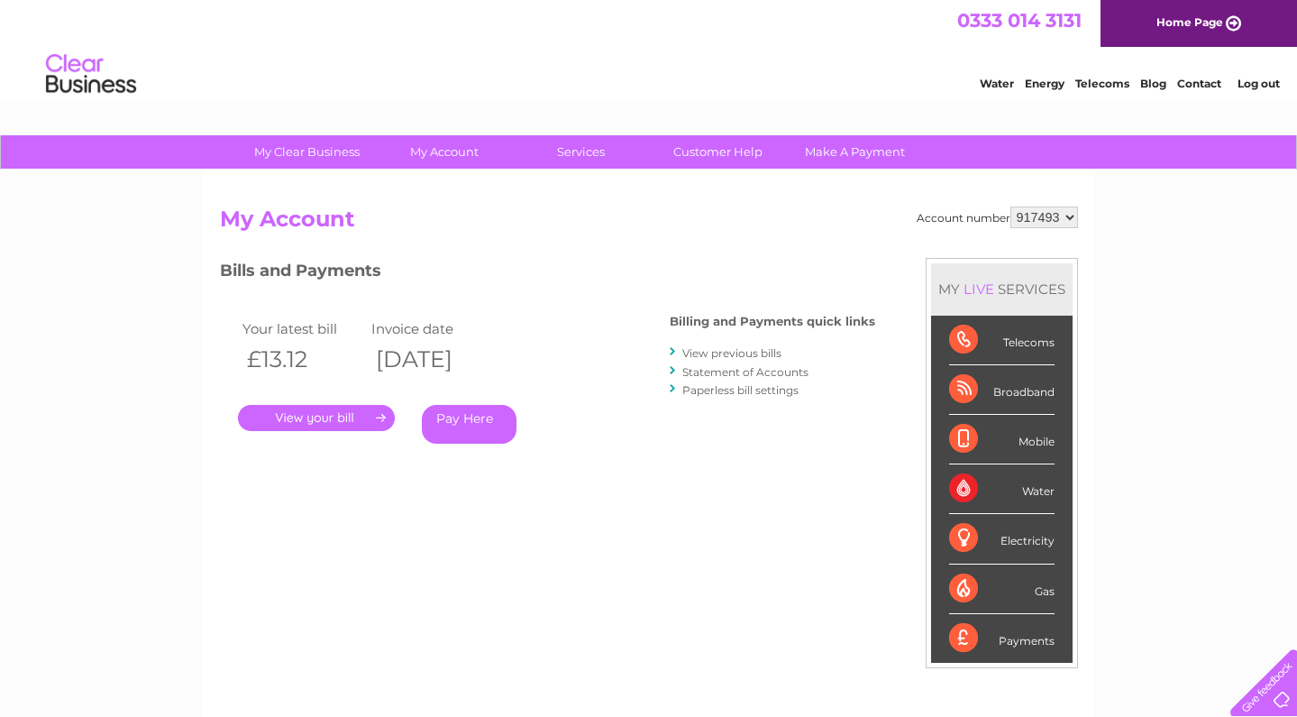
click at [740, 350] on link "View previous bills" at bounding box center [731, 353] width 99 height 14
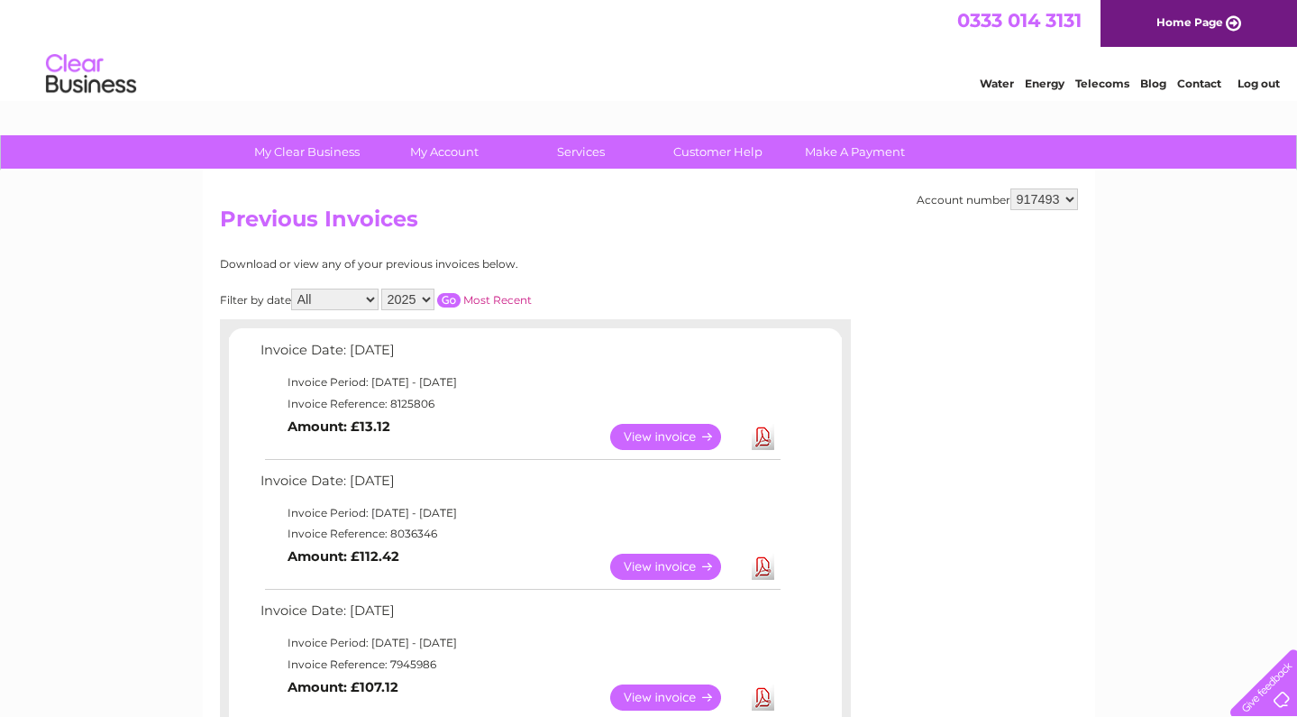
select select "940630"
select select "994251"
click at [660, 555] on link "View" at bounding box center [676, 566] width 132 height 26
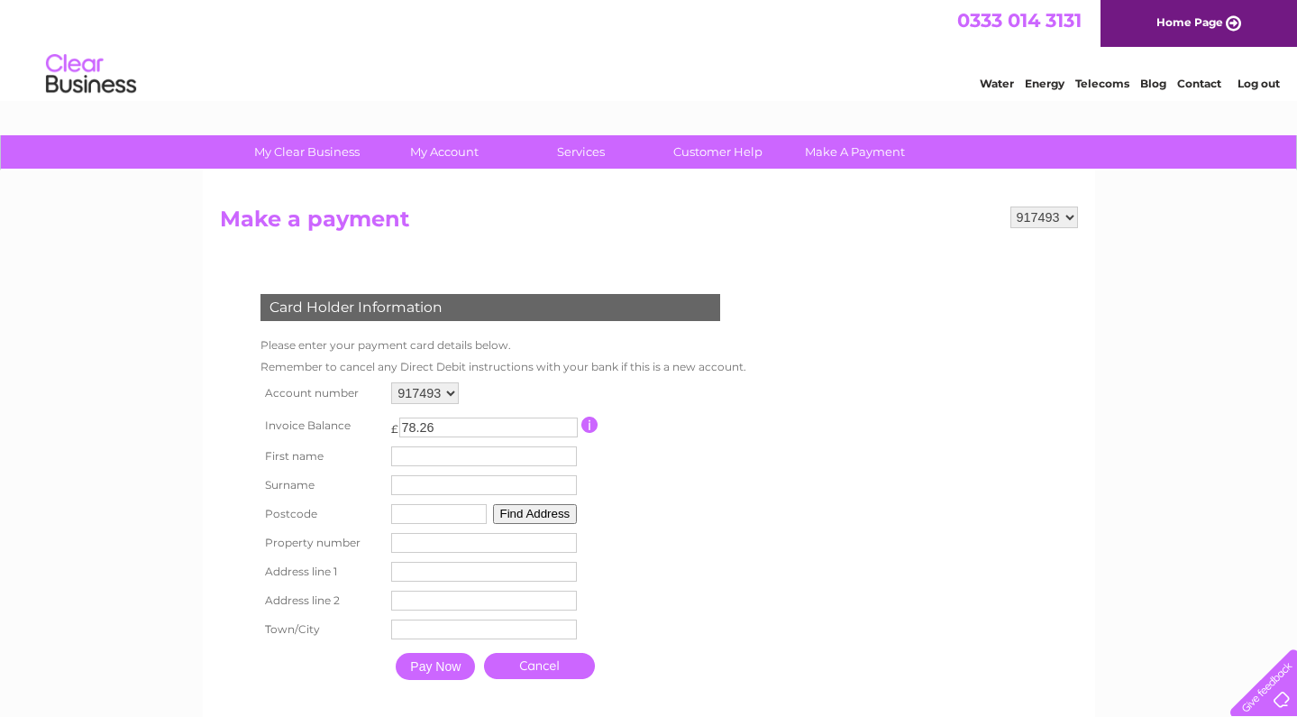
type input "78.26"
type input "PRAMOD"
type input "VELAGA"
type input "KA7 4FQ"
click at [559, 511] on button "Find Address" at bounding box center [535, 514] width 85 height 20
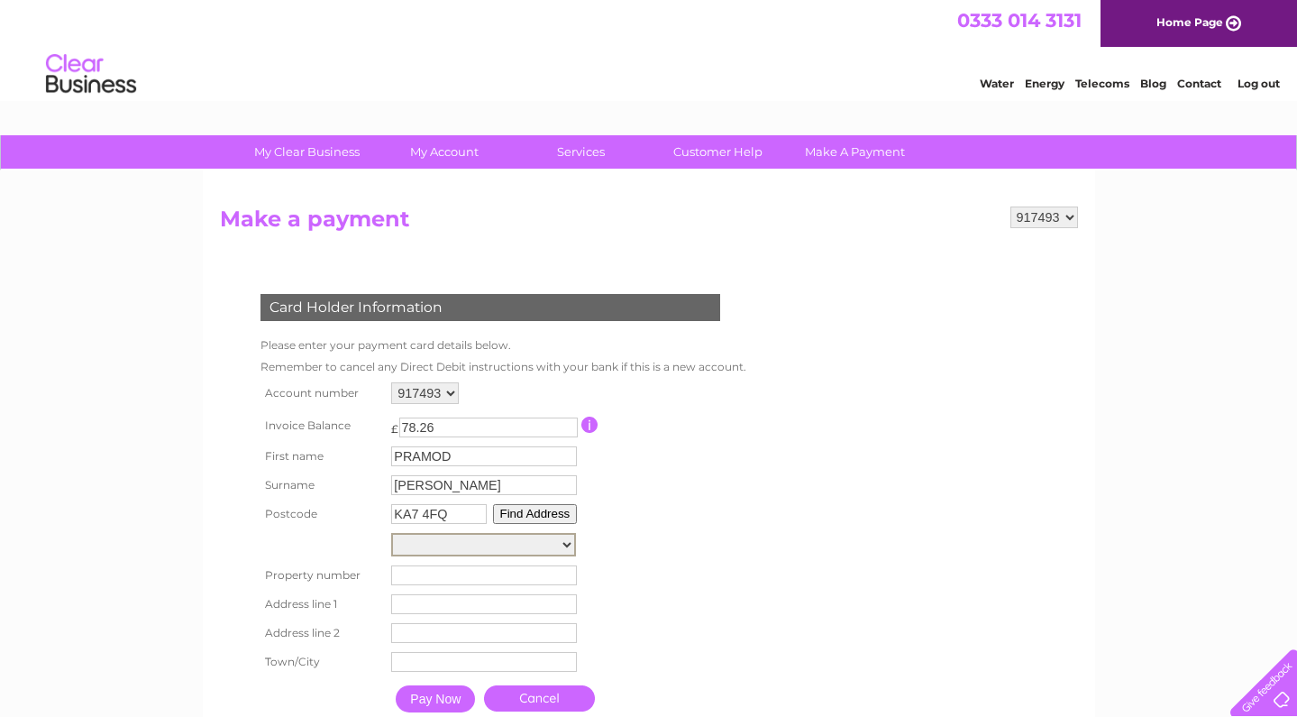
select select "29,Tiree Avenue,,Ayr"
type input "29"
type input "Tiree Avenue"
type input "Ayr"
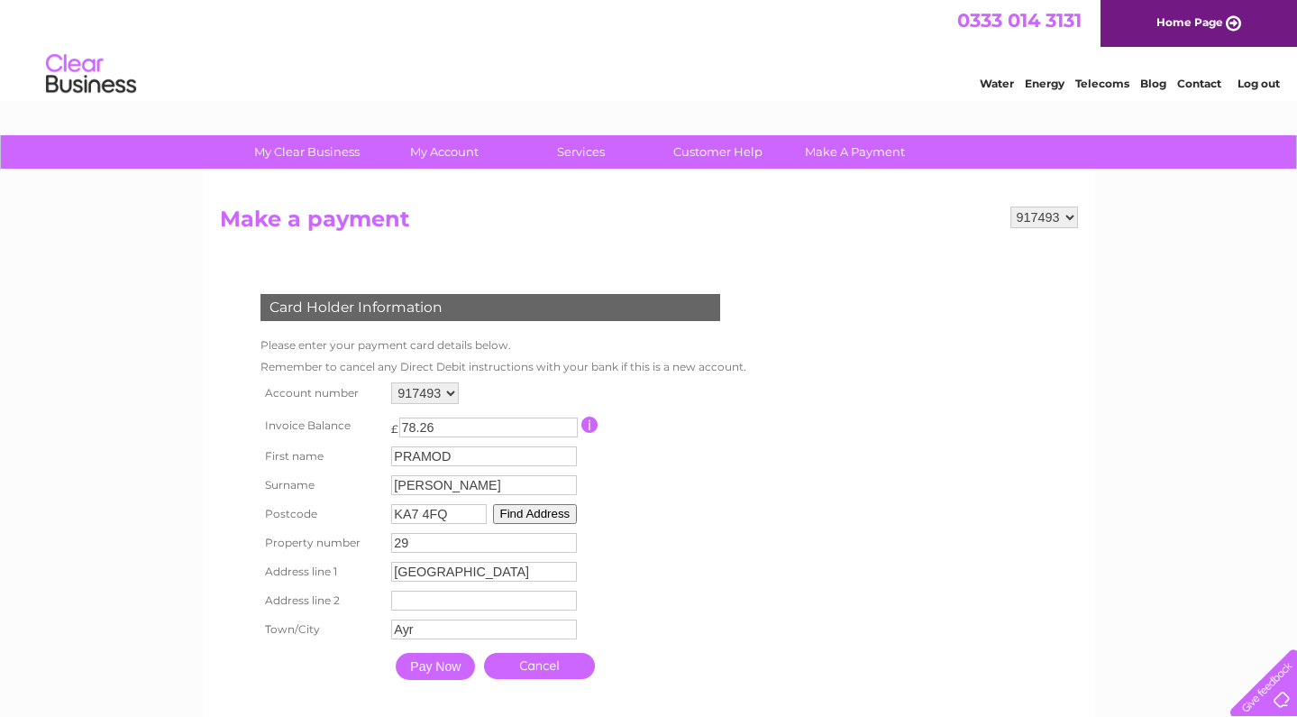
click at [448, 662] on input "Pay Now" at bounding box center [435, 666] width 79 height 27
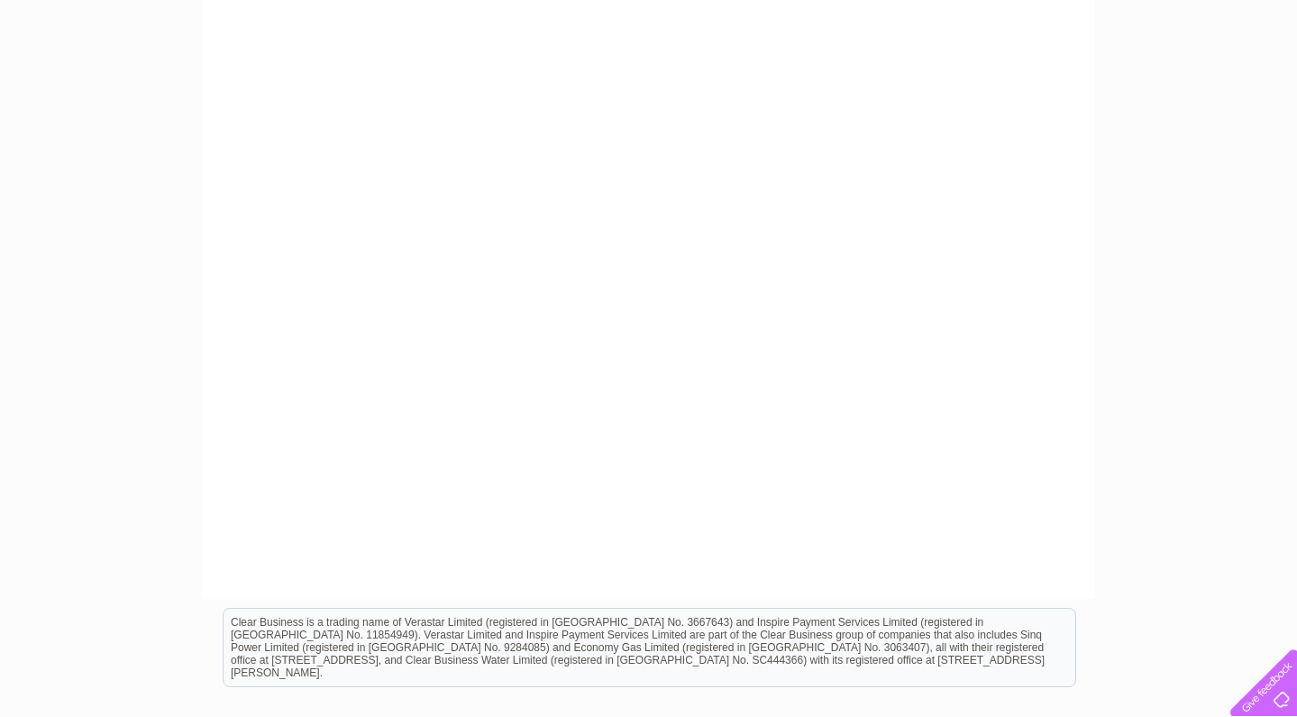
scroll to position [504, 0]
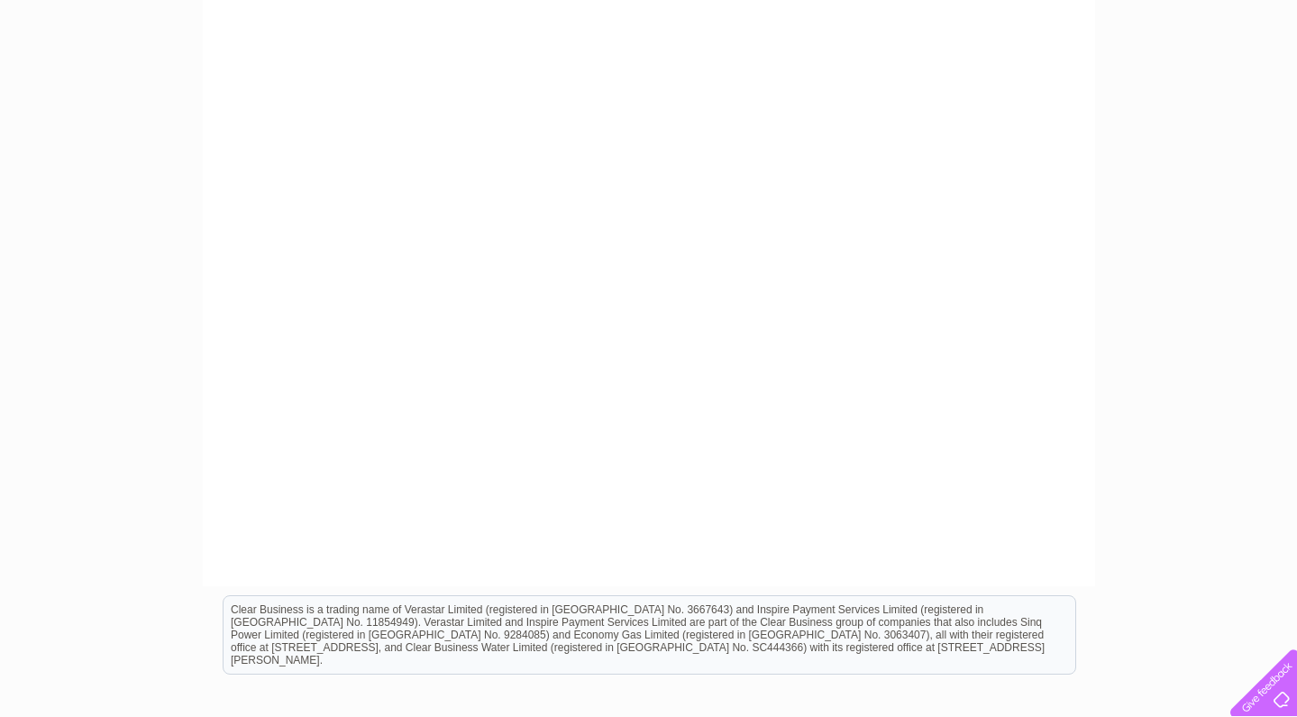
click at [1098, 154] on div "My Clear Business Login Details My Details My Preferences Link Account My Accou…" at bounding box center [648, 262] width 1297 height 1263
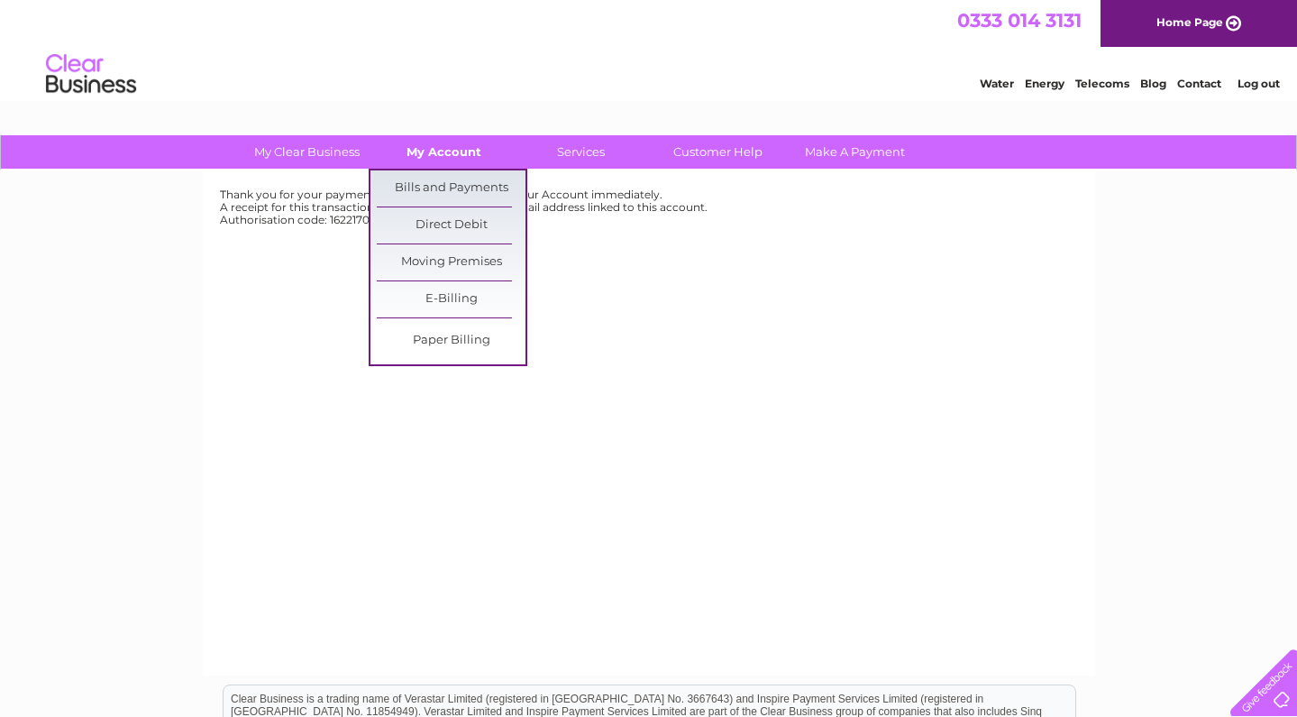
click at [441, 147] on link "My Account" at bounding box center [444, 151] width 149 height 33
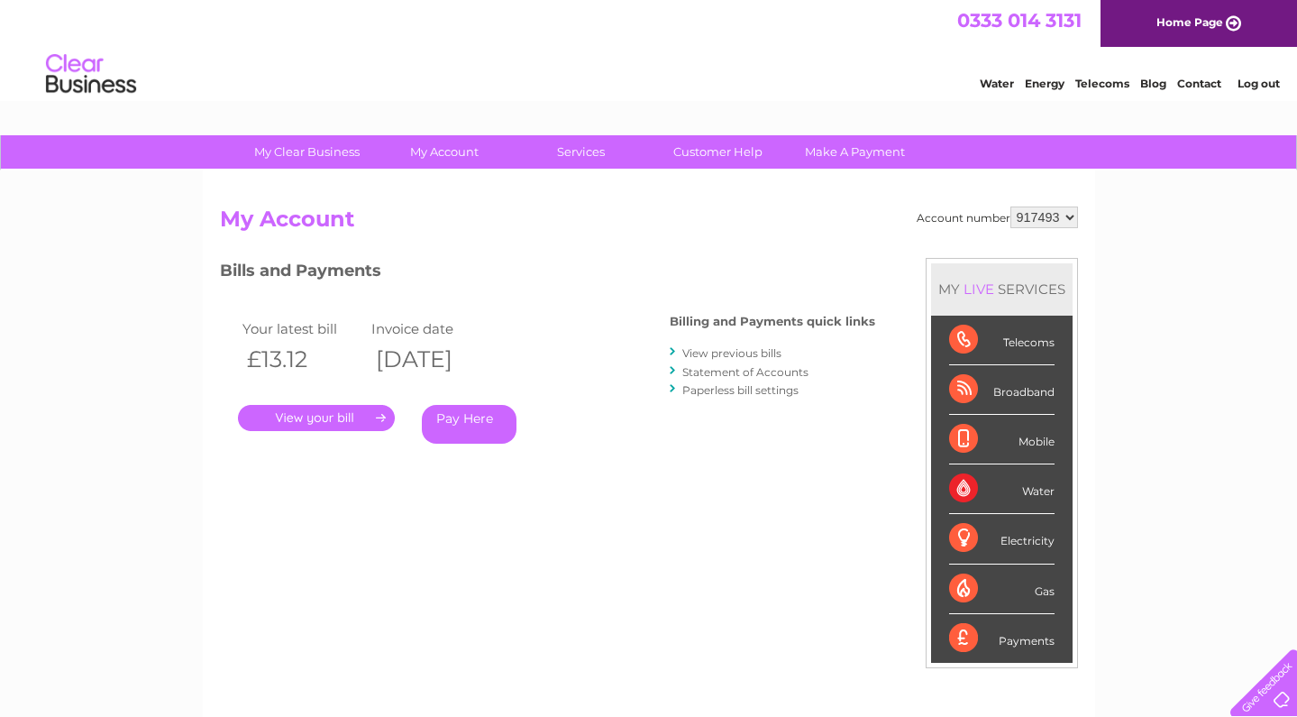
select select "994251"
click at [728, 349] on link "View previous bills" at bounding box center [731, 353] width 99 height 14
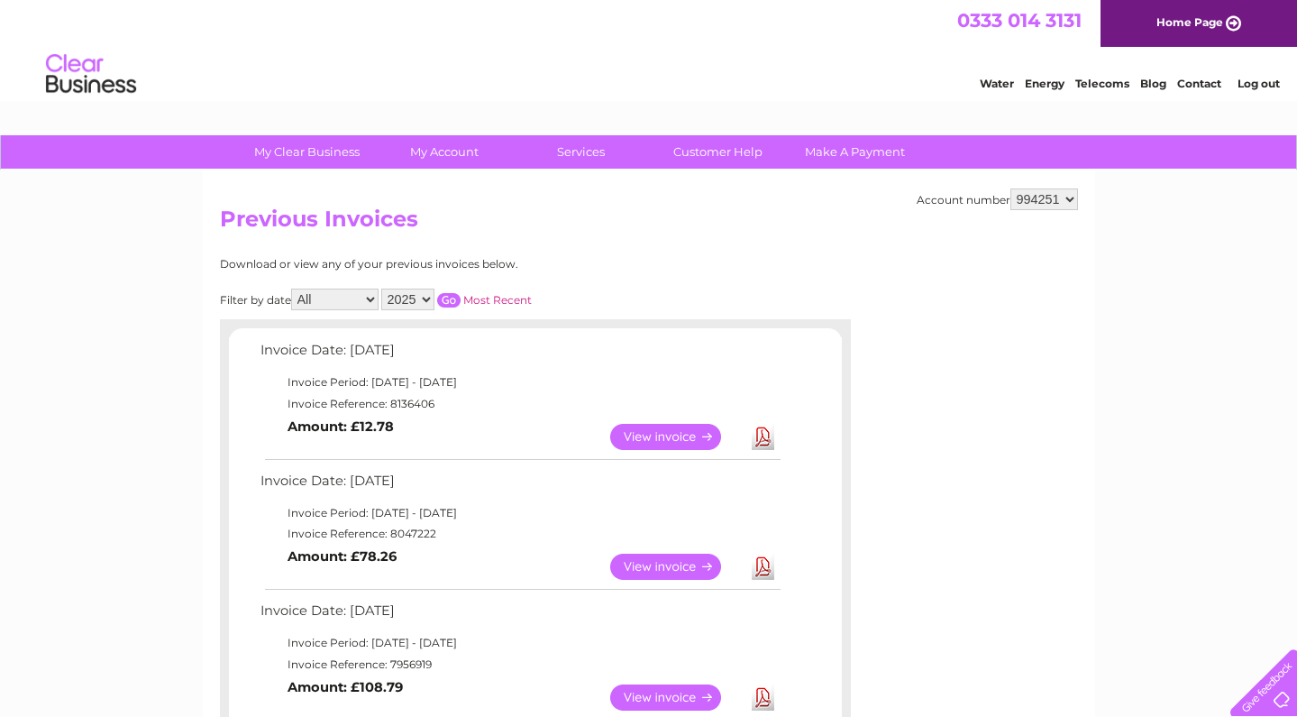
click at [671, 429] on link "View" at bounding box center [676, 437] width 132 height 26
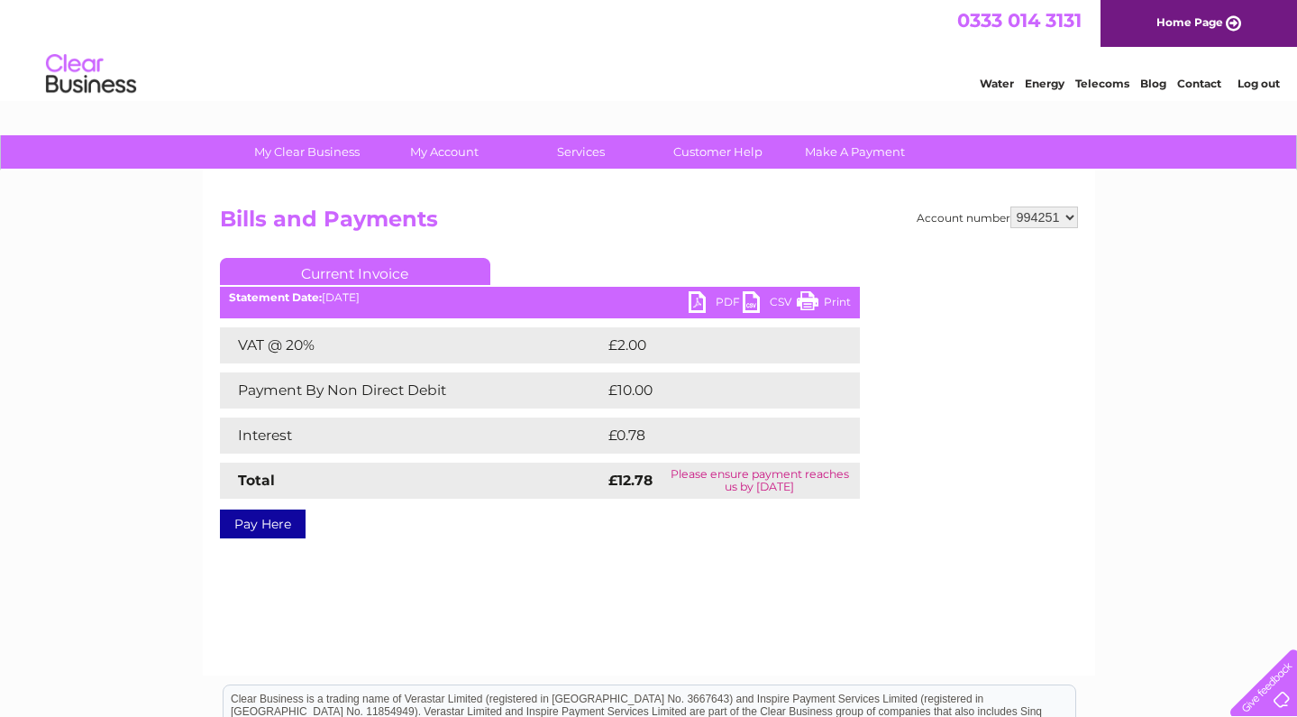
click at [279, 525] on link "Pay Here" at bounding box center [263, 523] width 86 height 29
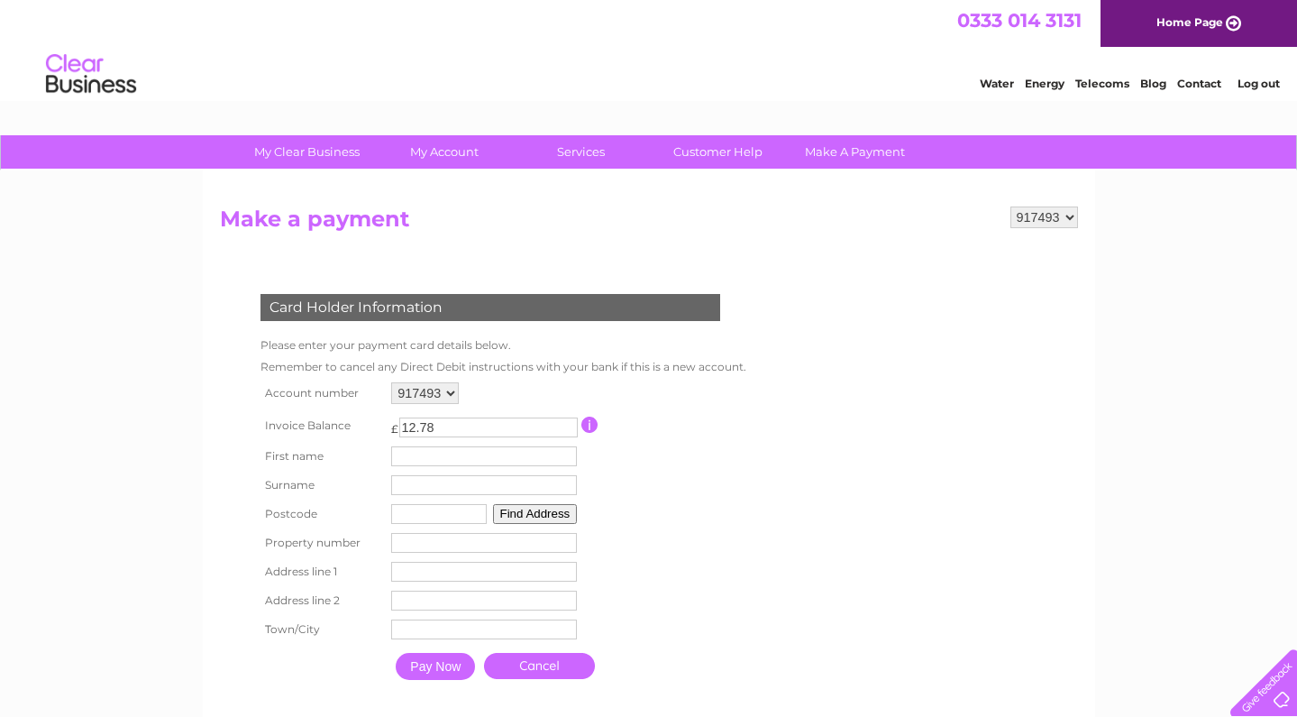
type input "12.78"
type input "PRAMOD"
type input "VELAGA"
type input "KA7 4FQ"
click at [561, 509] on button "Find Address" at bounding box center [535, 514] width 85 height 20
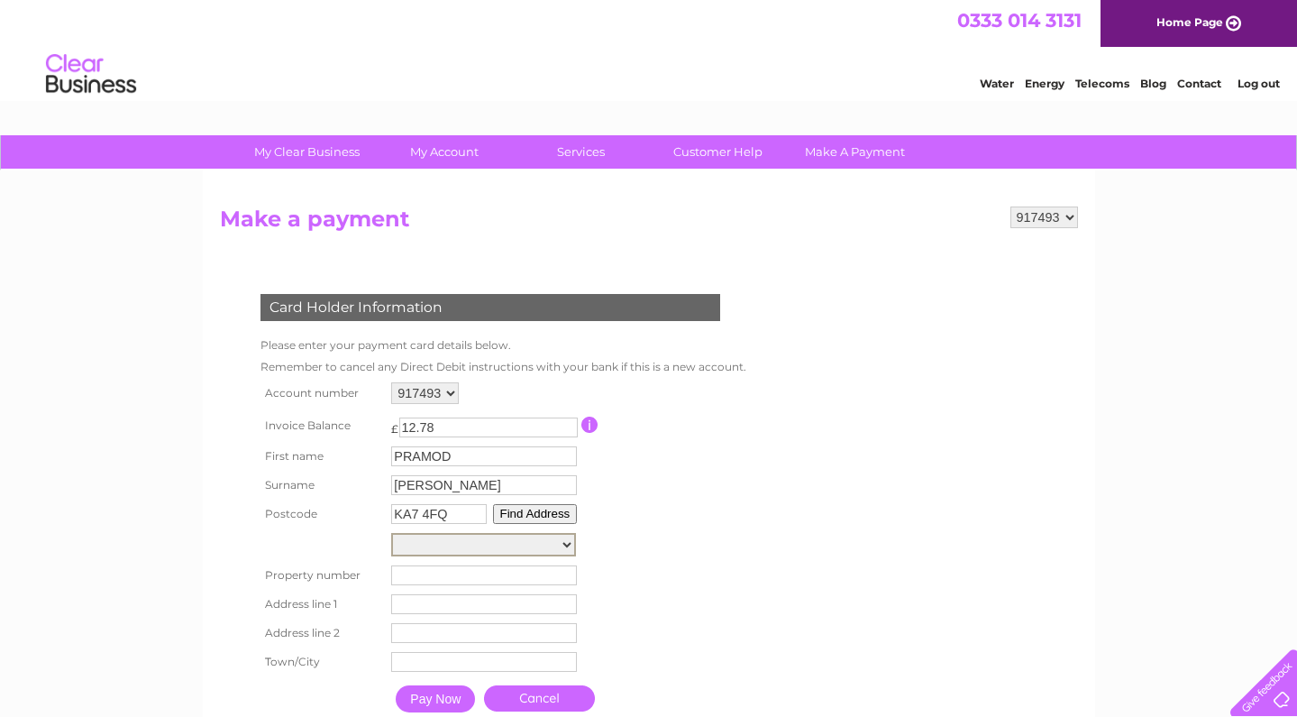
select select "29,Tiree Avenue,,Ayr"
type input "29"
type input "Tiree Avenue"
type input "Ayr"
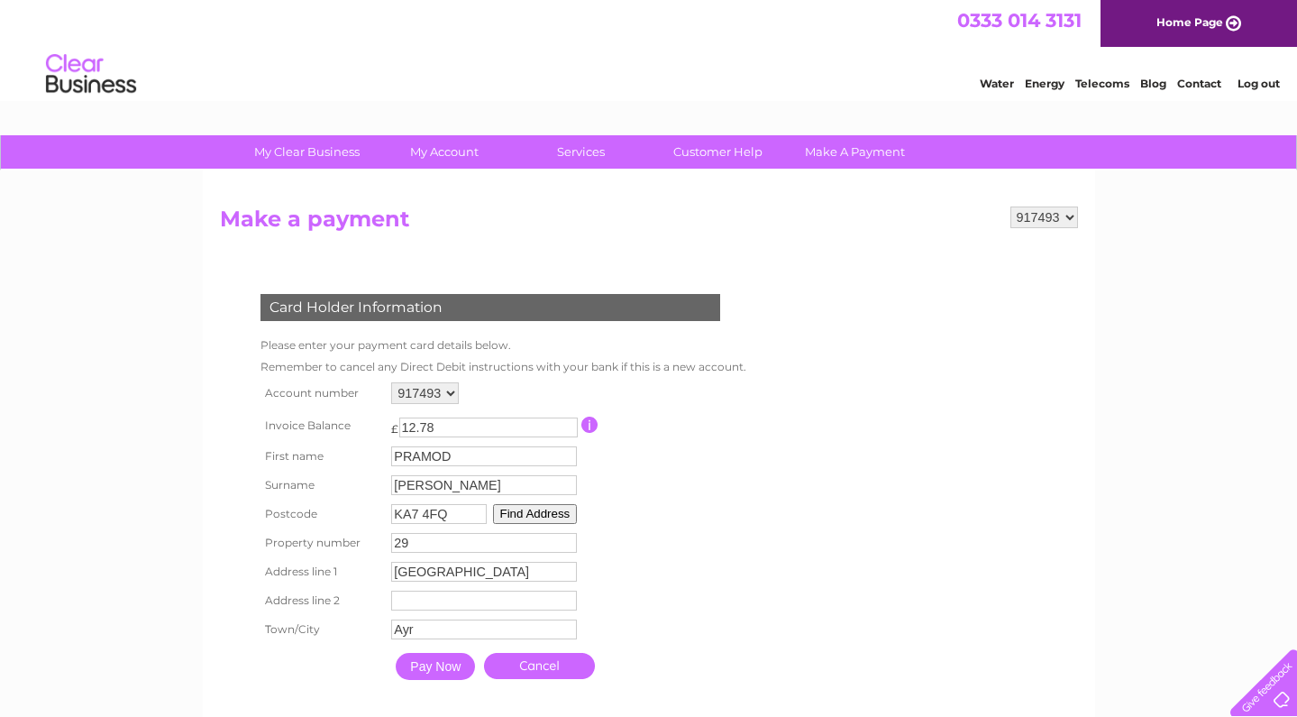
click at [443, 671] on input "Pay Now" at bounding box center [435, 666] width 79 height 27
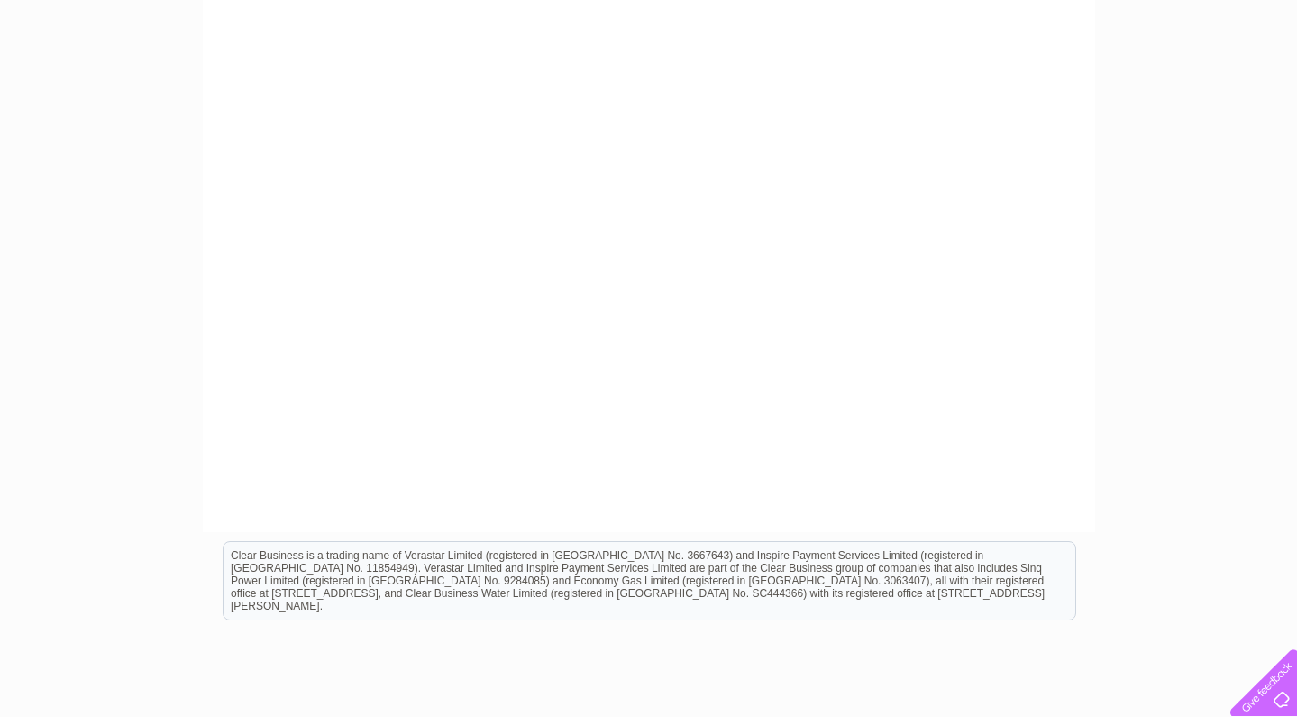
scroll to position [561, 0]
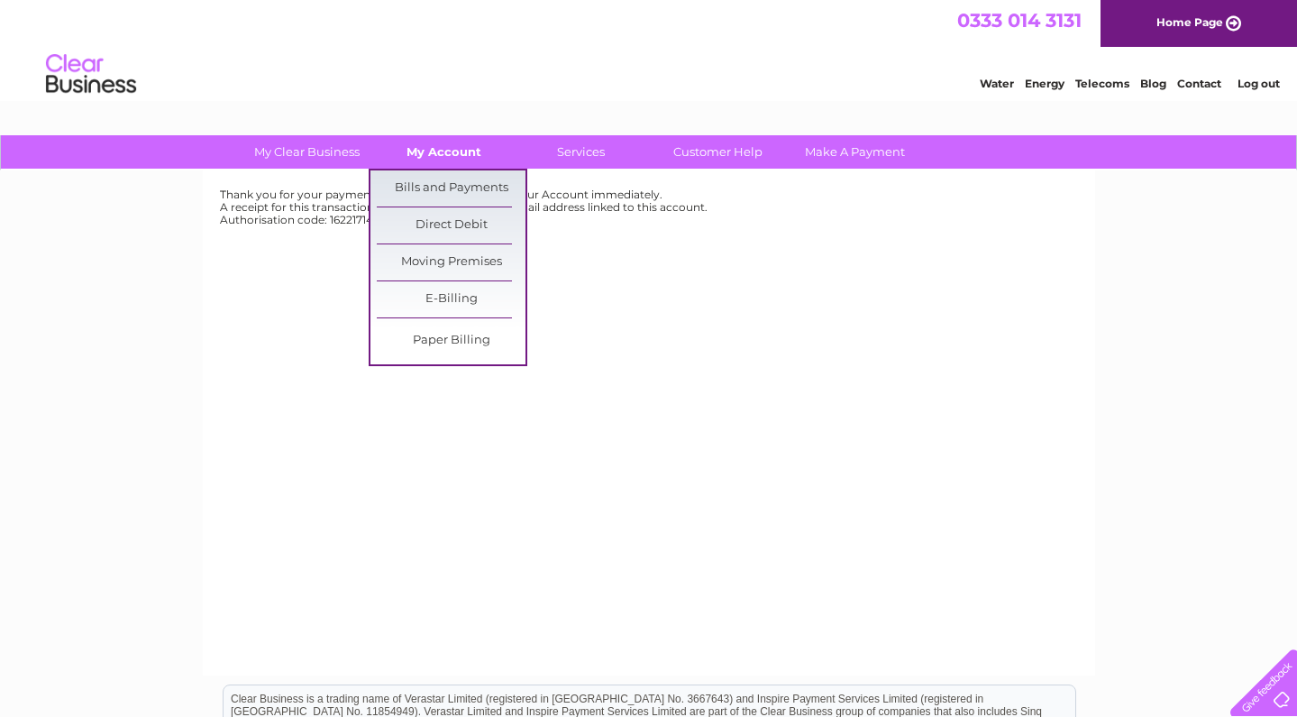
click at [460, 145] on link "My Account" at bounding box center [444, 151] width 149 height 33
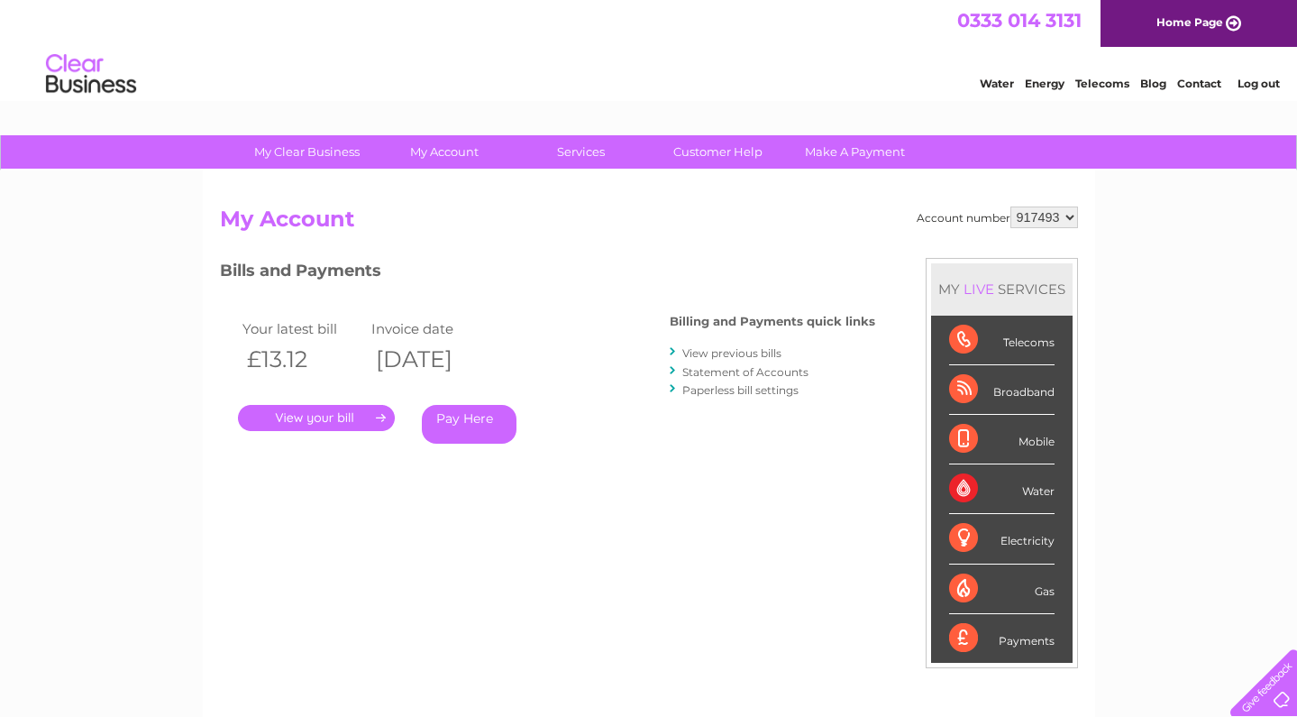
click at [756, 349] on link "View previous bills" at bounding box center [731, 353] width 99 height 14
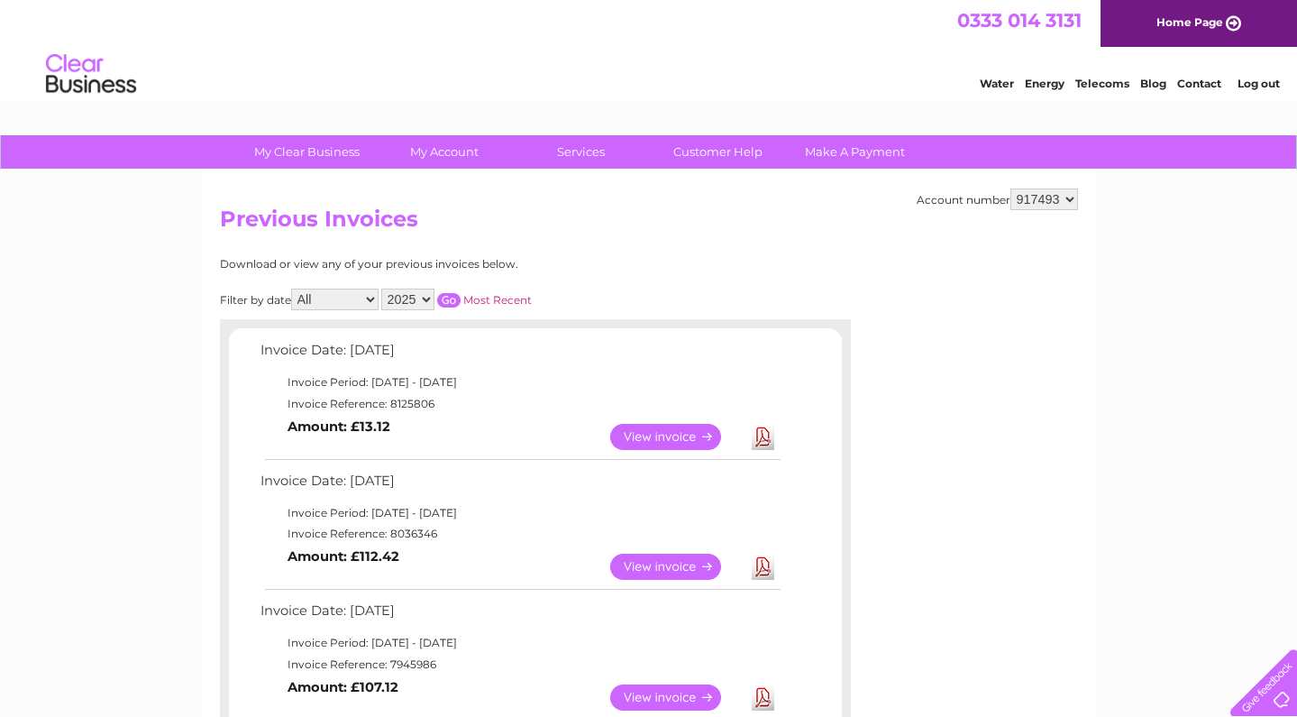
select select "940630"
select select "994251"
click at [1202, 80] on link "Contact" at bounding box center [1199, 84] width 44 height 14
